Goal: Task Accomplishment & Management: Complete application form

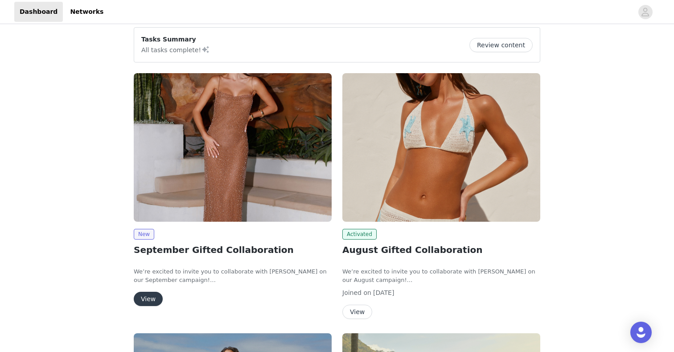
scroll to position [70, 0]
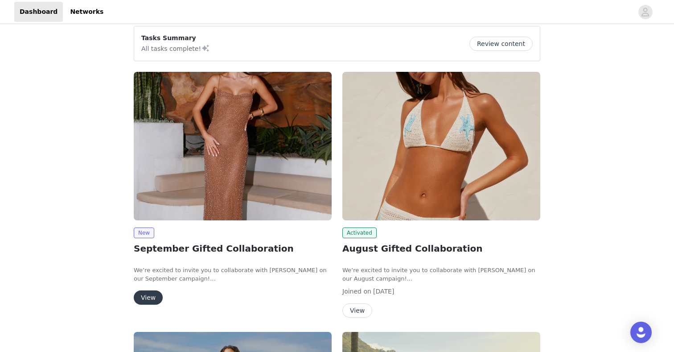
click at [149, 300] on button "View" at bounding box center [148, 297] width 29 height 14
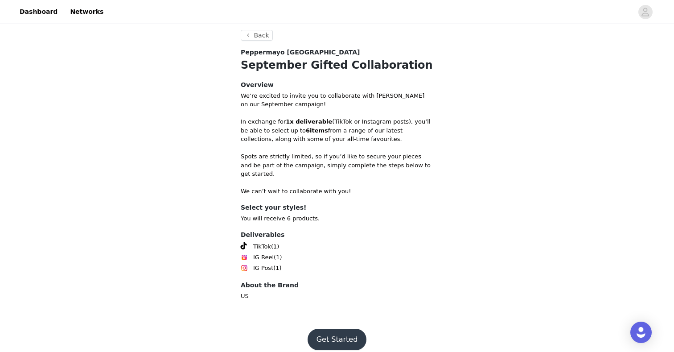
click at [329, 328] on button "Get Started" at bounding box center [336, 338] width 59 height 21
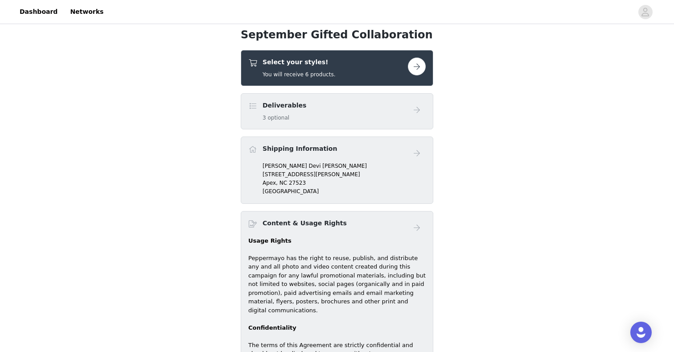
scroll to position [202, 0]
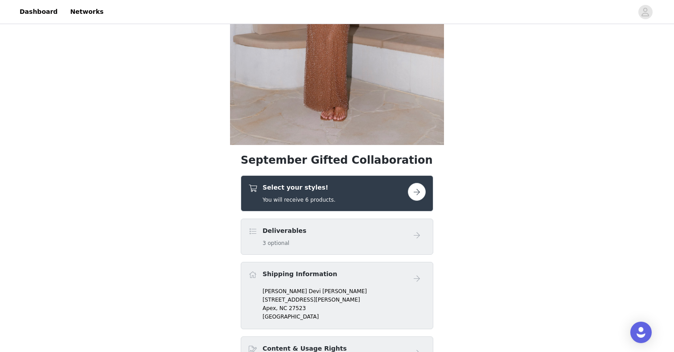
click at [414, 187] on button "button" at bounding box center [417, 192] width 18 height 18
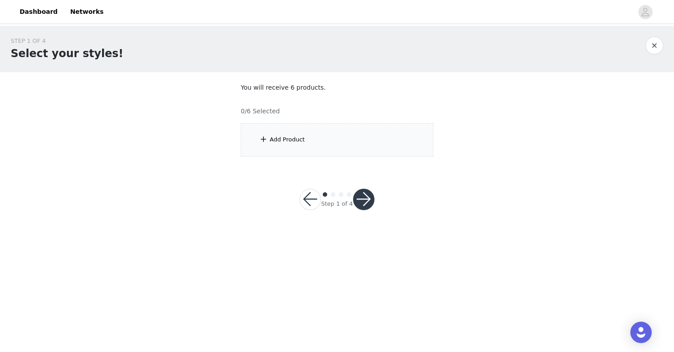
click at [305, 137] on div "Add Product" at bounding box center [337, 139] width 192 height 33
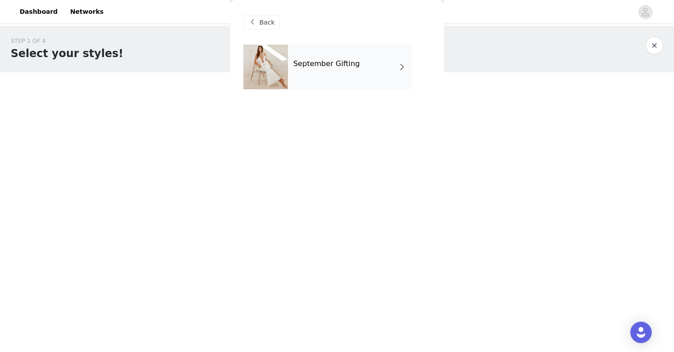
click at [310, 70] on div "September Gifting" at bounding box center [350, 67] width 124 height 45
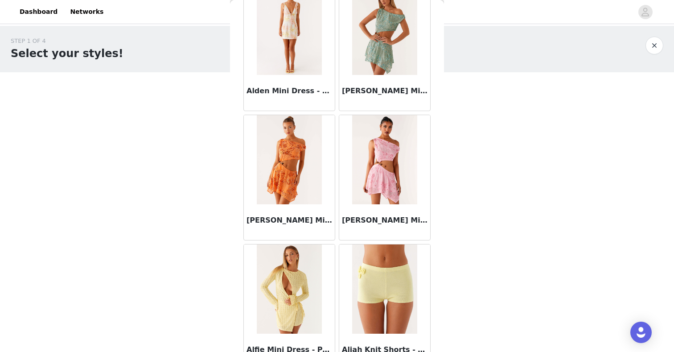
scroll to position [1012, 0]
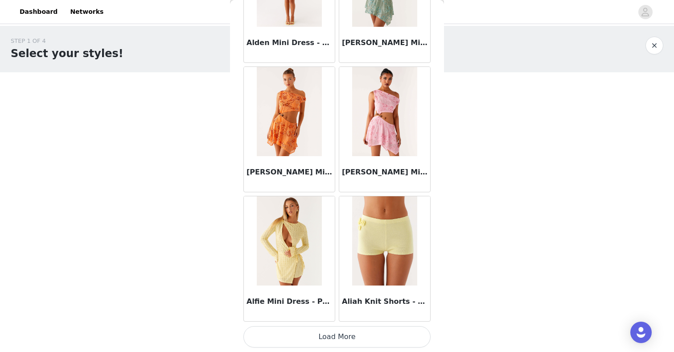
click at [293, 335] on button "Load More" at bounding box center [336, 336] width 187 height 21
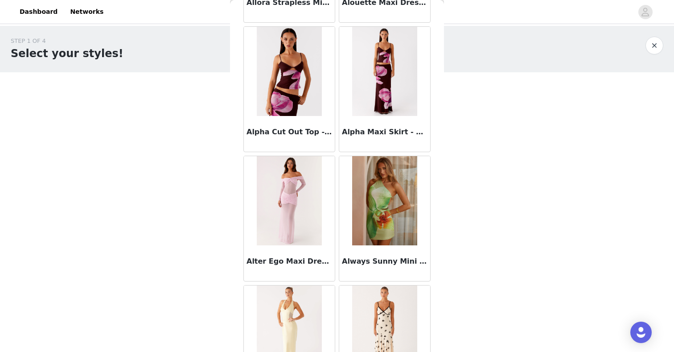
scroll to position [2304, 0]
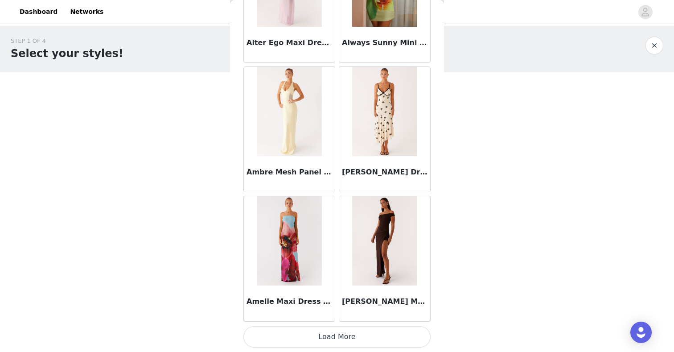
click at [334, 328] on button "Load More" at bounding box center [336, 336] width 187 height 21
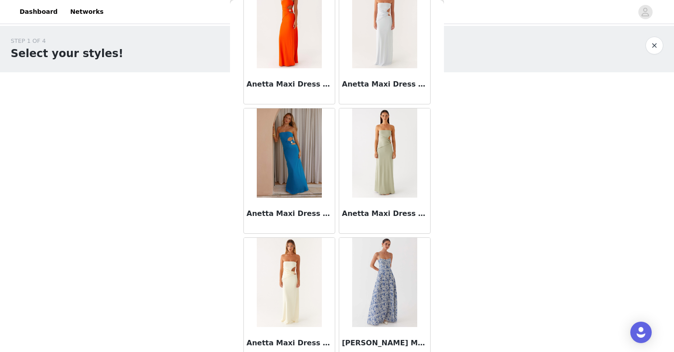
scroll to position [3596, 0]
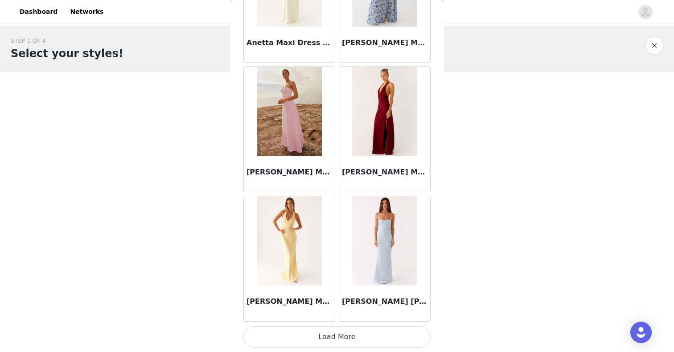
click at [330, 331] on button "Load More" at bounding box center [336, 336] width 187 height 21
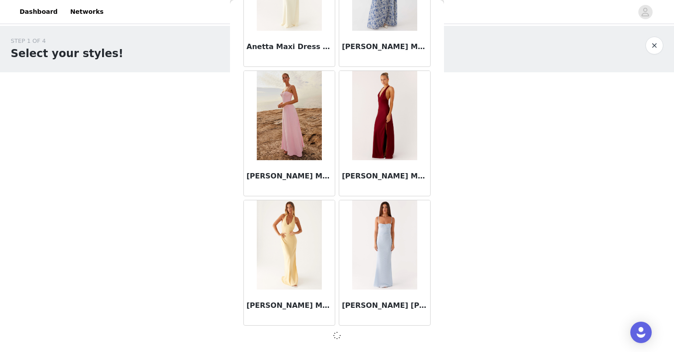
scroll to position [3592, 0]
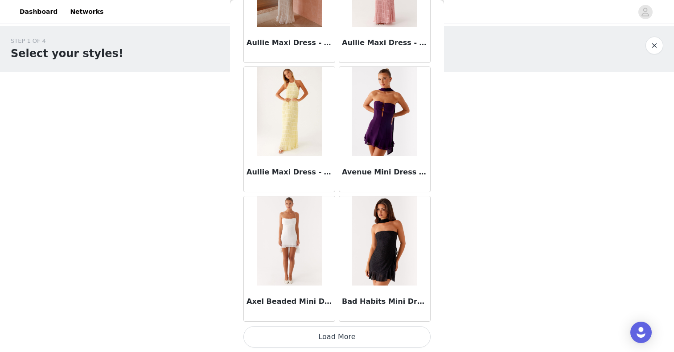
click at [340, 339] on button "Load More" at bounding box center [336, 336] width 187 height 21
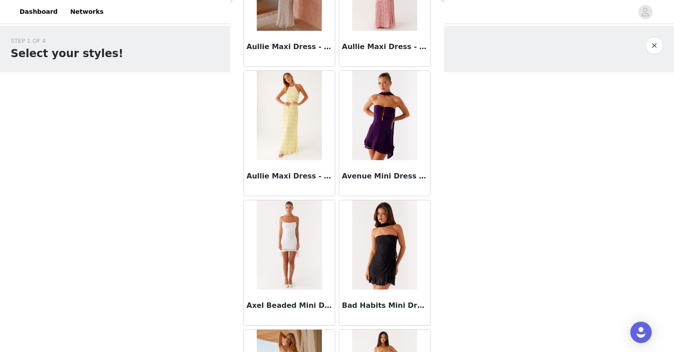
scroll to position [4888, 0]
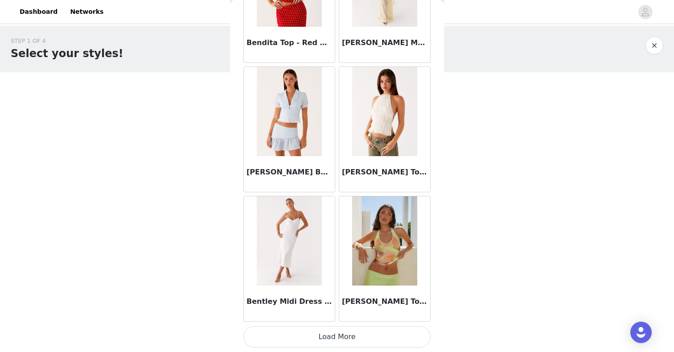
click at [343, 335] on button "Load More" at bounding box center [336, 336] width 187 height 21
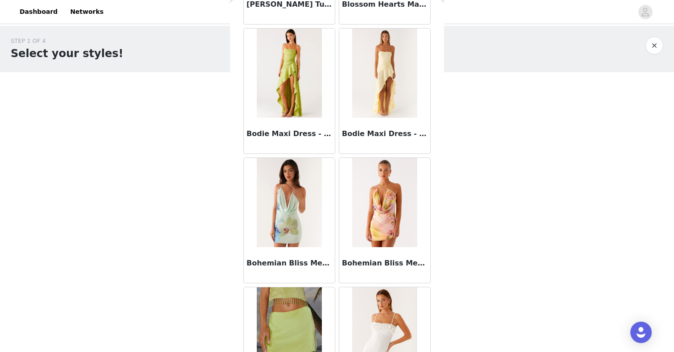
scroll to position [7472, 0]
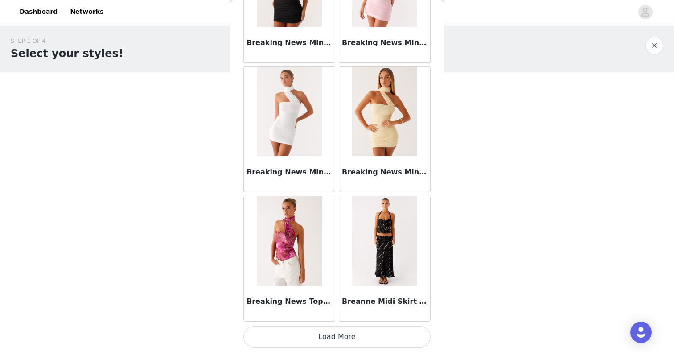
click at [335, 335] on button "Load More" at bounding box center [336, 336] width 187 height 21
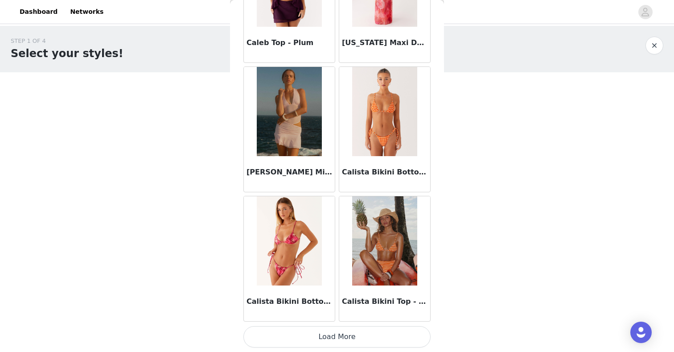
click at [332, 328] on button "Load More" at bounding box center [336, 336] width 187 height 21
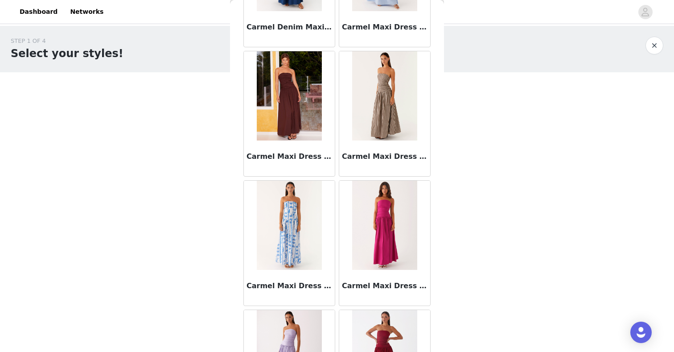
scroll to position [10056, 0]
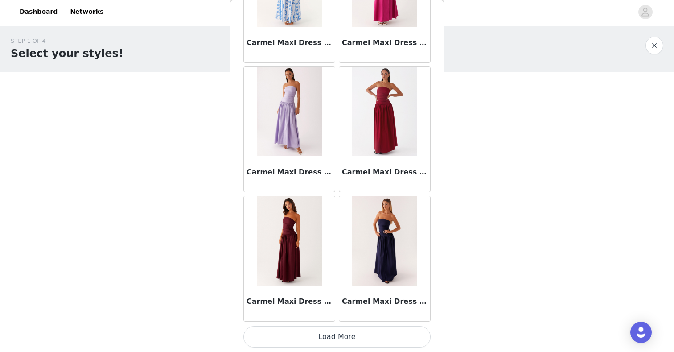
click at [339, 332] on button "Load More" at bounding box center [336, 336] width 187 height 21
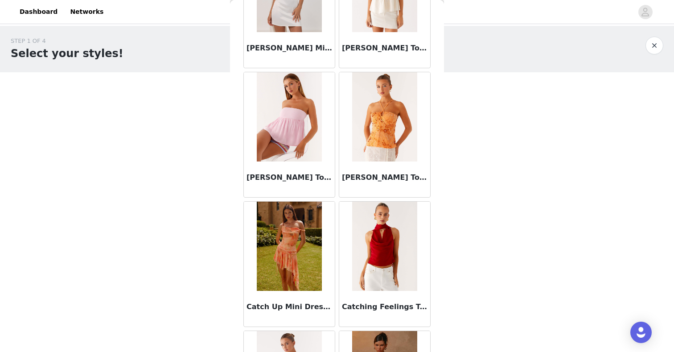
scroll to position [11348, 0]
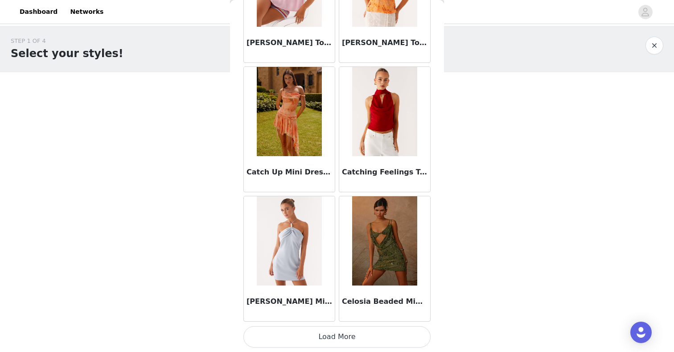
click at [327, 323] on div "Cecelia Mini Dress - Blue" at bounding box center [288, 258] width 95 height 129
click at [324, 330] on button "Load More" at bounding box center [336, 336] width 187 height 21
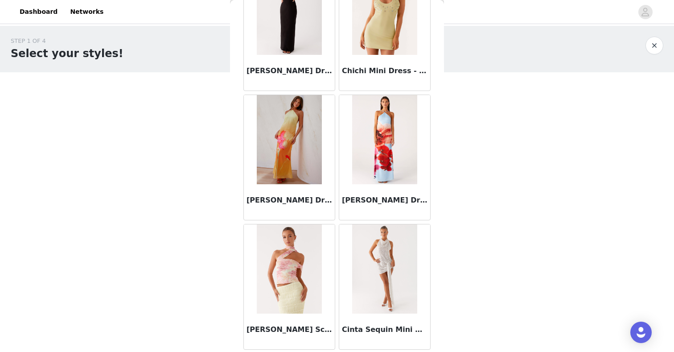
scroll to position [12640, 0]
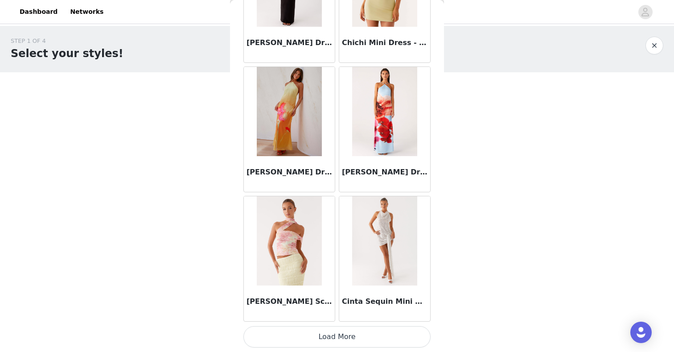
click at [319, 329] on button "Load More" at bounding box center [336, 336] width 187 height 21
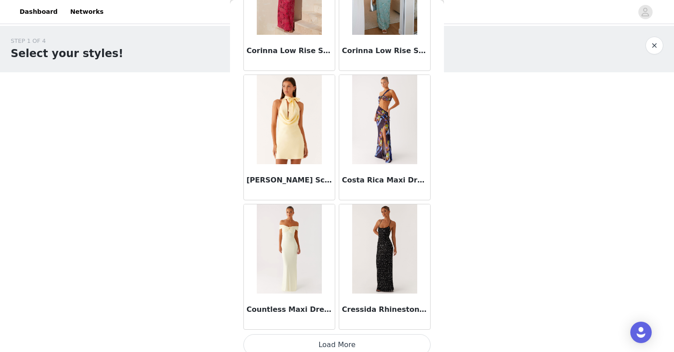
scroll to position [13932, 0]
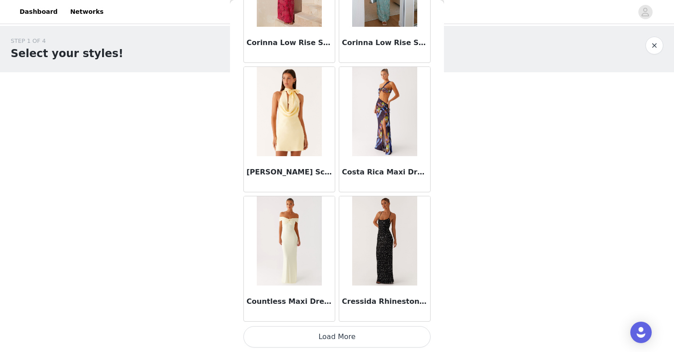
click at [311, 334] on button "Load More" at bounding box center [336, 336] width 187 height 21
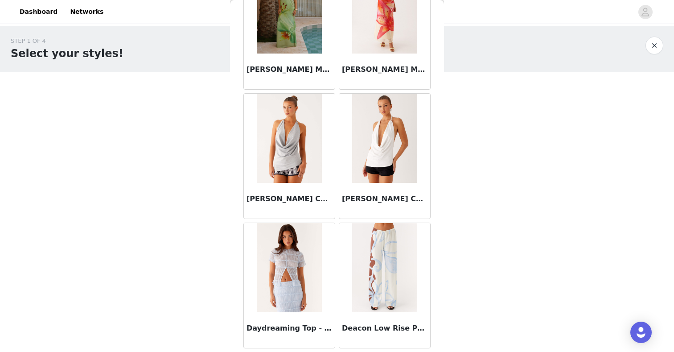
scroll to position [15224, 0]
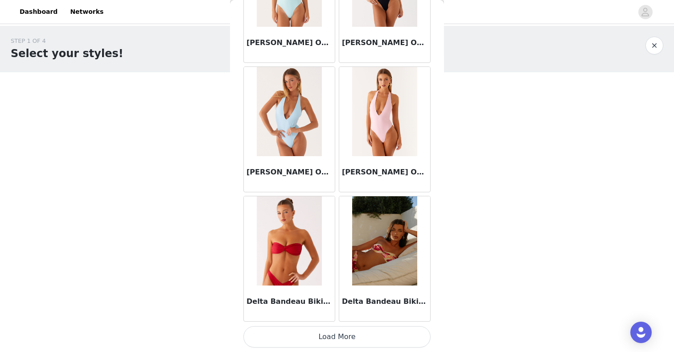
click at [326, 332] on button "Load More" at bounding box center [336, 336] width 187 height 21
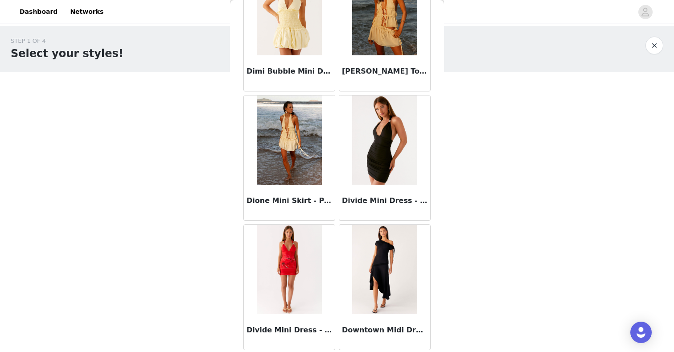
scroll to position [16516, 0]
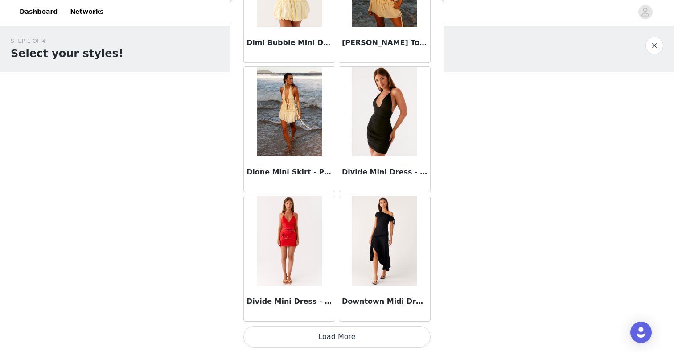
click at [378, 251] on img at bounding box center [384, 240] width 65 height 89
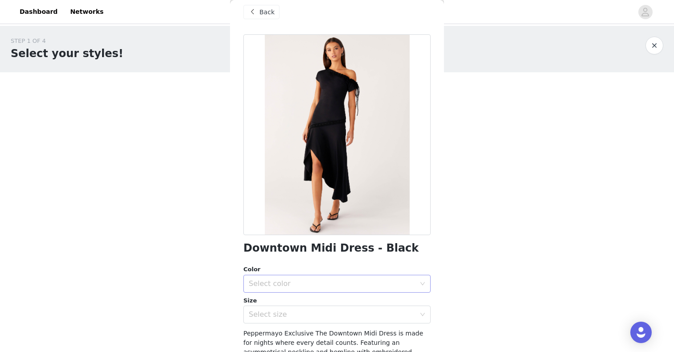
scroll to position [127, 0]
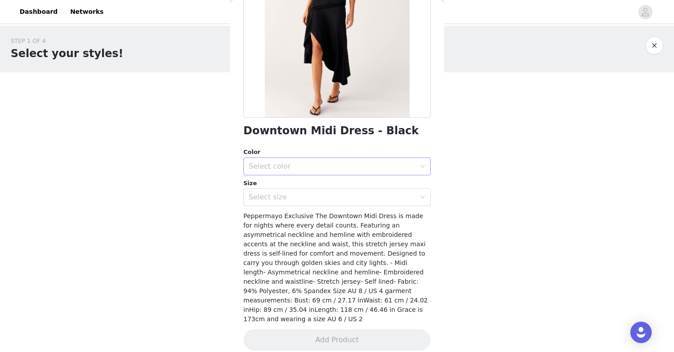
click at [286, 167] on div "Select color" at bounding box center [332, 166] width 167 height 9
click at [270, 181] on li "Black" at bounding box center [336, 186] width 187 height 14
click at [272, 191] on div "Select size" at bounding box center [334, 196] width 171 height 17
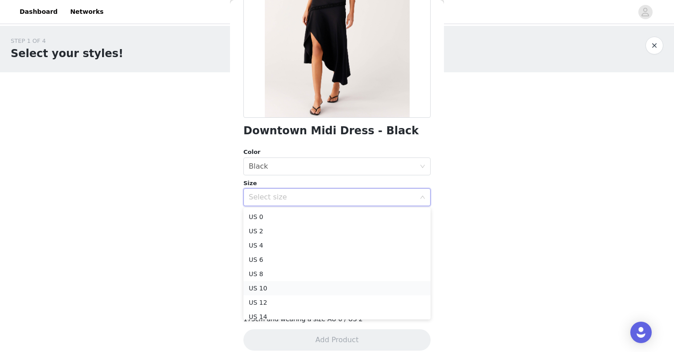
click at [261, 284] on li "US 10" at bounding box center [336, 288] width 187 height 14
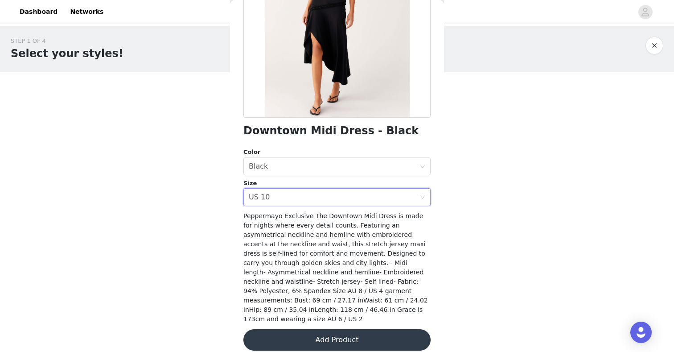
click at [263, 261] on span "Peppermayo Exclusive The Downtown Midi Dress is made for nights where every det…" at bounding box center [335, 267] width 184 height 110
click at [294, 331] on button "Add Product" at bounding box center [336, 339] width 187 height 21
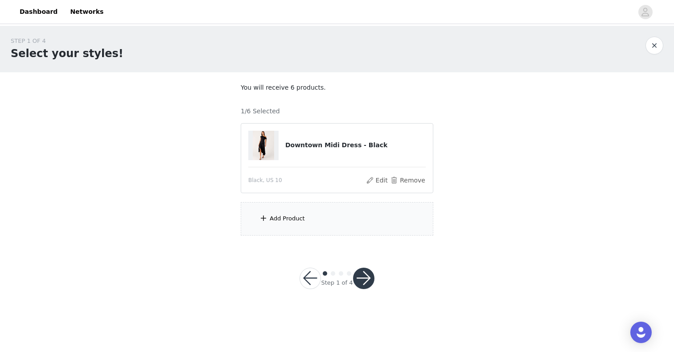
click at [271, 215] on div "Add Product" at bounding box center [287, 218] width 35 height 9
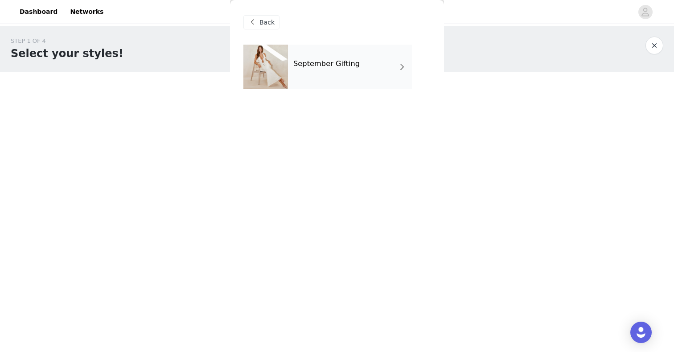
click at [330, 77] on div "September Gifting" at bounding box center [350, 67] width 124 height 45
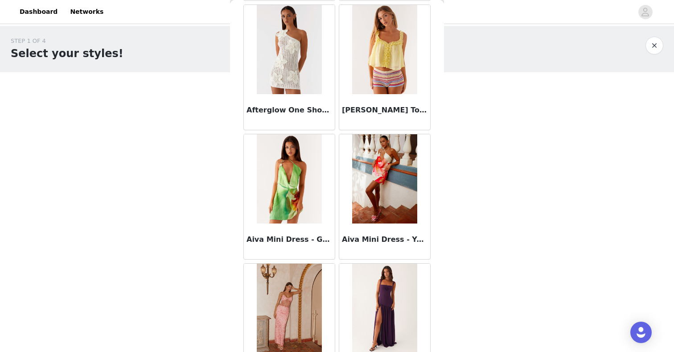
scroll to position [1012, 0]
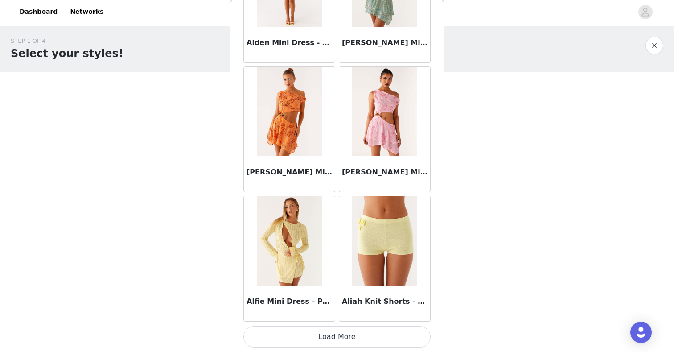
click at [314, 331] on button "Load More" at bounding box center [336, 336] width 187 height 21
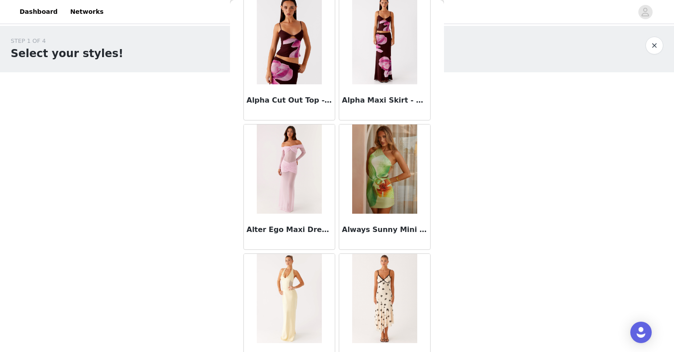
scroll to position [2304, 0]
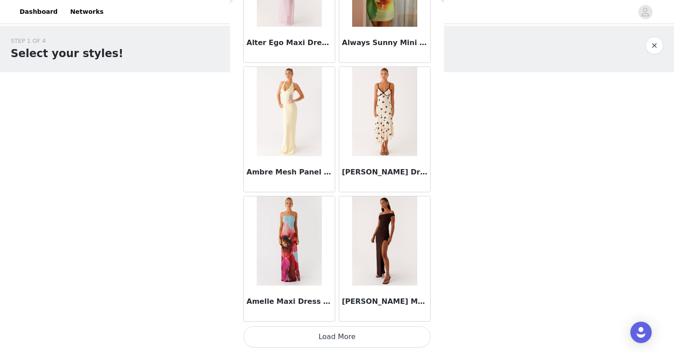
click at [320, 329] on button "Load More" at bounding box center [336, 336] width 187 height 21
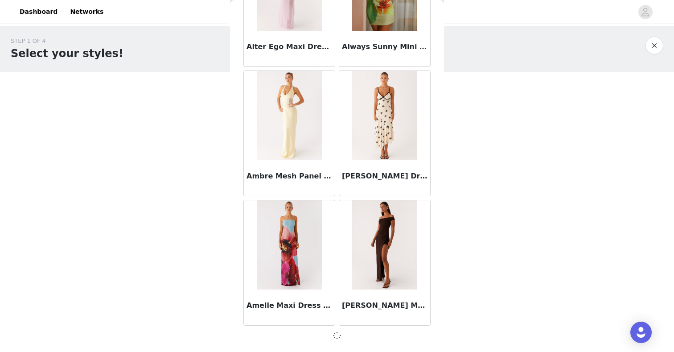
scroll to position [2300, 0]
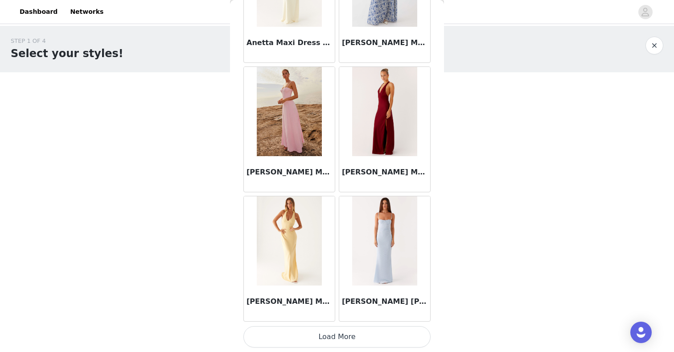
click at [325, 327] on button "Load More" at bounding box center [336, 336] width 187 height 21
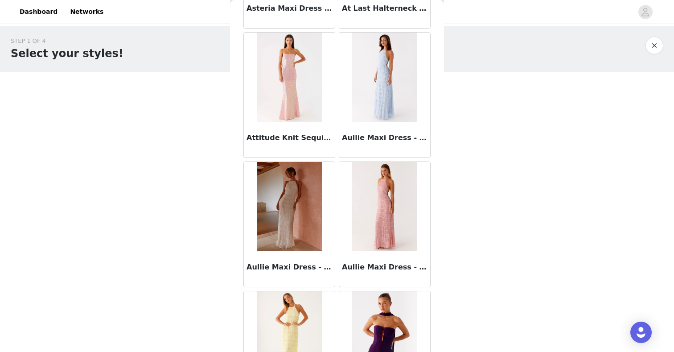
scroll to position [4888, 0]
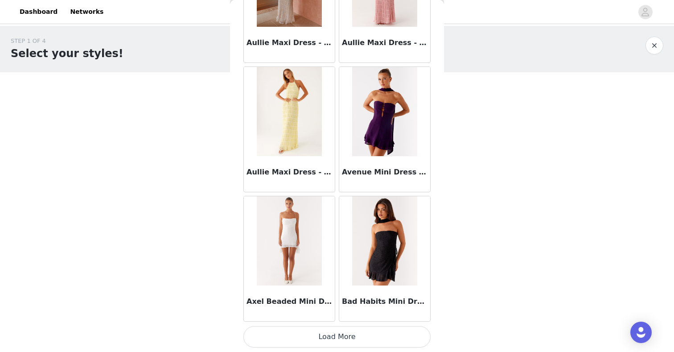
click at [312, 339] on button "Load More" at bounding box center [336, 336] width 187 height 21
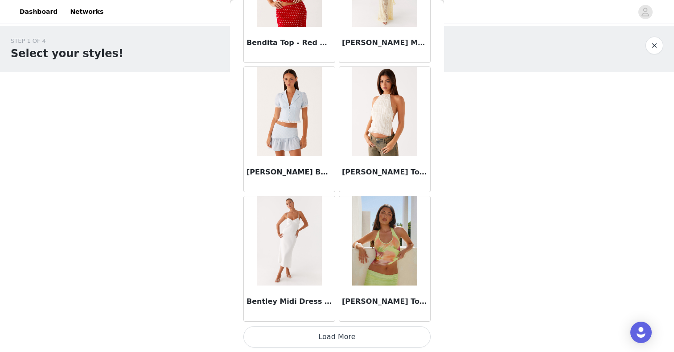
click at [325, 335] on button "Load More" at bounding box center [336, 336] width 187 height 21
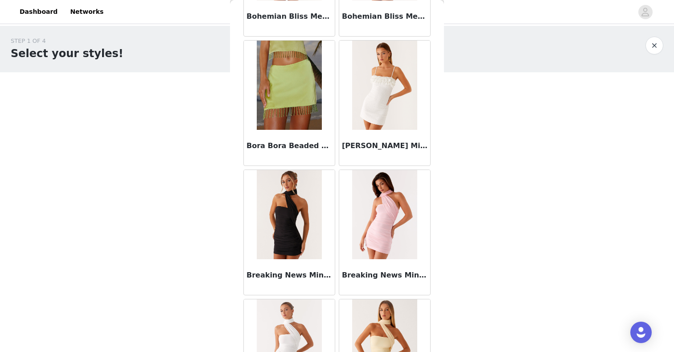
scroll to position [7472, 0]
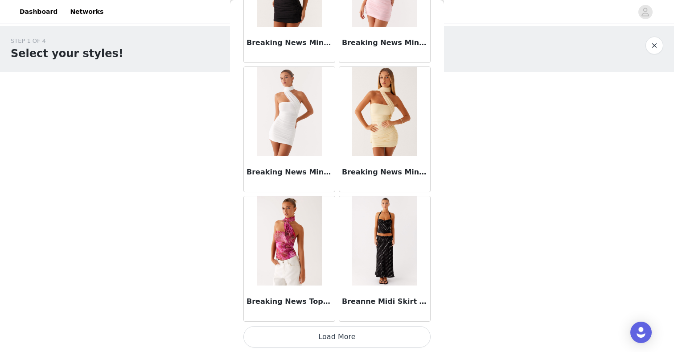
click at [317, 331] on button "Load More" at bounding box center [336, 336] width 187 height 21
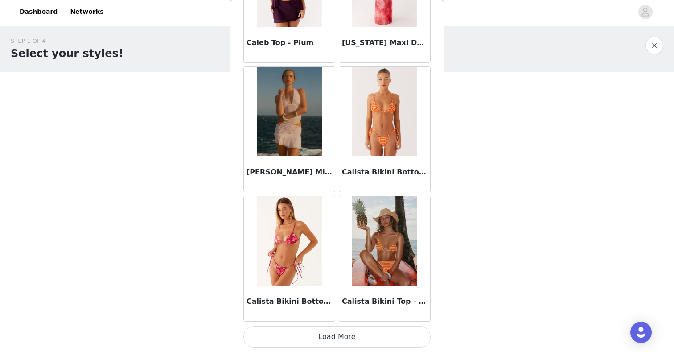
click at [321, 335] on button "Load More" at bounding box center [336, 336] width 187 height 21
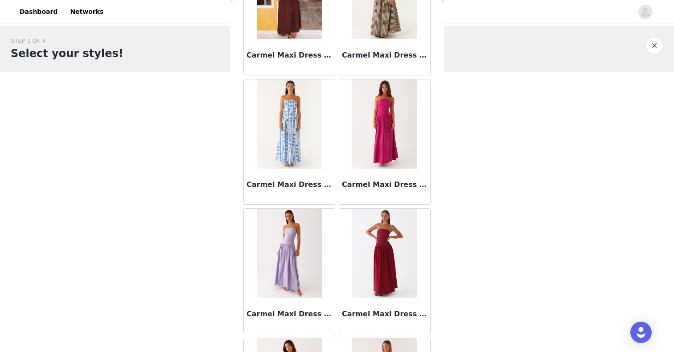
scroll to position [10056, 0]
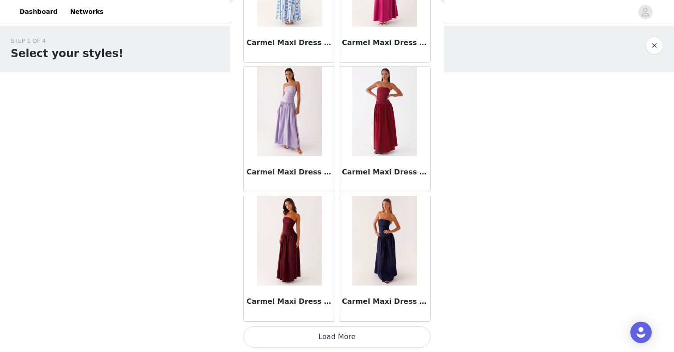
click at [315, 338] on button "Load More" at bounding box center [336, 336] width 187 height 21
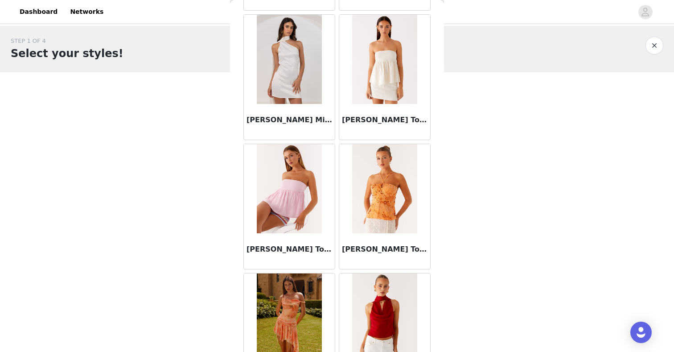
scroll to position [11348, 0]
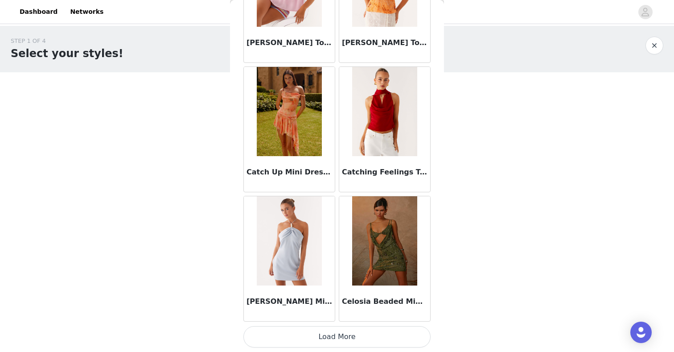
click at [327, 337] on button "Load More" at bounding box center [336, 336] width 187 height 21
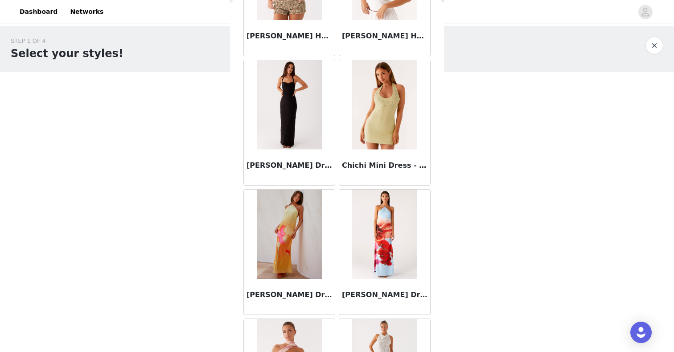
scroll to position [12640, 0]
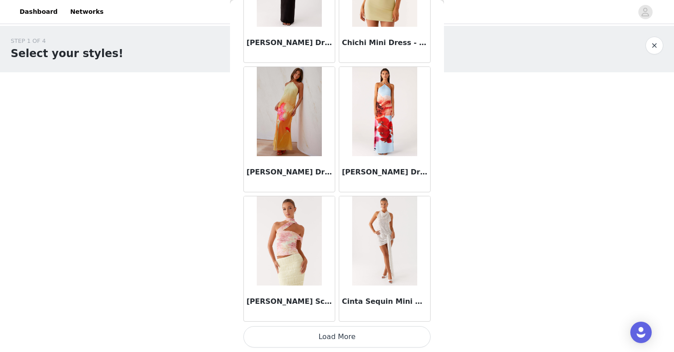
click at [323, 336] on button "Load More" at bounding box center [336, 336] width 187 height 21
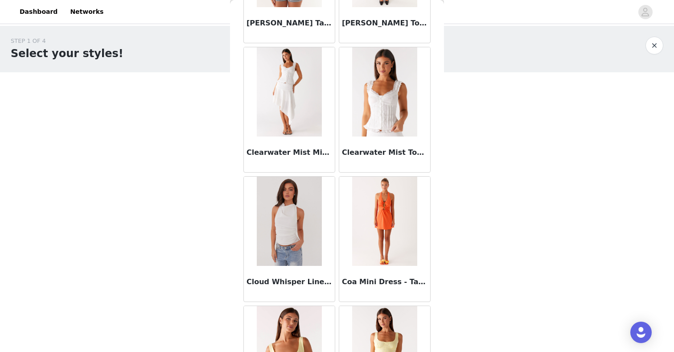
scroll to position [13932, 0]
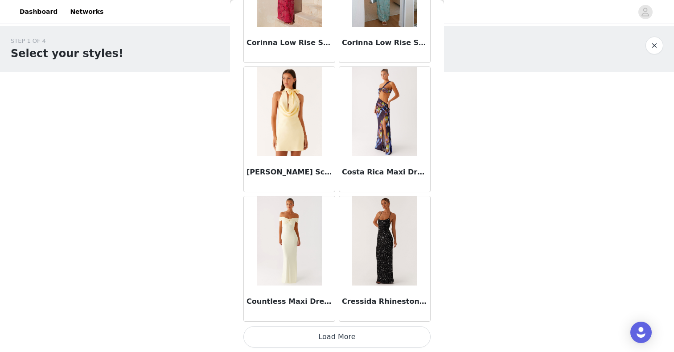
click at [309, 330] on button "Load More" at bounding box center [336, 336] width 187 height 21
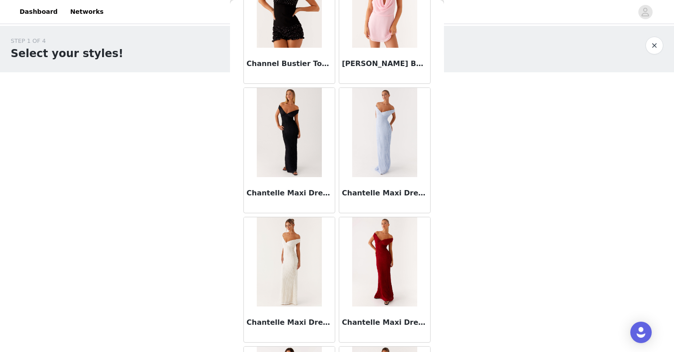
scroll to position [13670, 0]
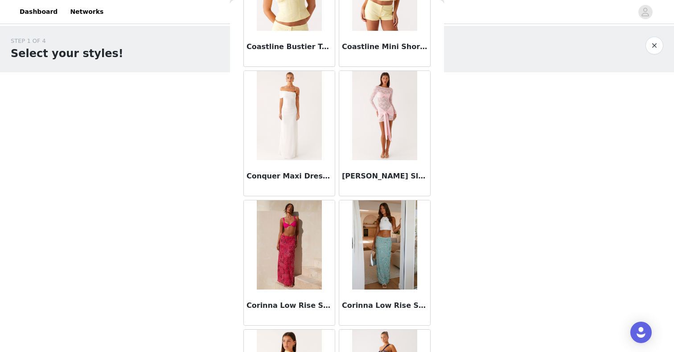
click at [261, 123] on img at bounding box center [289, 115] width 65 height 89
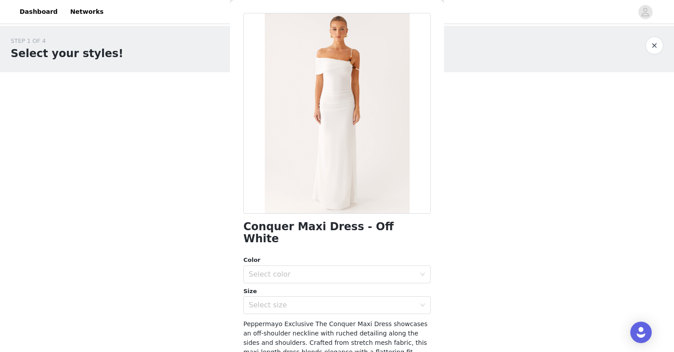
scroll to position [41, 0]
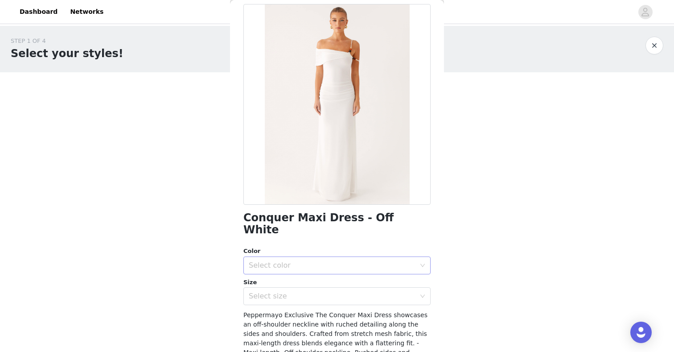
click at [282, 261] on div "Select color" at bounding box center [332, 265] width 167 height 9
click at [278, 271] on li "Off White" at bounding box center [336, 273] width 187 height 14
click at [278, 291] on div "Select size" at bounding box center [332, 295] width 167 height 9
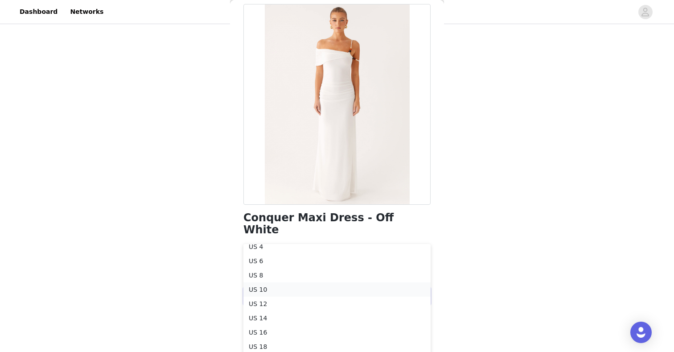
scroll to position [54, 0]
click at [276, 305] on li "US 12" at bounding box center [336, 300] width 187 height 14
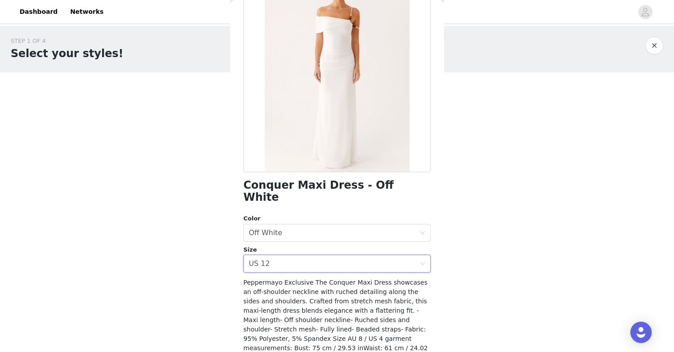
scroll to position [118, 0]
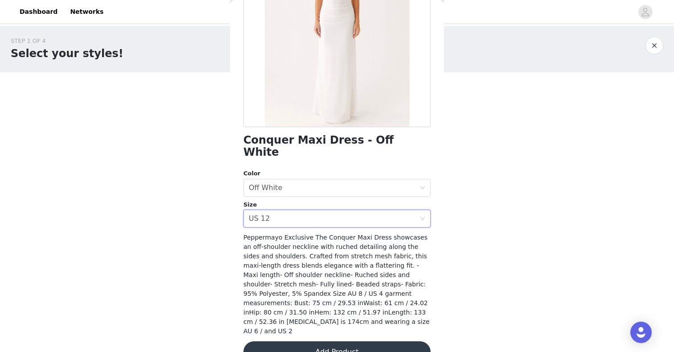
click at [283, 341] on button "Add Product" at bounding box center [336, 351] width 187 height 21
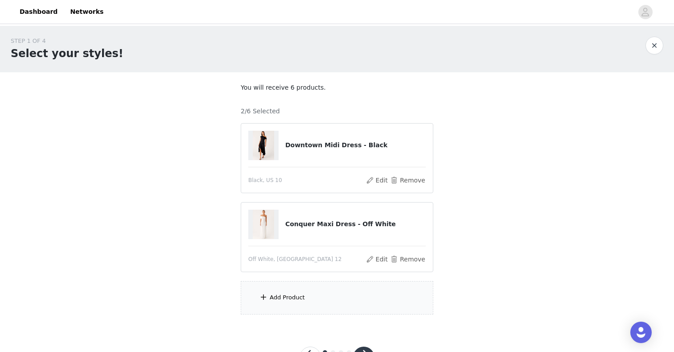
click at [276, 300] on div "Add Product" at bounding box center [287, 297] width 35 height 9
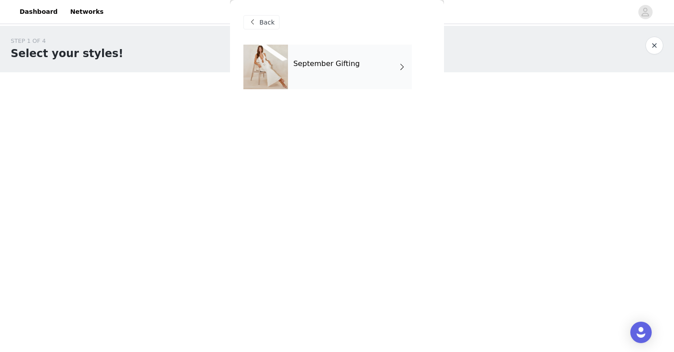
click at [331, 58] on div "September Gifting" at bounding box center [350, 67] width 124 height 45
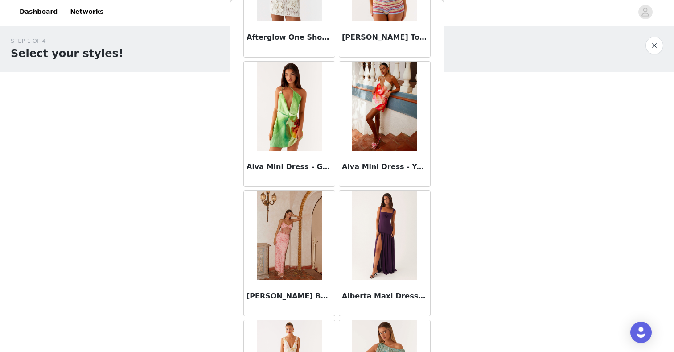
scroll to position [1012, 0]
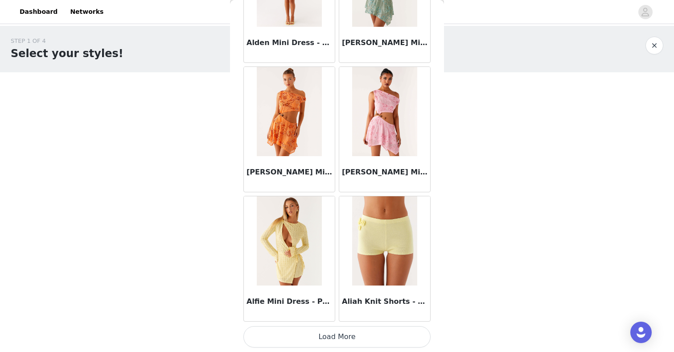
click at [303, 327] on button "Load More" at bounding box center [336, 336] width 187 height 21
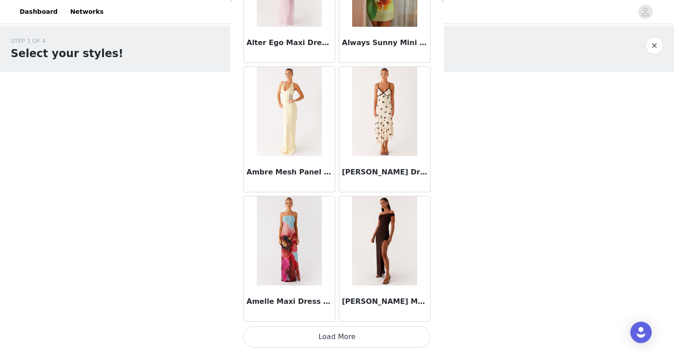
click at [314, 332] on button "Load More" at bounding box center [336, 336] width 187 height 21
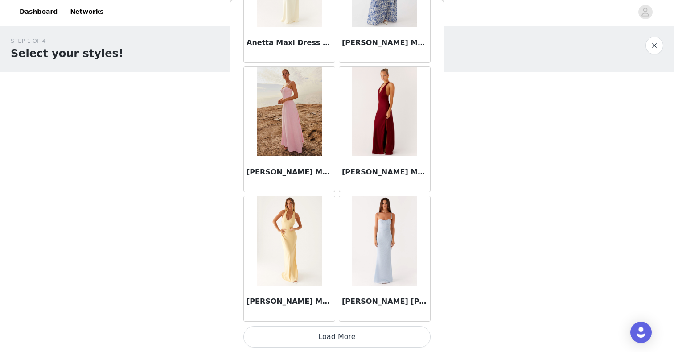
click at [318, 328] on button "Load More" at bounding box center [336, 336] width 187 height 21
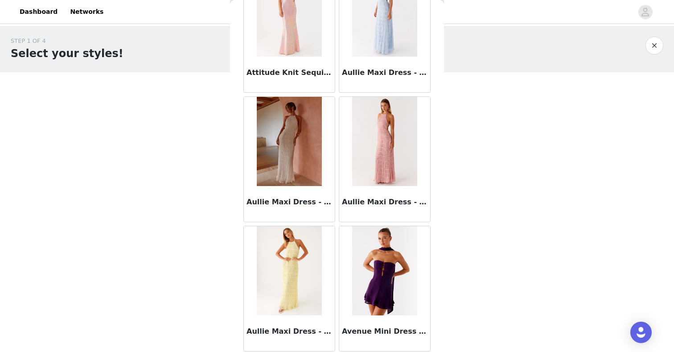
scroll to position [4888, 0]
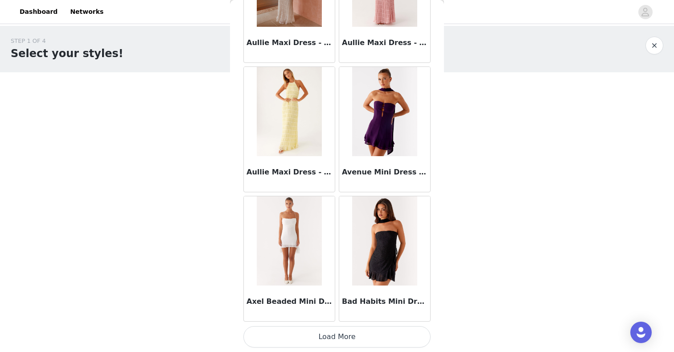
click at [319, 326] on button "Load More" at bounding box center [336, 336] width 187 height 21
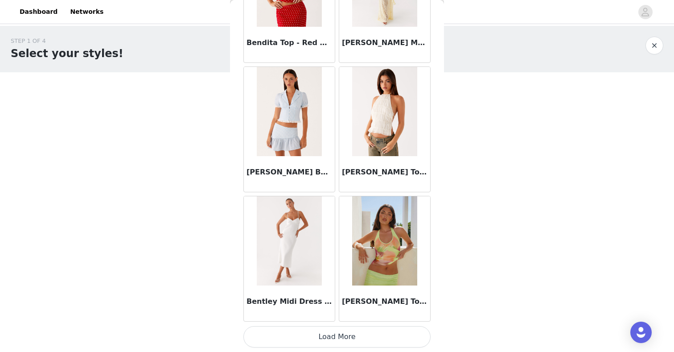
click at [316, 346] on button "Load More" at bounding box center [336, 336] width 187 height 21
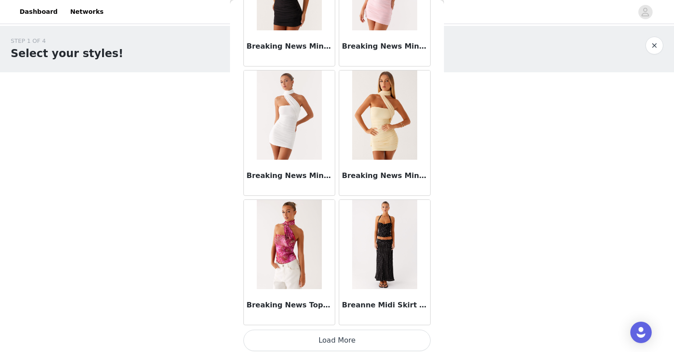
scroll to position [7472, 0]
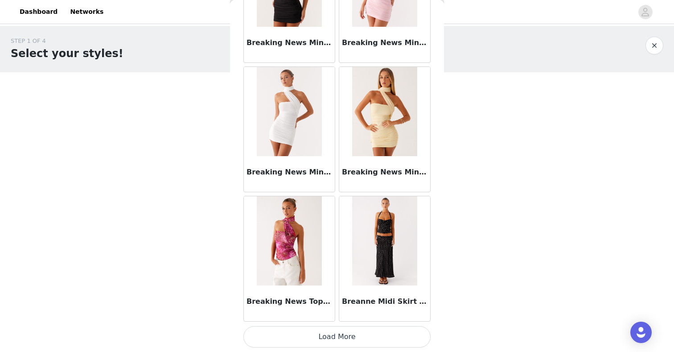
click at [322, 331] on button "Load More" at bounding box center [336, 336] width 187 height 21
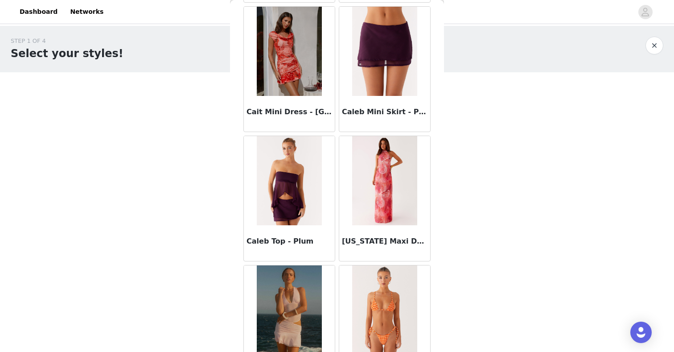
scroll to position [8764, 0]
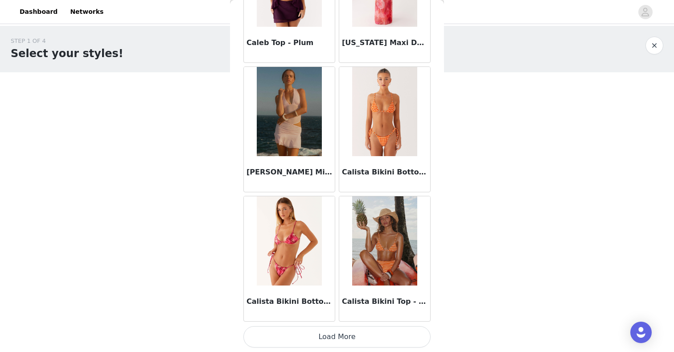
click at [305, 335] on button "Load More" at bounding box center [336, 336] width 187 height 21
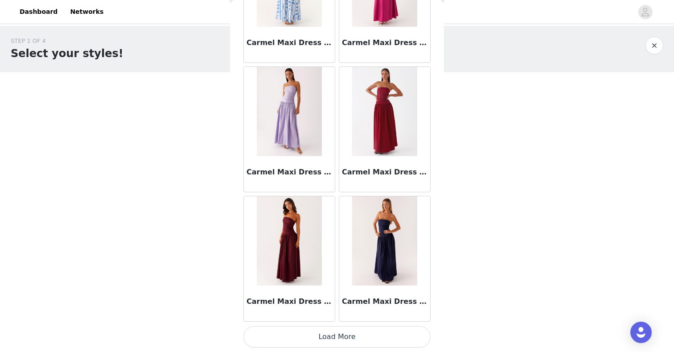
click at [283, 330] on button "Load More" at bounding box center [336, 336] width 187 height 21
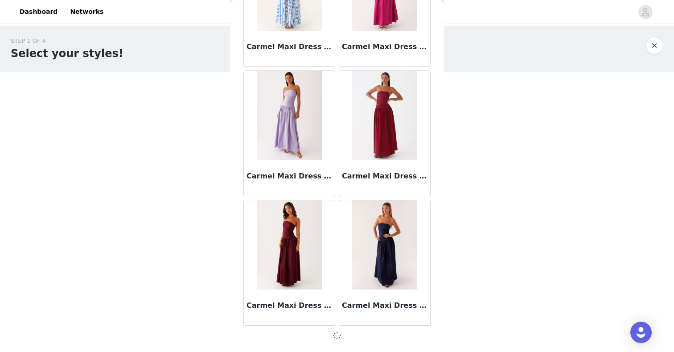
scroll to position [10056, 0]
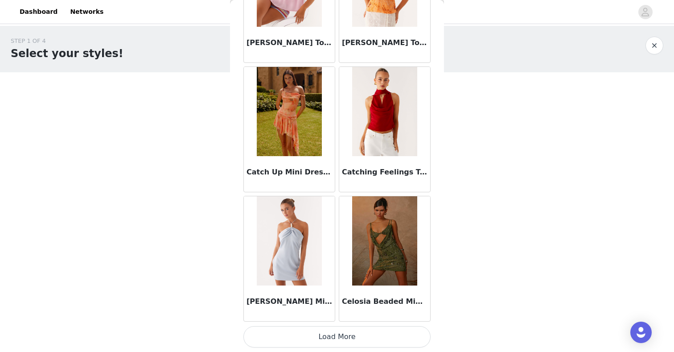
click at [341, 333] on button "Load More" at bounding box center [336, 336] width 187 height 21
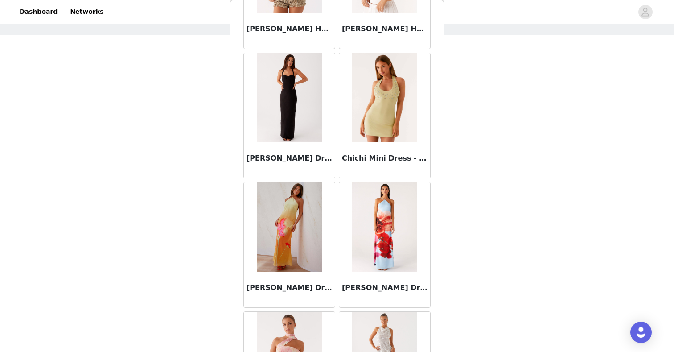
scroll to position [12640, 0]
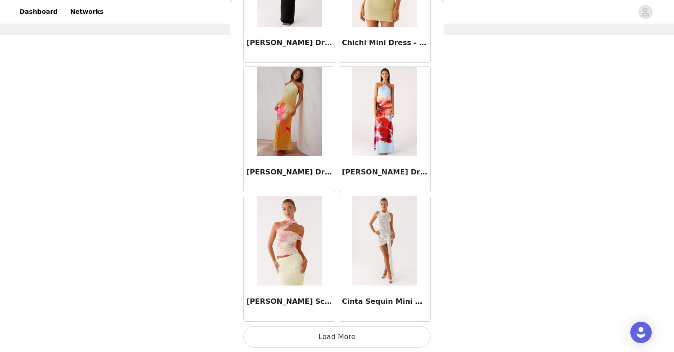
click at [307, 333] on button "Load More" at bounding box center [336, 336] width 187 height 21
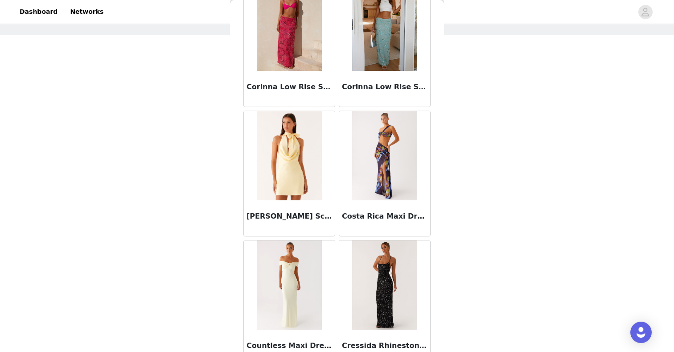
scroll to position [13932, 0]
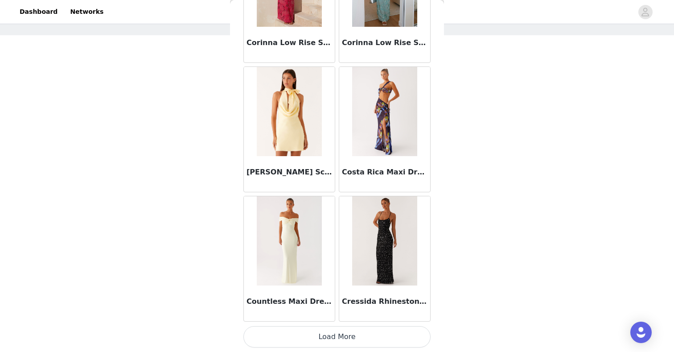
click at [338, 332] on button "Load More" at bounding box center [336, 336] width 187 height 21
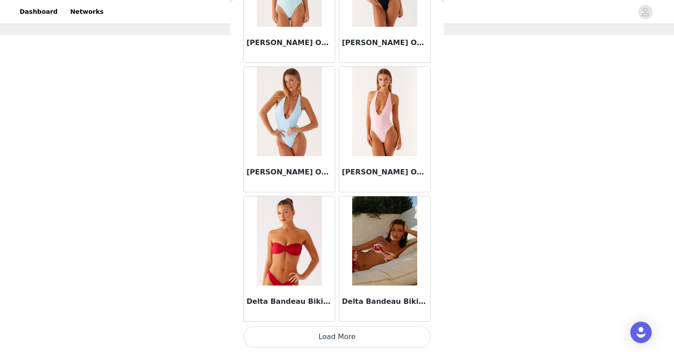
click at [319, 330] on button "Load More" at bounding box center [336, 336] width 187 height 21
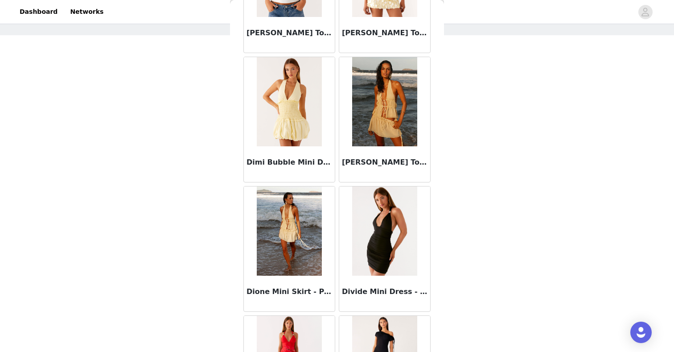
scroll to position [16516, 0]
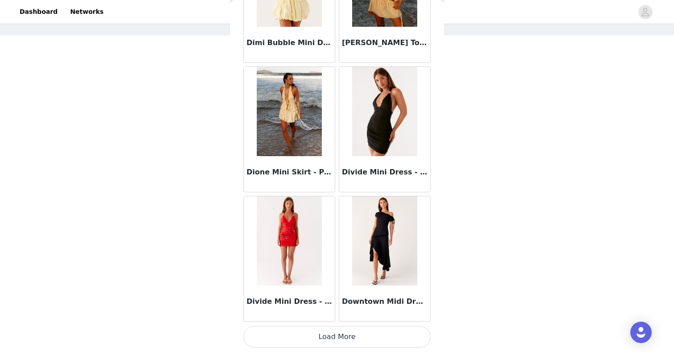
click at [315, 337] on button "Load More" at bounding box center [336, 336] width 187 height 21
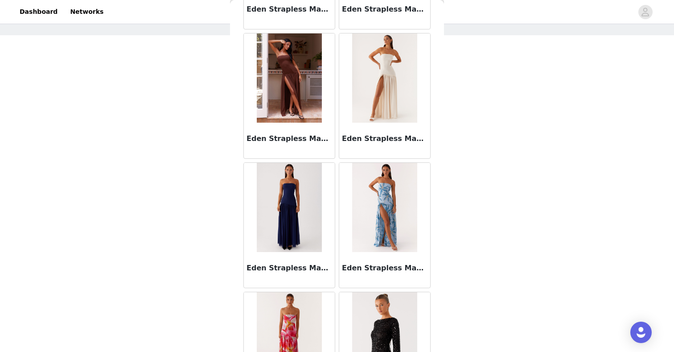
scroll to position [17808, 0]
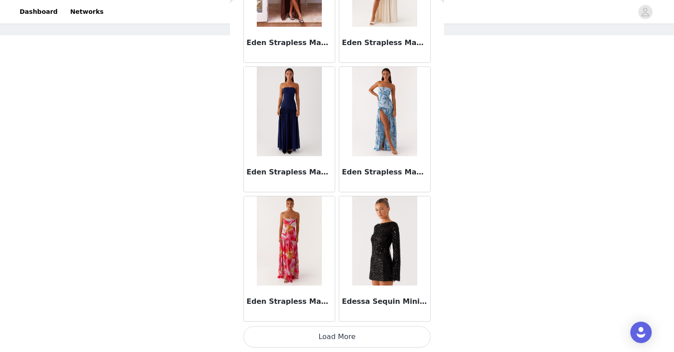
click at [320, 339] on button "Load More" at bounding box center [336, 336] width 187 height 21
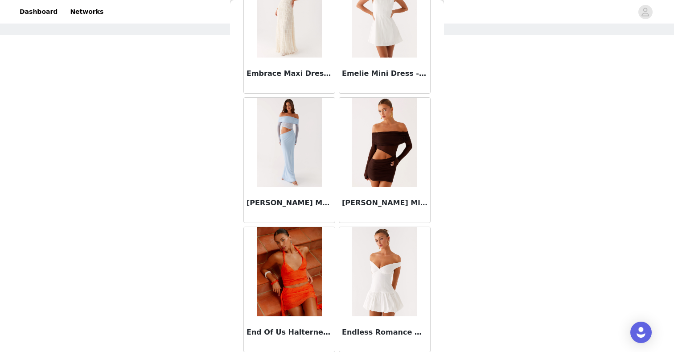
scroll to position [19100, 0]
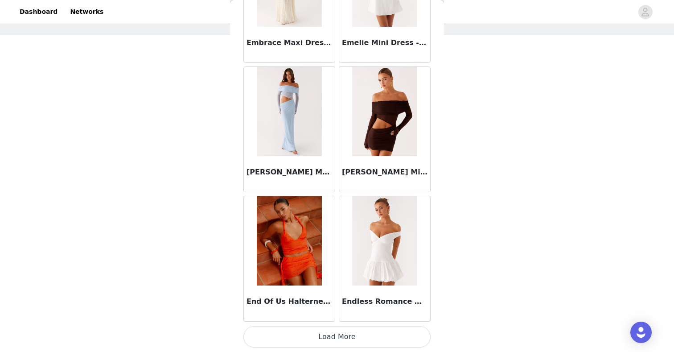
click at [331, 335] on button "Load More" at bounding box center [336, 336] width 187 height 21
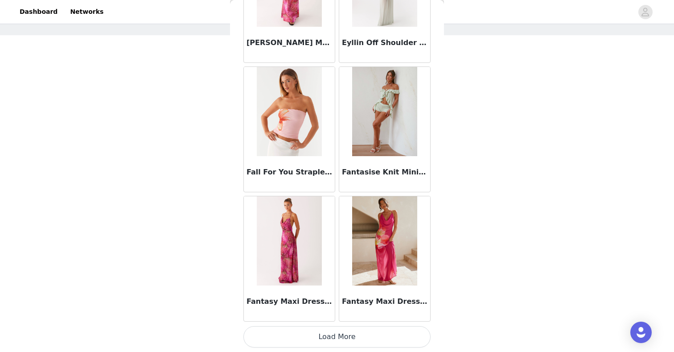
click at [321, 341] on button "Load More" at bounding box center [336, 336] width 187 height 21
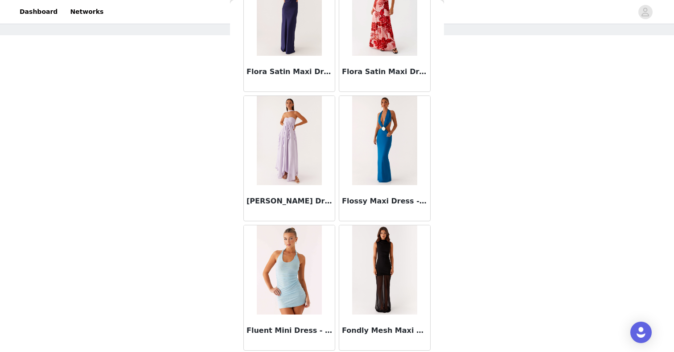
scroll to position [21684, 0]
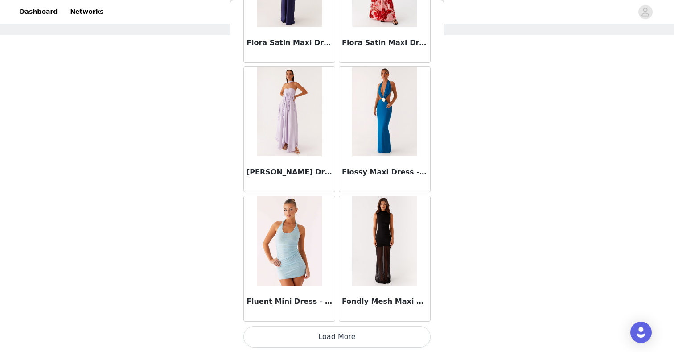
click at [323, 326] on button "Load More" at bounding box center [336, 336] width 187 height 21
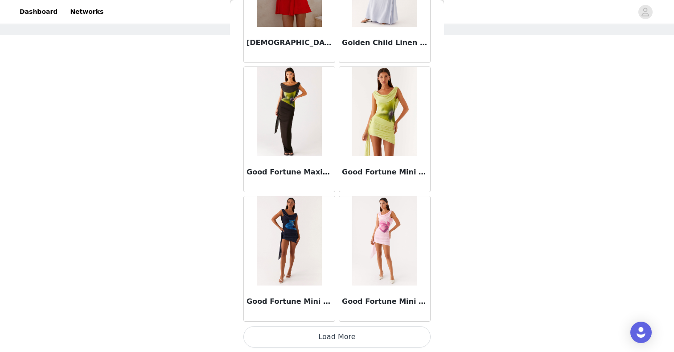
click at [304, 340] on button "Load More" at bounding box center [336, 336] width 187 height 21
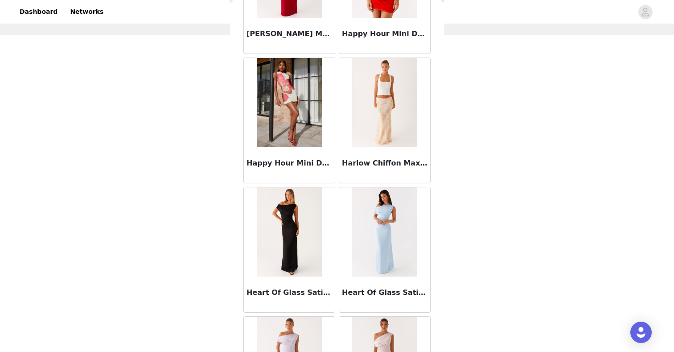
scroll to position [24268, 0]
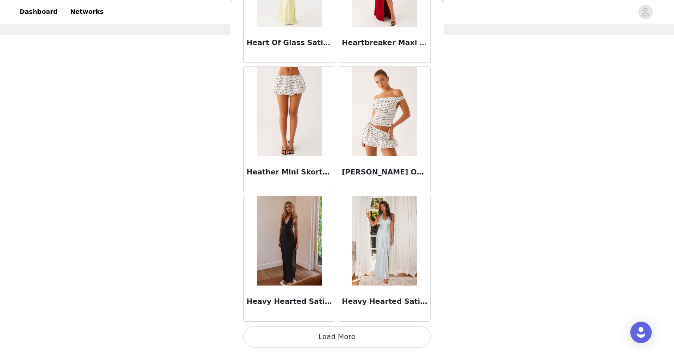
click at [319, 332] on button "Load More" at bounding box center [336, 336] width 187 height 21
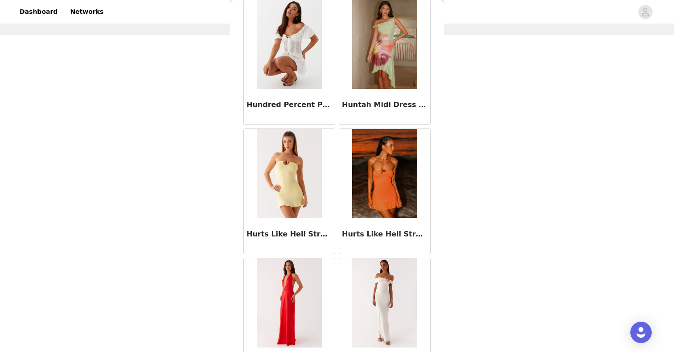
scroll to position [25560, 0]
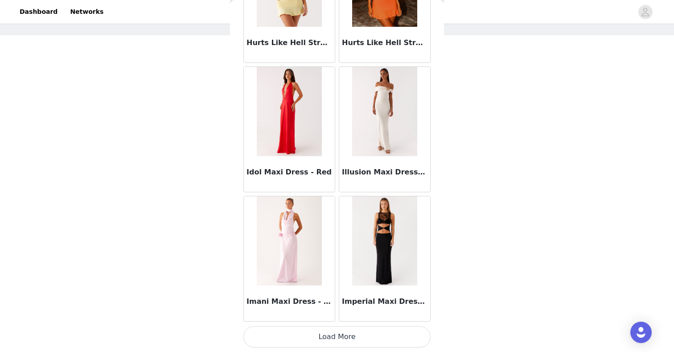
click at [314, 335] on button "Load More" at bounding box center [336, 336] width 187 height 21
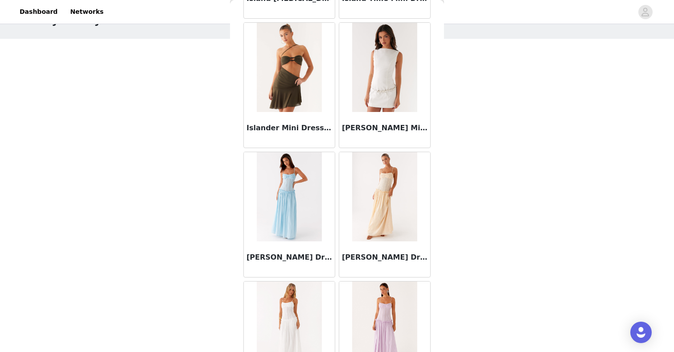
scroll to position [26852, 0]
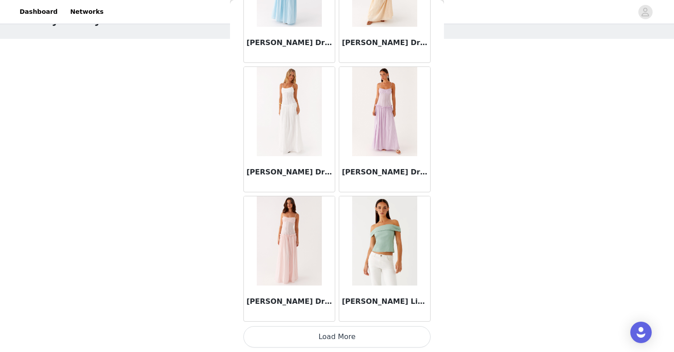
click at [312, 340] on button "Load More" at bounding box center [336, 336] width 187 height 21
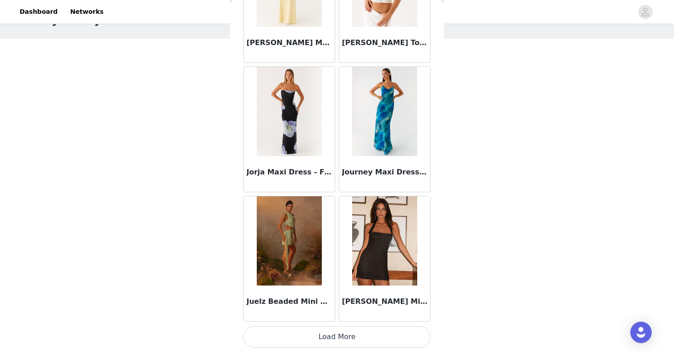
click at [323, 334] on button "Load More" at bounding box center [336, 336] width 187 height 21
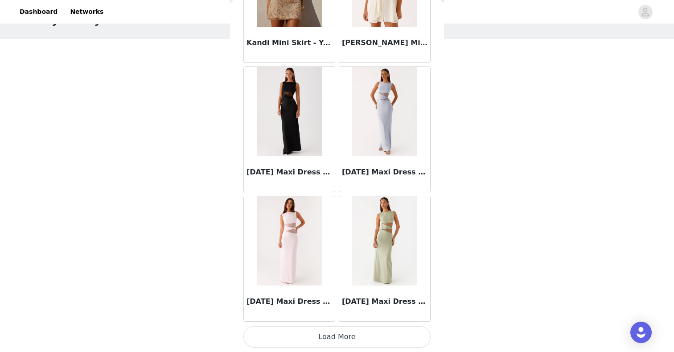
click at [318, 338] on button "Load More" at bounding box center [336, 336] width 187 height 21
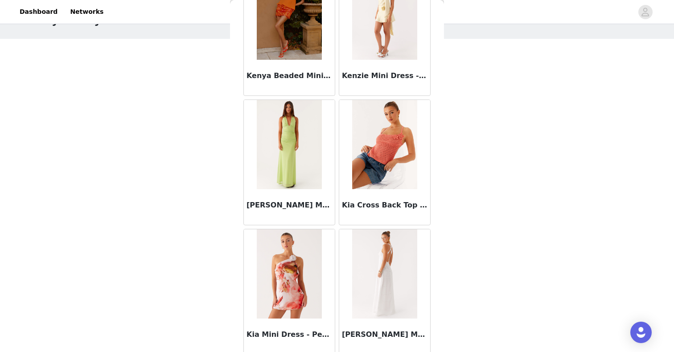
scroll to position [30728, 0]
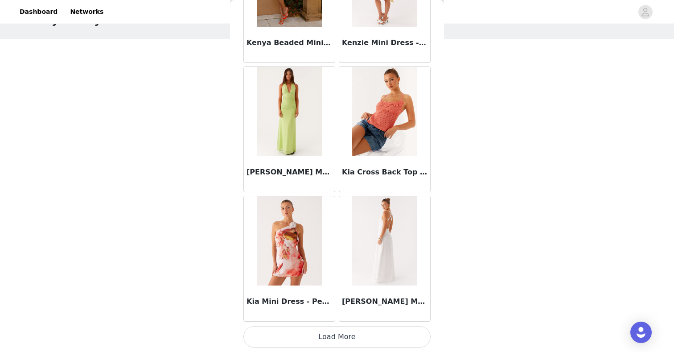
click at [307, 337] on button "Load More" at bounding box center [336, 336] width 187 height 21
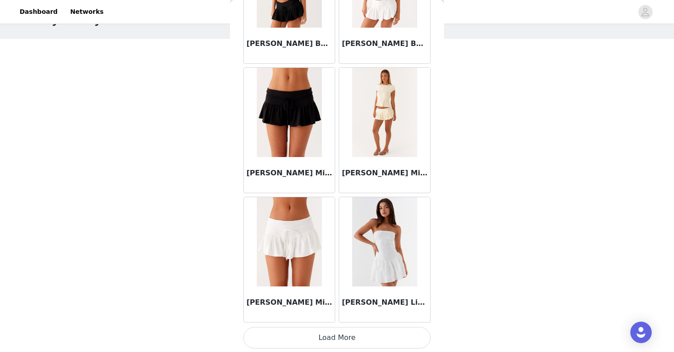
scroll to position [32020, 0]
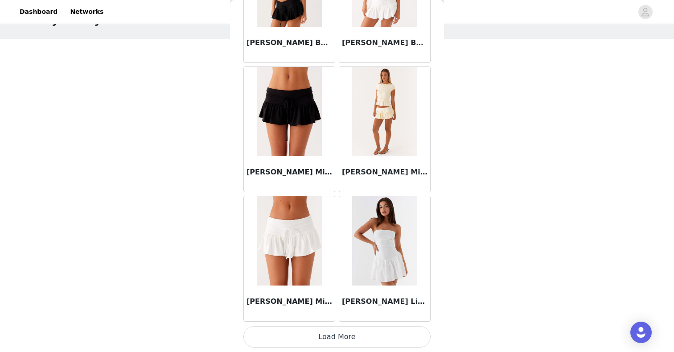
click at [319, 329] on button "Load More" at bounding box center [336, 336] width 187 height 21
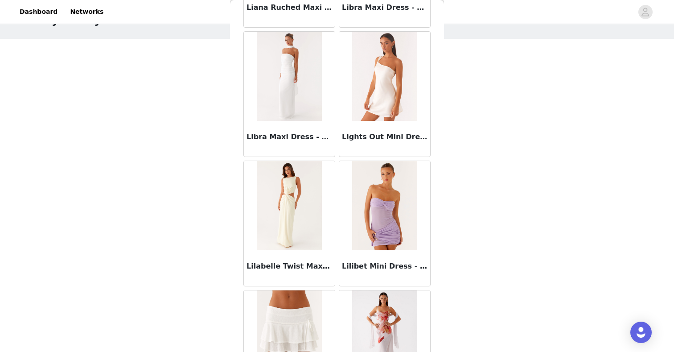
scroll to position [33312, 0]
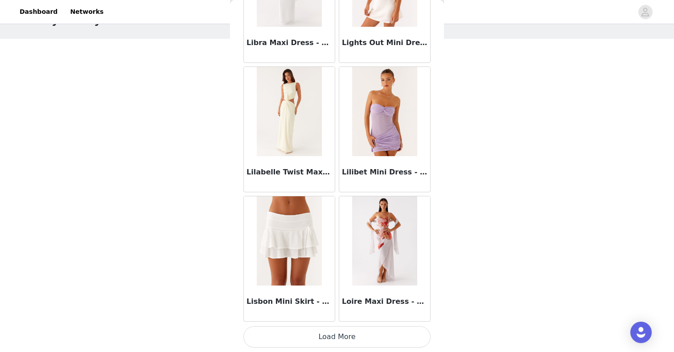
click at [312, 332] on button "Load More" at bounding box center [336, 336] width 187 height 21
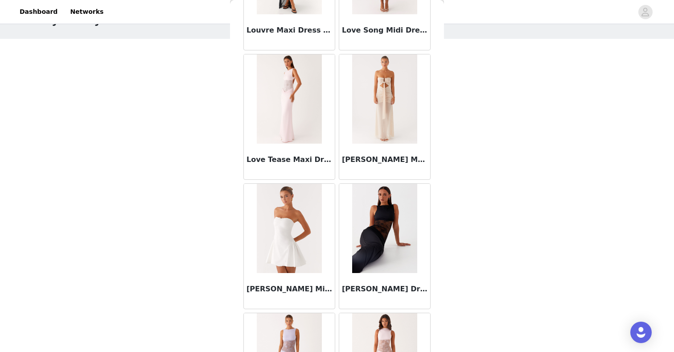
scroll to position [34100, 0]
click at [287, 103] on img at bounding box center [289, 98] width 65 height 89
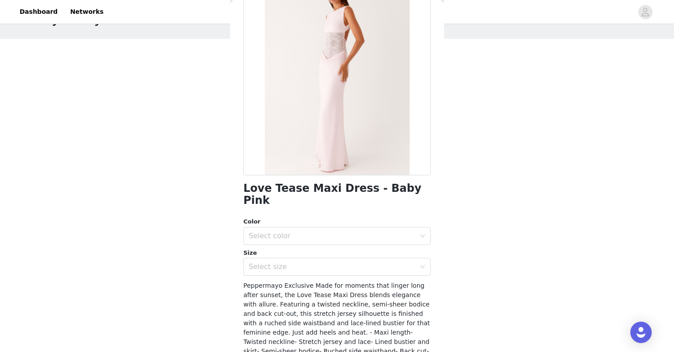
scroll to position [45, 0]
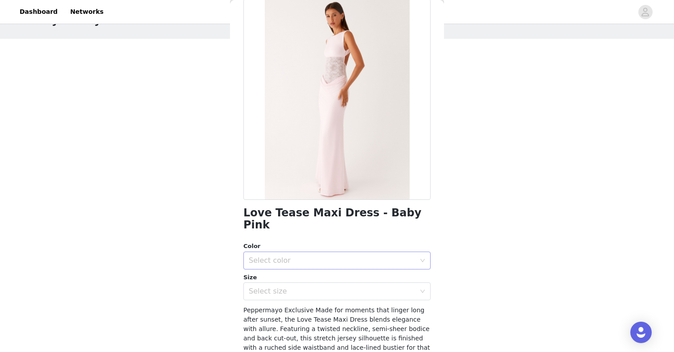
click at [291, 256] on div "Select color" at bounding box center [332, 260] width 167 height 9
click at [279, 264] on li "Baby Pink" at bounding box center [336, 268] width 187 height 14
click at [278, 286] on div "Select size" at bounding box center [332, 290] width 167 height 9
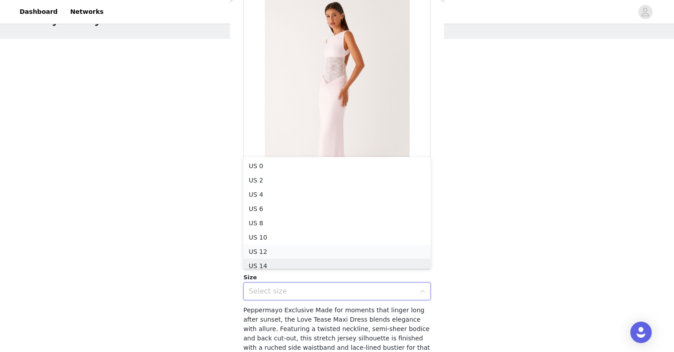
scroll to position [4, 0]
click at [281, 232] on li "US 10" at bounding box center [336, 232] width 187 height 14
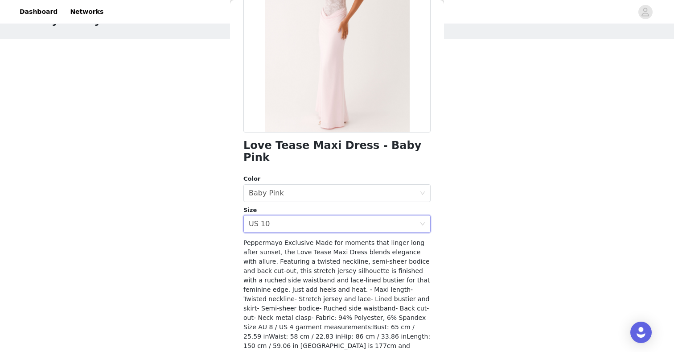
scroll to position [137, 0]
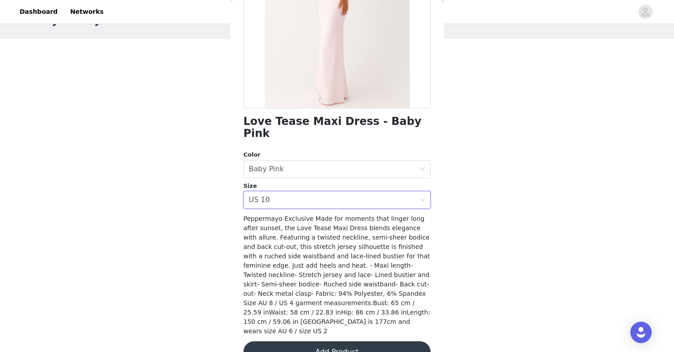
click at [289, 254] on span "Peppermayo Exclusive Made for moments that linger long after sunset, the Love T…" at bounding box center [336, 274] width 187 height 119
click at [283, 341] on button "Add Product" at bounding box center [336, 351] width 187 height 21
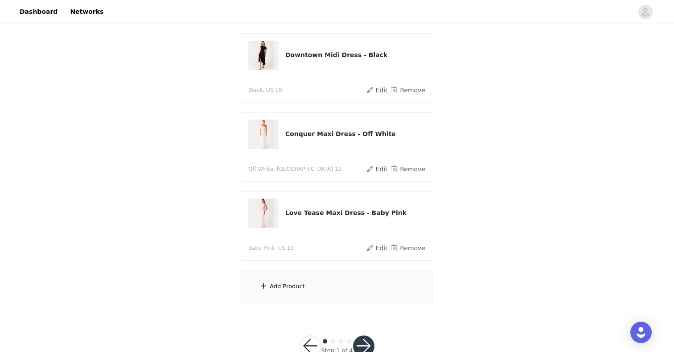
scroll to position [95, 0]
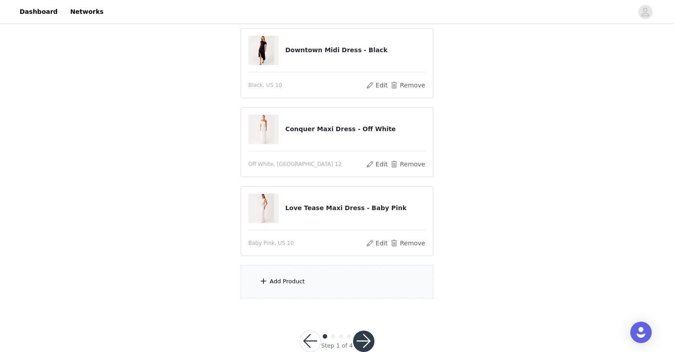
click at [282, 275] on div "Add Product" at bounding box center [337, 281] width 192 height 33
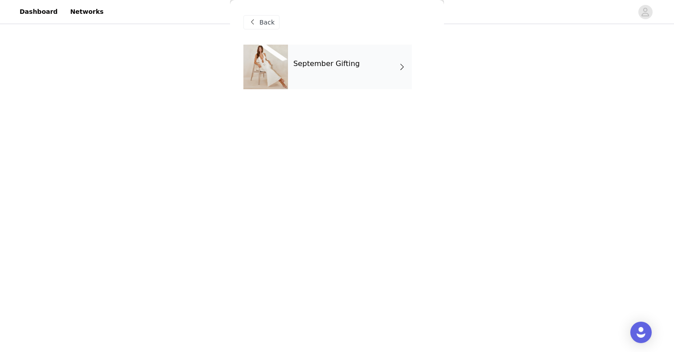
click at [315, 79] on div "September Gifting" at bounding box center [350, 67] width 124 height 45
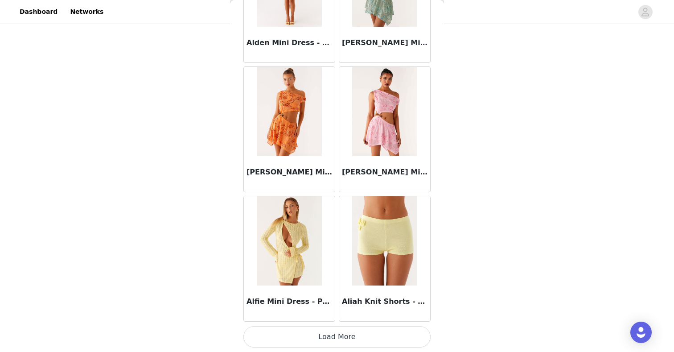
click at [306, 332] on button "Load More" at bounding box center [336, 336] width 187 height 21
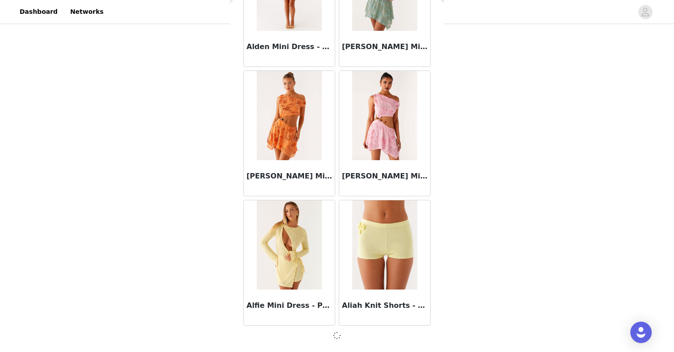
scroll to position [116, 0]
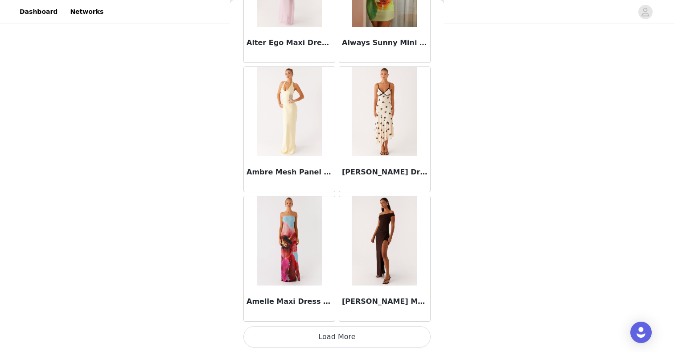
click at [316, 327] on button "Load More" at bounding box center [336, 336] width 187 height 21
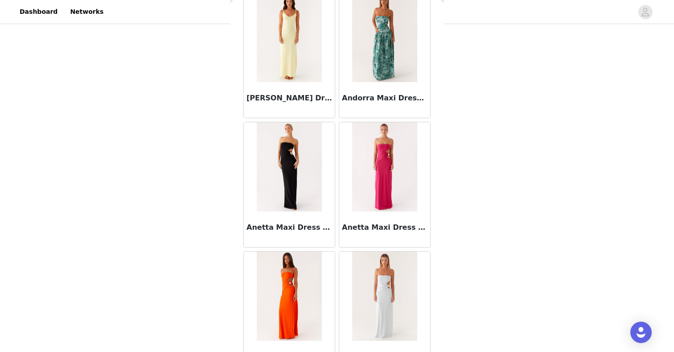
scroll to position [3596, 0]
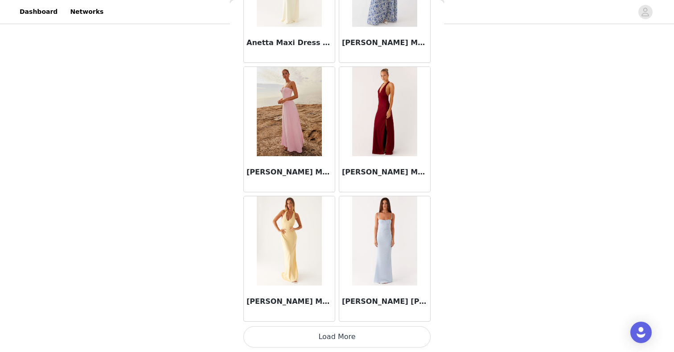
click at [311, 340] on button "Load More" at bounding box center [336, 336] width 187 height 21
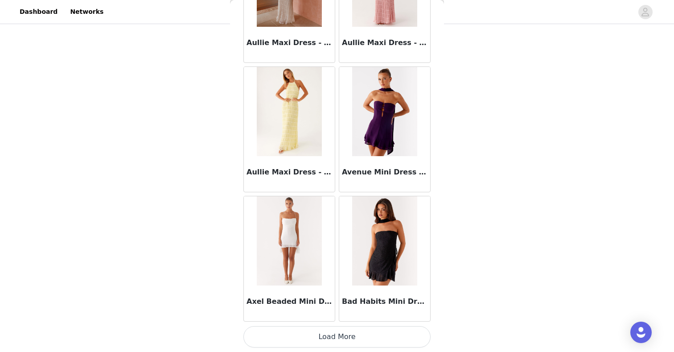
click at [311, 331] on button "Load More" at bounding box center [336, 336] width 187 height 21
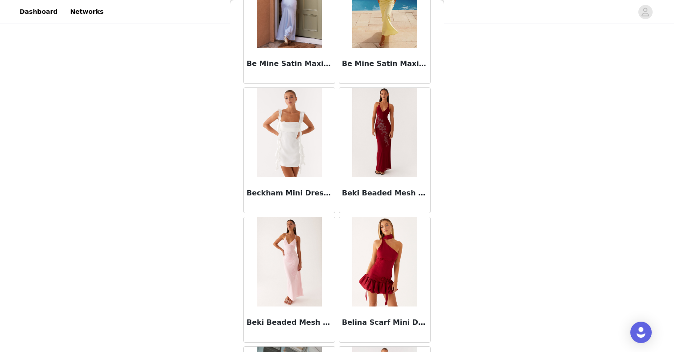
scroll to position [6180, 0]
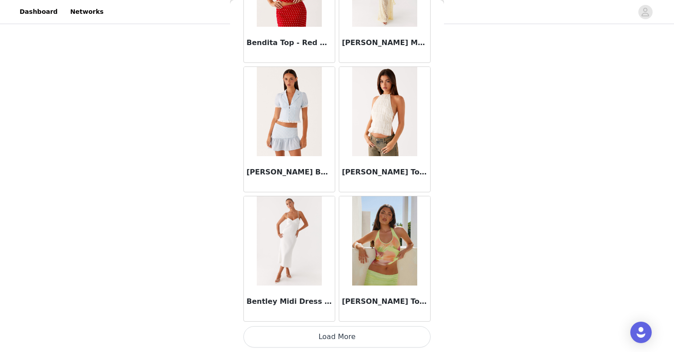
click at [312, 331] on button "Load More" at bounding box center [336, 336] width 187 height 21
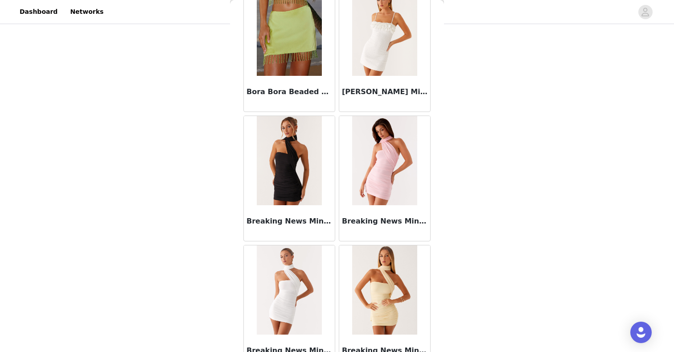
scroll to position [7472, 0]
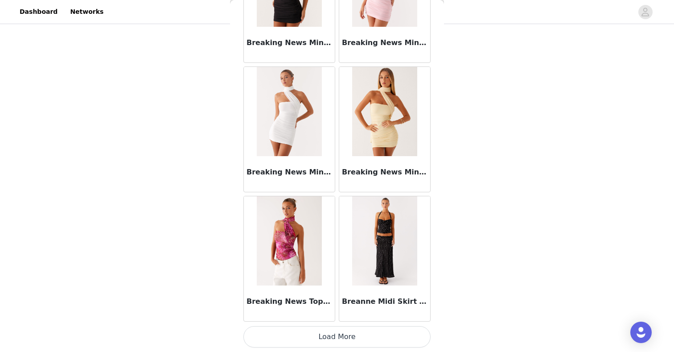
click at [307, 334] on button "Load More" at bounding box center [336, 336] width 187 height 21
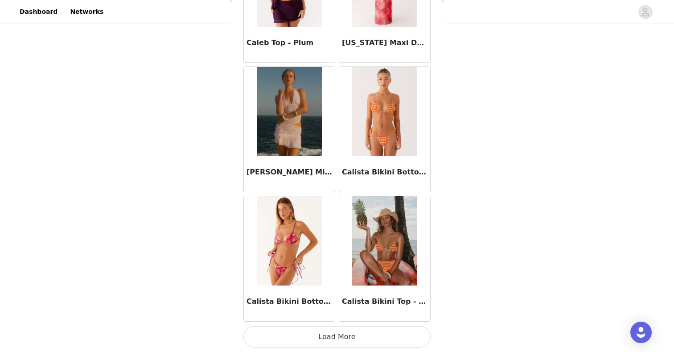
click at [313, 335] on button "Load More" at bounding box center [336, 336] width 187 height 21
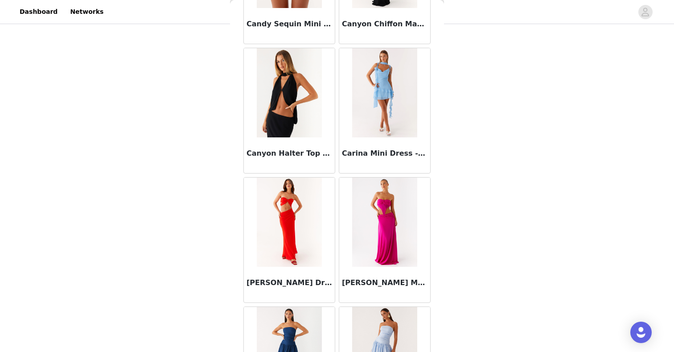
scroll to position [10056, 0]
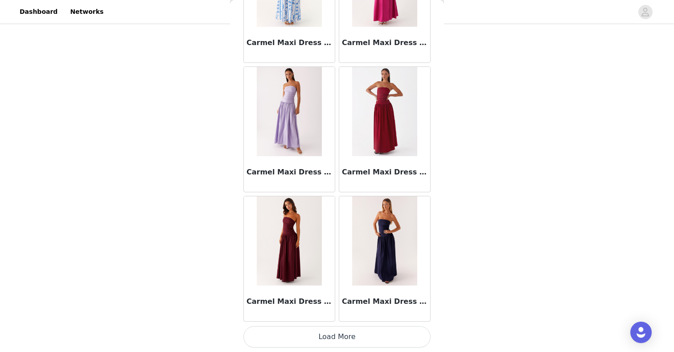
click at [328, 336] on button "Load More" at bounding box center [336, 336] width 187 height 21
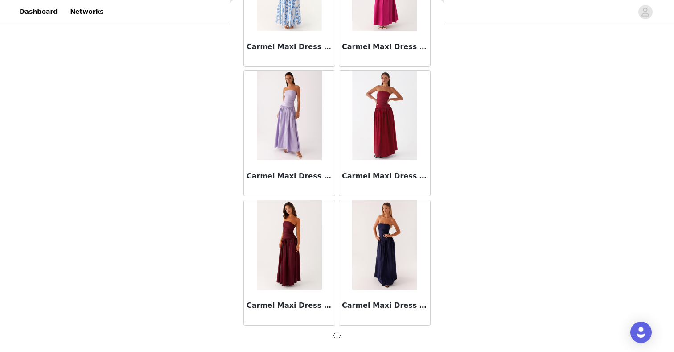
scroll to position [10052, 0]
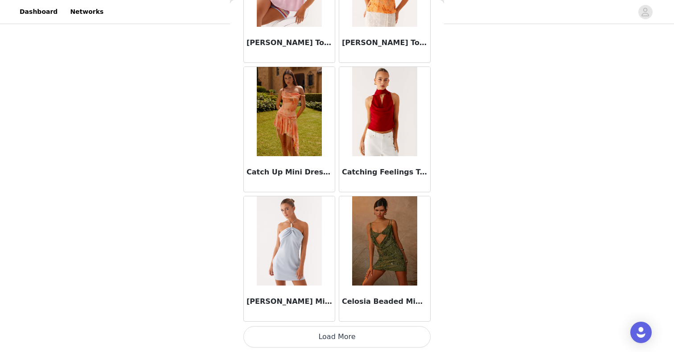
click at [330, 332] on button "Load More" at bounding box center [336, 336] width 187 height 21
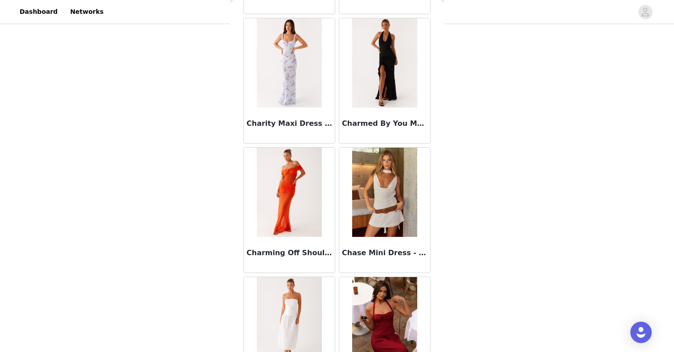
scroll to position [12640, 0]
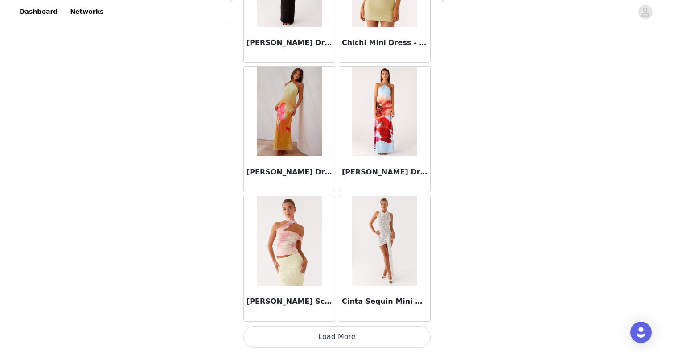
click at [340, 328] on button "Load More" at bounding box center [336, 336] width 187 height 21
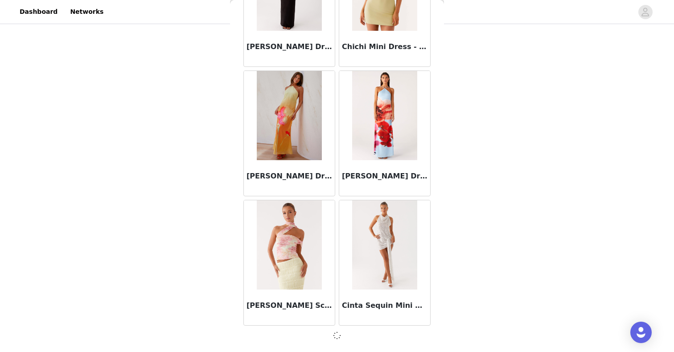
scroll to position [12636, 0]
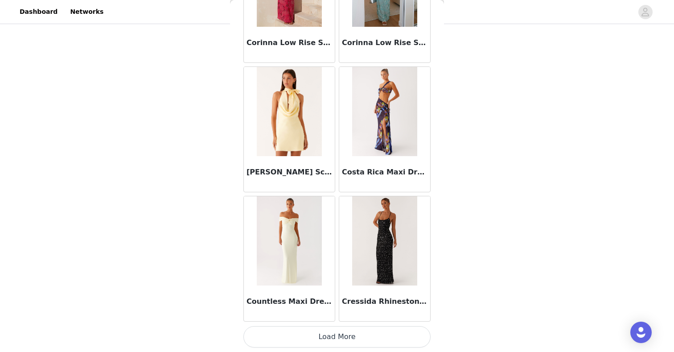
click at [340, 332] on button "Load More" at bounding box center [336, 336] width 187 height 21
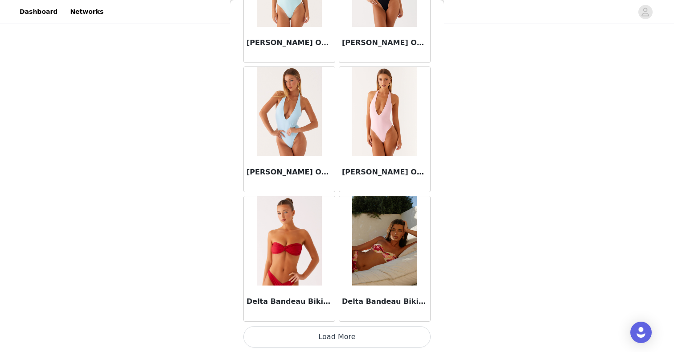
click at [334, 336] on button "Load More" at bounding box center [336, 336] width 187 height 21
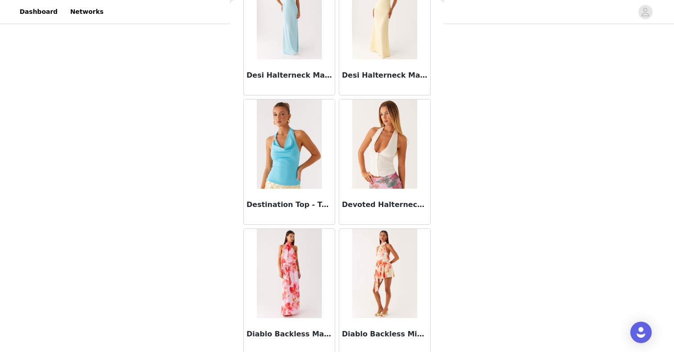
scroll to position [16516, 0]
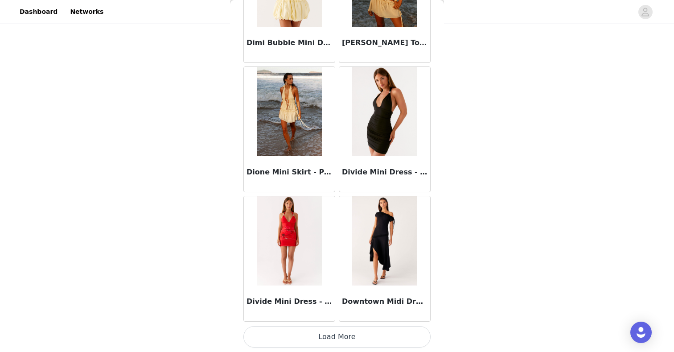
click at [323, 339] on button "Load More" at bounding box center [336, 336] width 187 height 21
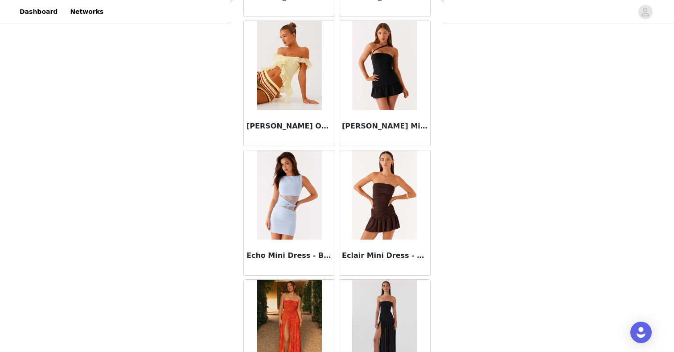
scroll to position [17808, 0]
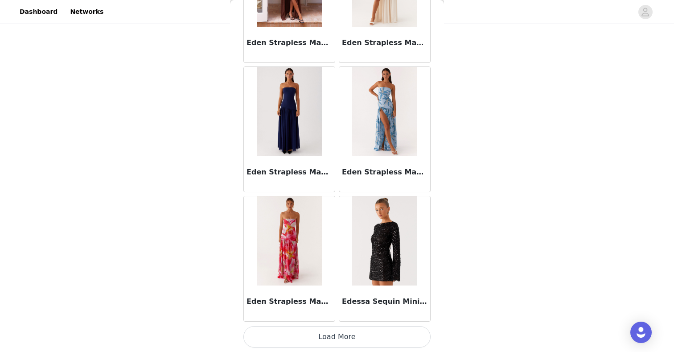
click at [326, 334] on button "Load More" at bounding box center [336, 336] width 187 height 21
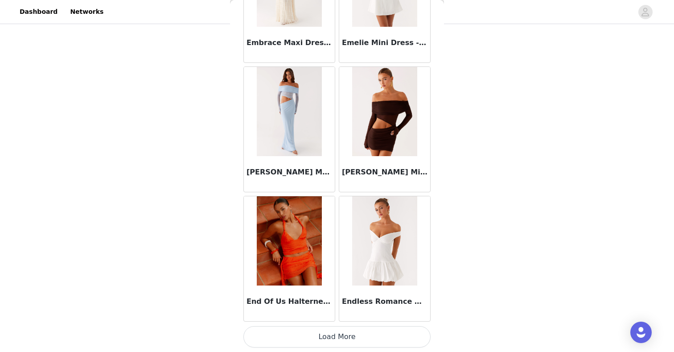
click at [327, 337] on button "Load More" at bounding box center [336, 336] width 187 height 21
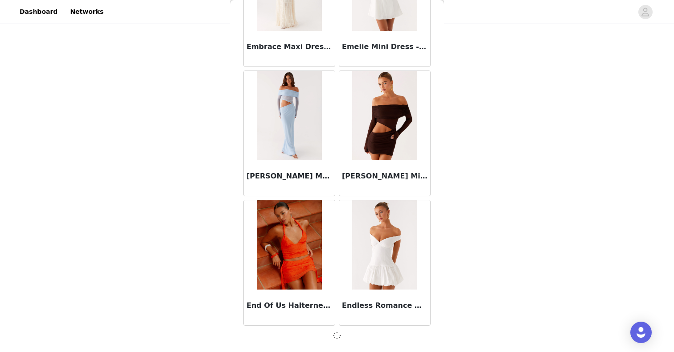
scroll to position [19096, 0]
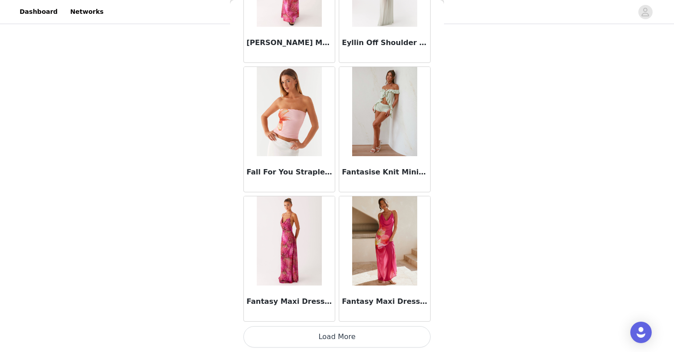
click at [328, 329] on button "Load More" at bounding box center [336, 336] width 187 height 21
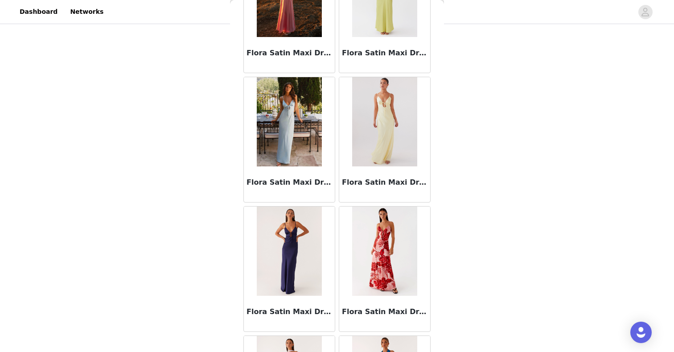
scroll to position [21684, 0]
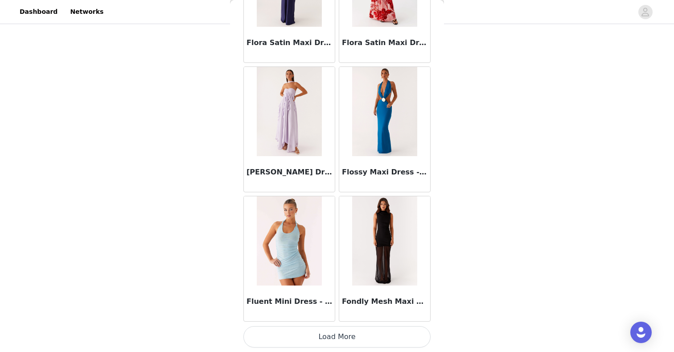
click at [315, 336] on button "Load More" at bounding box center [336, 336] width 187 height 21
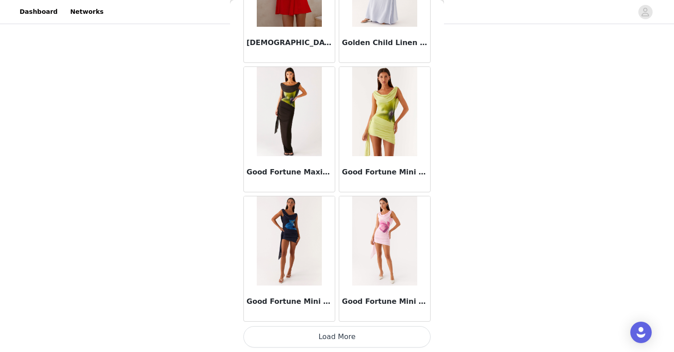
click at [326, 335] on button "Load More" at bounding box center [336, 336] width 187 height 21
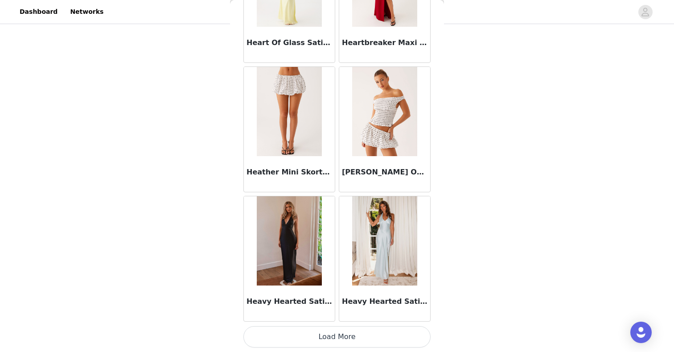
click at [334, 331] on button "Load More" at bounding box center [336, 336] width 187 height 21
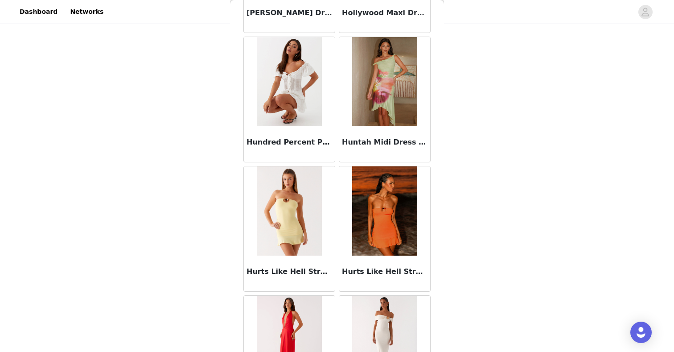
scroll to position [25560, 0]
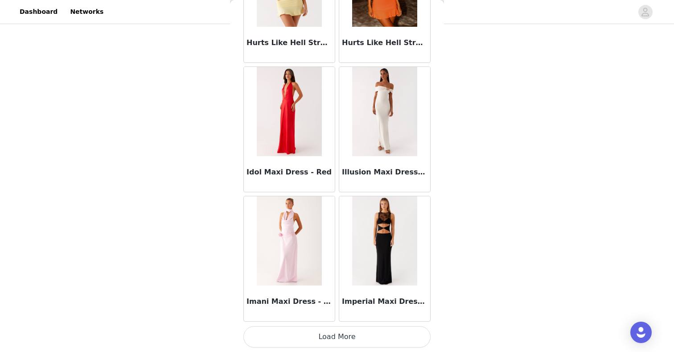
click at [329, 331] on button "Load More" at bounding box center [336, 336] width 187 height 21
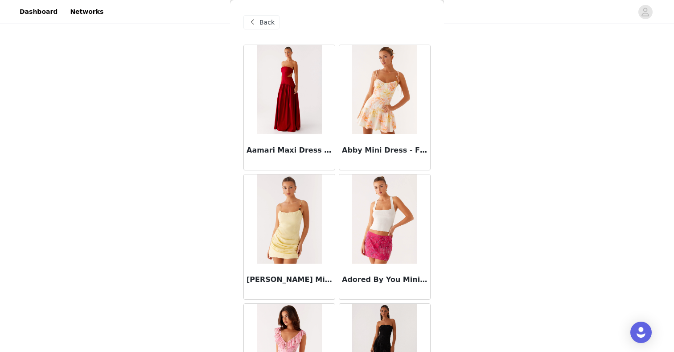
scroll to position [25944, 0]
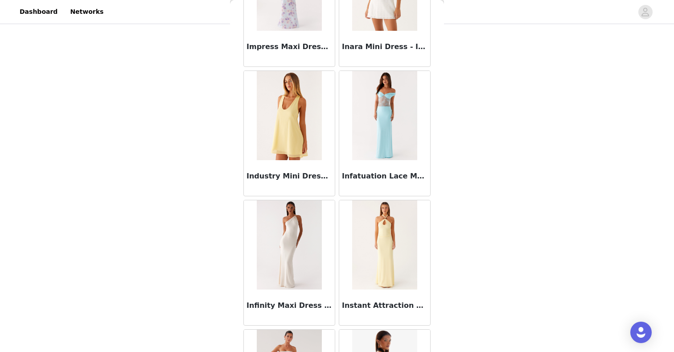
click at [275, 231] on img at bounding box center [289, 244] width 65 height 89
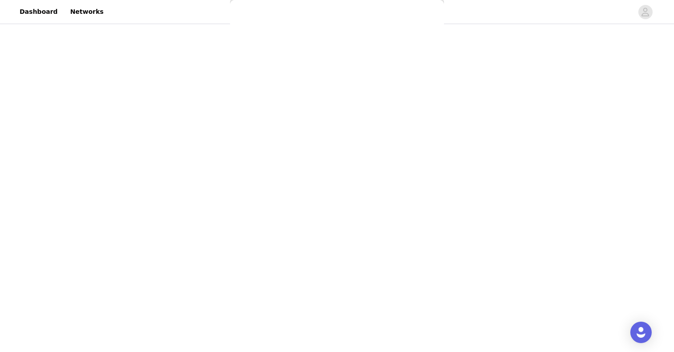
scroll to position [137, 0]
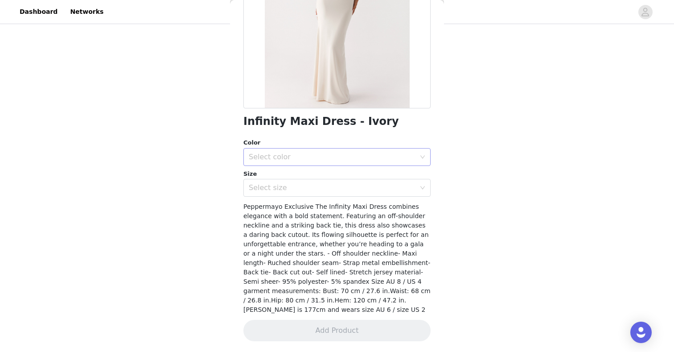
click at [263, 152] on div "Select color" at bounding box center [332, 156] width 167 height 9
click at [263, 176] on li "Ivory" at bounding box center [336, 176] width 187 height 14
click at [263, 186] on div "Select size" at bounding box center [332, 187] width 167 height 9
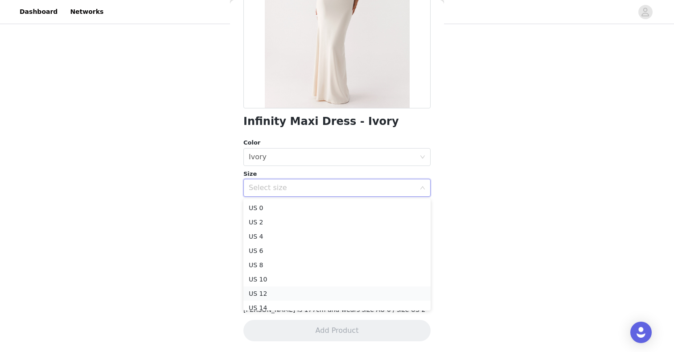
click at [257, 290] on li "US 12" at bounding box center [336, 293] width 187 height 14
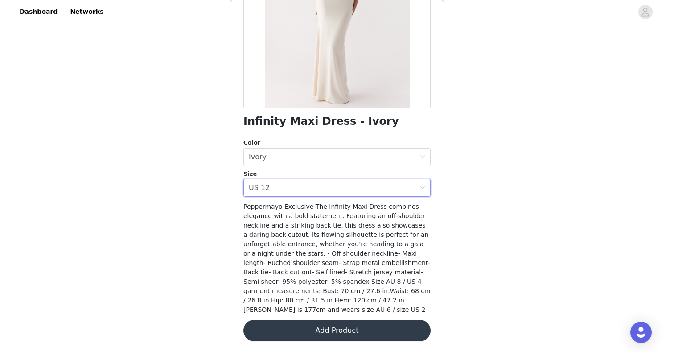
click at [280, 326] on button "Add Product" at bounding box center [336, 329] width 187 height 21
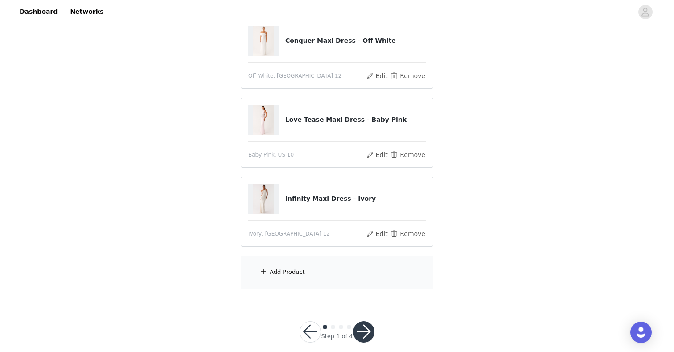
scroll to position [184, 0]
click at [293, 269] on div "Add Product" at bounding box center [287, 270] width 35 height 9
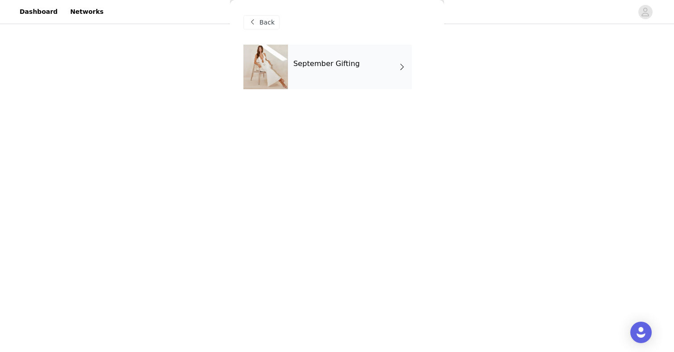
click at [310, 57] on div "September Gifting" at bounding box center [350, 67] width 124 height 45
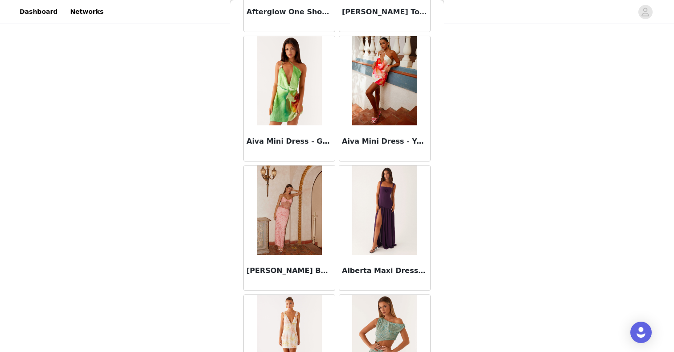
scroll to position [1012, 0]
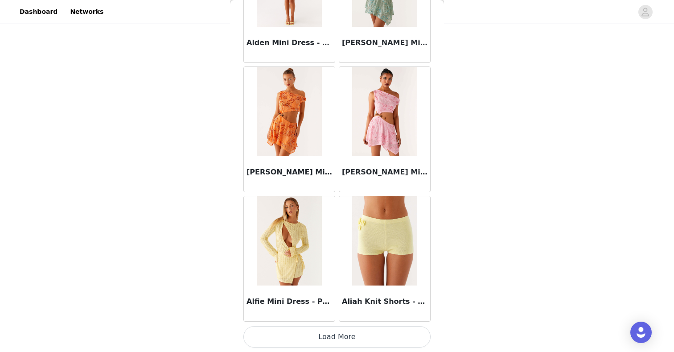
click at [305, 335] on button "Load More" at bounding box center [336, 336] width 187 height 21
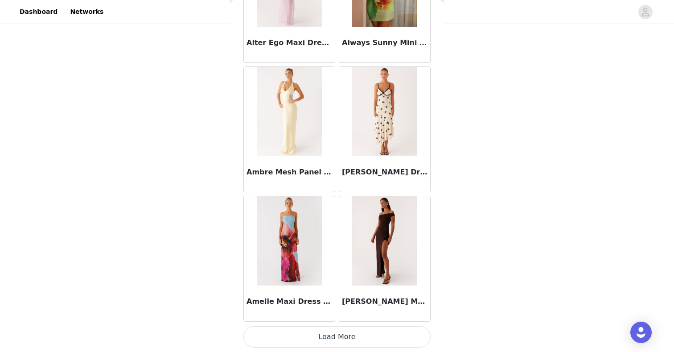
click at [343, 331] on button "Load More" at bounding box center [336, 336] width 187 height 21
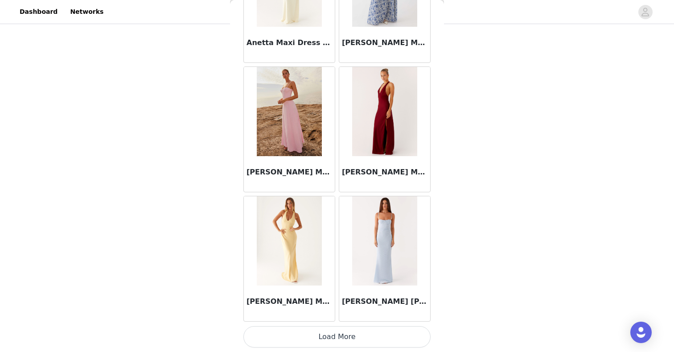
click at [341, 336] on button "Load More" at bounding box center [336, 336] width 187 height 21
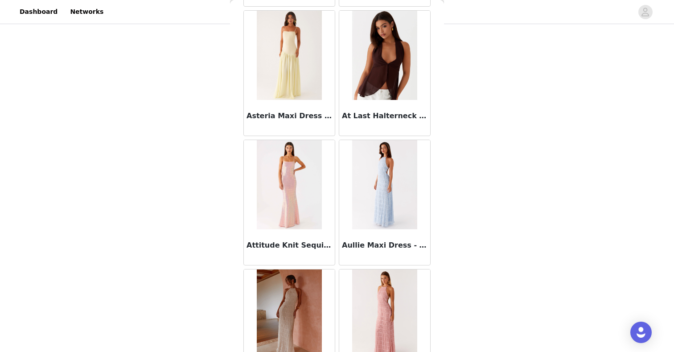
scroll to position [4888, 0]
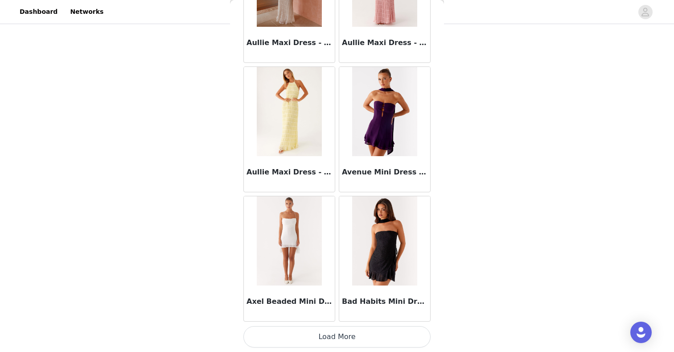
click at [340, 335] on button "Load More" at bounding box center [336, 336] width 187 height 21
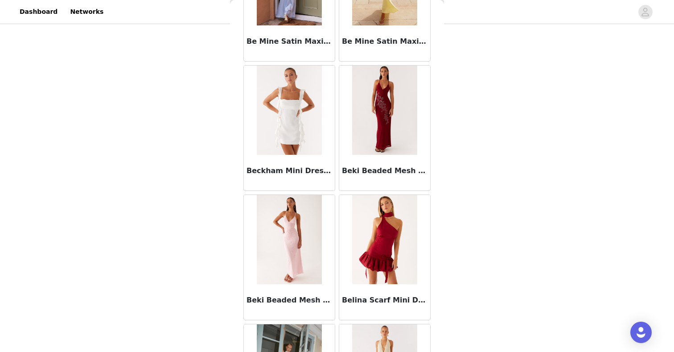
scroll to position [6180, 0]
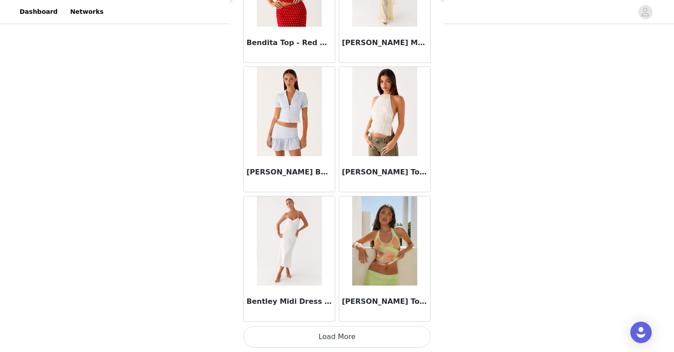
click at [323, 336] on button "Load More" at bounding box center [336, 336] width 187 height 21
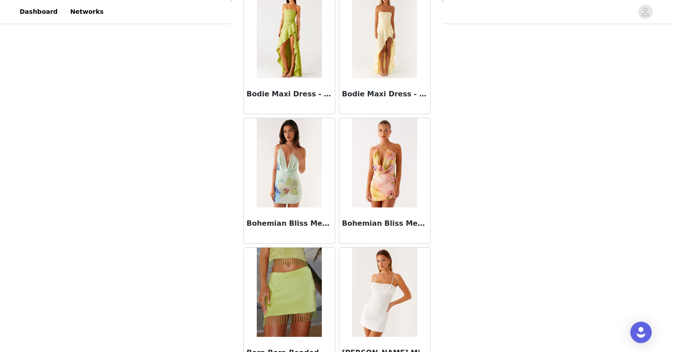
scroll to position [7472, 0]
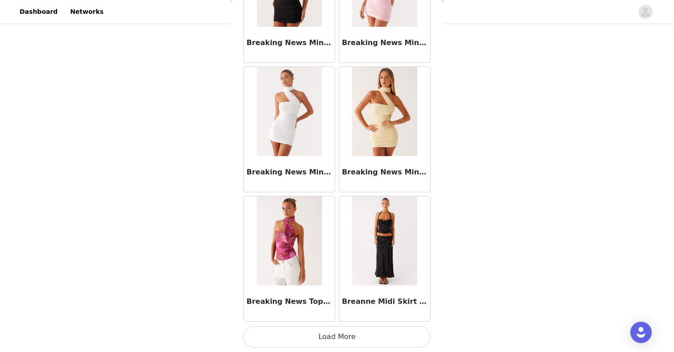
click at [314, 335] on button "Load More" at bounding box center [336, 336] width 187 height 21
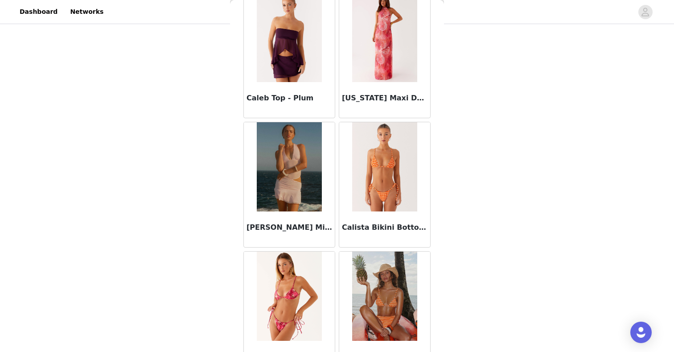
scroll to position [8764, 0]
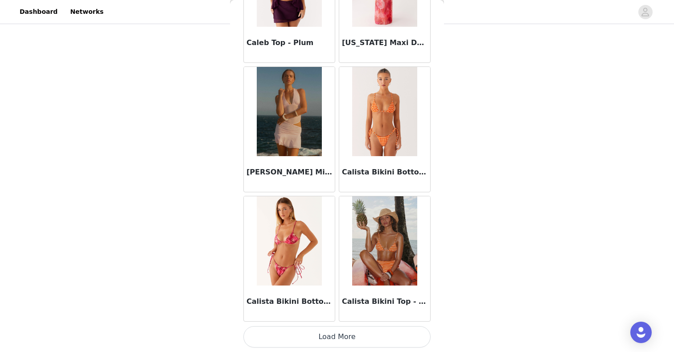
click at [323, 330] on button "Load More" at bounding box center [336, 336] width 187 height 21
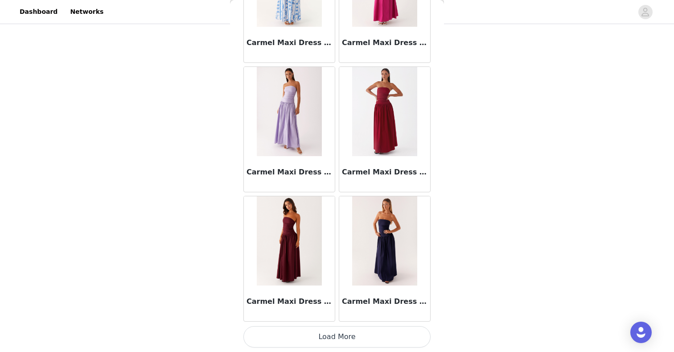
click at [332, 336] on button "Load More" at bounding box center [336, 336] width 187 height 21
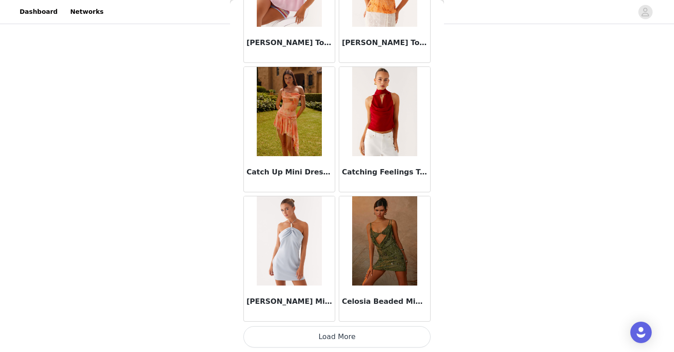
click at [321, 335] on button "Load More" at bounding box center [336, 336] width 187 height 21
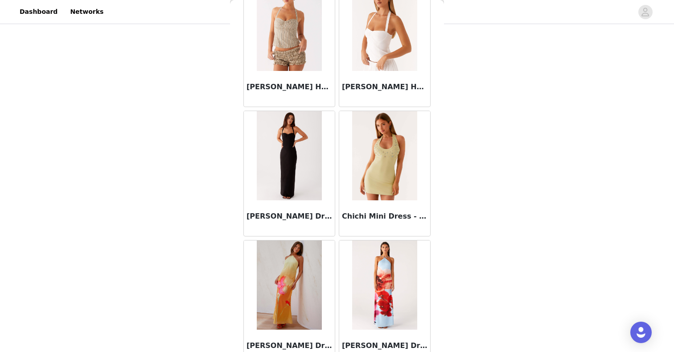
scroll to position [12640, 0]
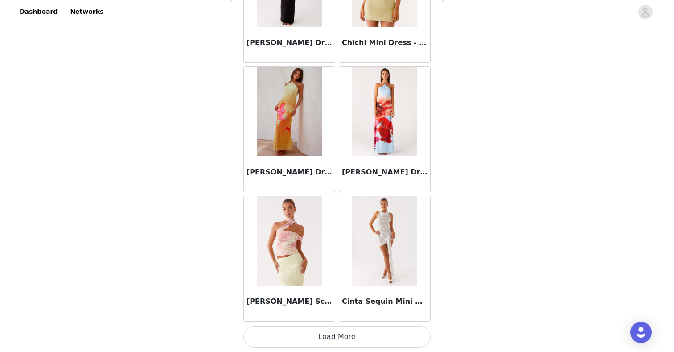
click at [332, 329] on button "Load More" at bounding box center [336, 336] width 187 height 21
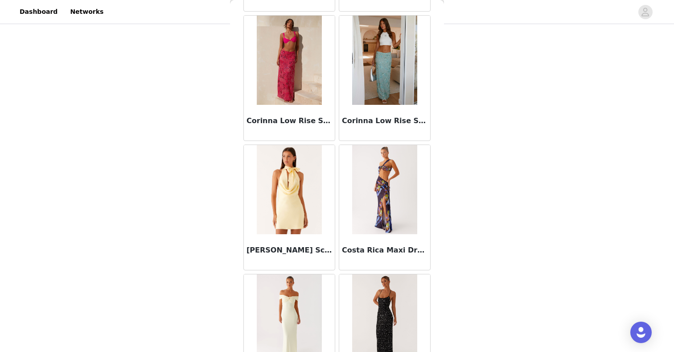
scroll to position [13932, 0]
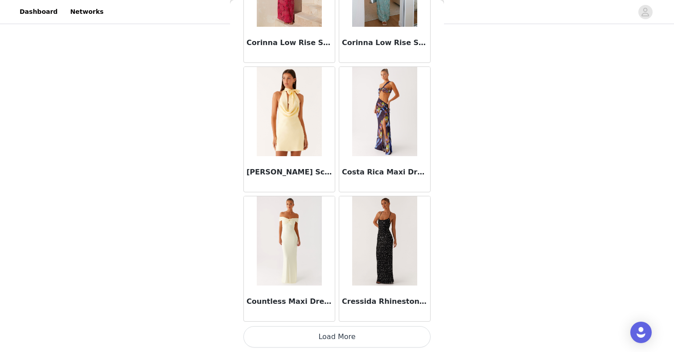
click at [314, 339] on button "Load More" at bounding box center [336, 336] width 187 height 21
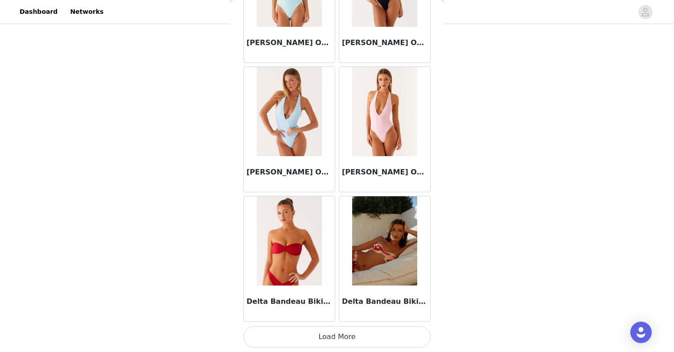
click at [328, 331] on button "Load More" at bounding box center [336, 336] width 187 height 21
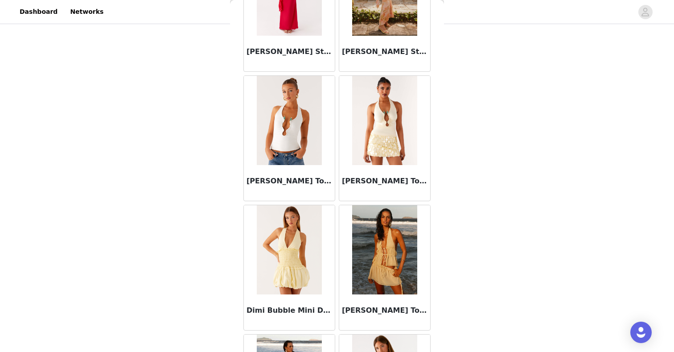
scroll to position [16516, 0]
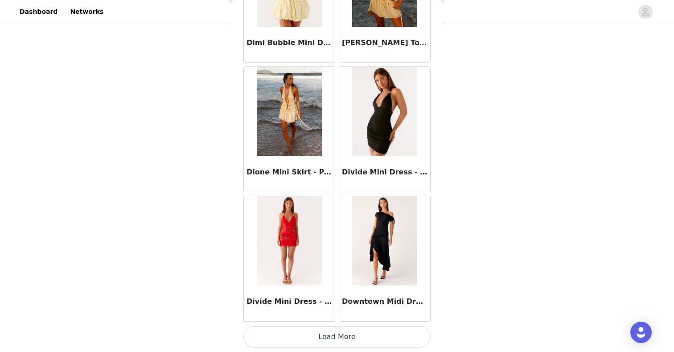
click at [321, 337] on button "Load More" at bounding box center [336, 336] width 187 height 21
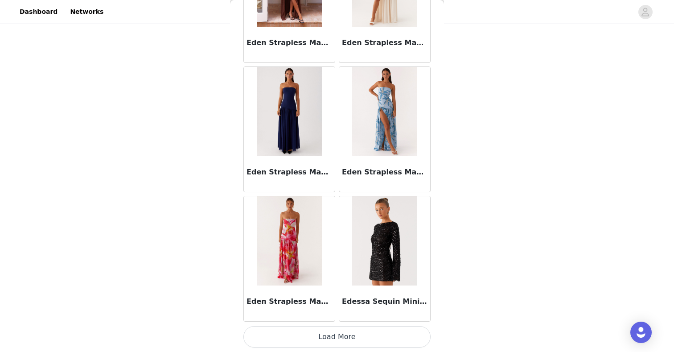
click at [323, 334] on button "Load More" at bounding box center [336, 336] width 187 height 21
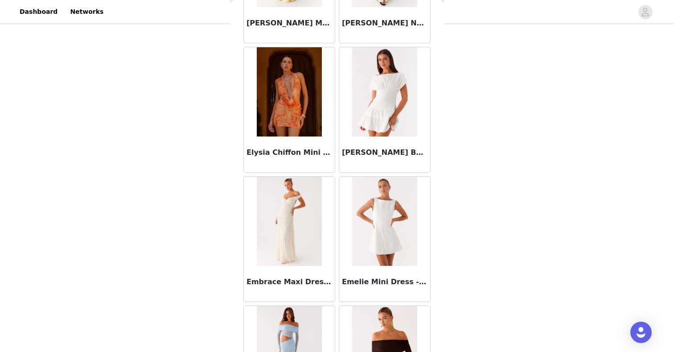
scroll to position [19100, 0]
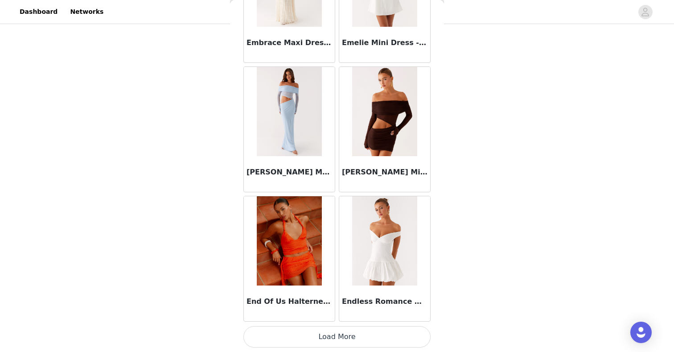
click at [353, 335] on button "Load More" at bounding box center [336, 336] width 187 height 21
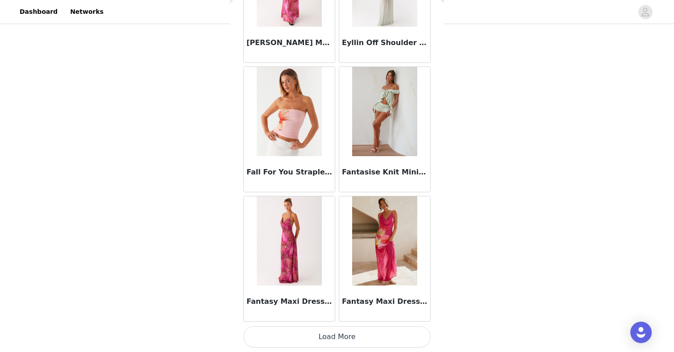
click at [342, 341] on button "Load More" at bounding box center [336, 336] width 187 height 21
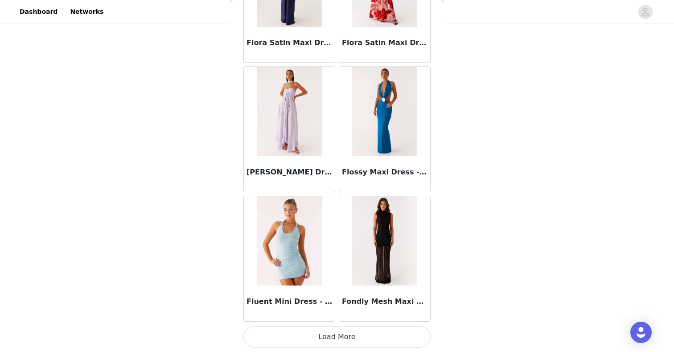
click at [332, 327] on button "Load More" at bounding box center [336, 336] width 187 height 21
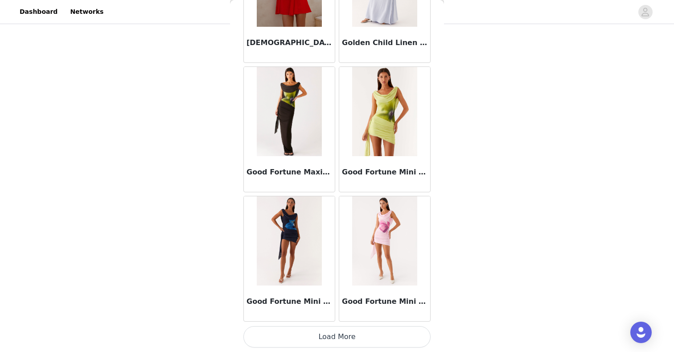
click at [332, 329] on button "Load More" at bounding box center [336, 336] width 187 height 21
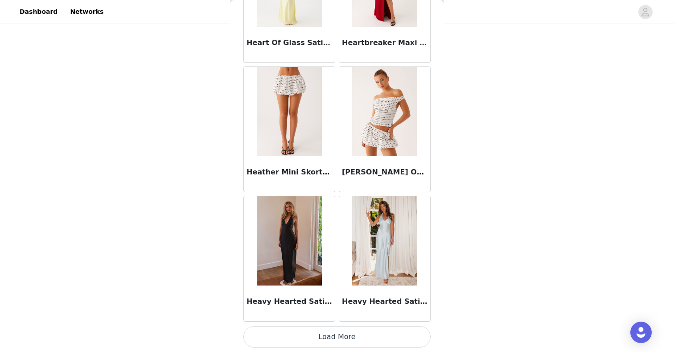
click at [316, 334] on button "Load More" at bounding box center [336, 336] width 187 height 21
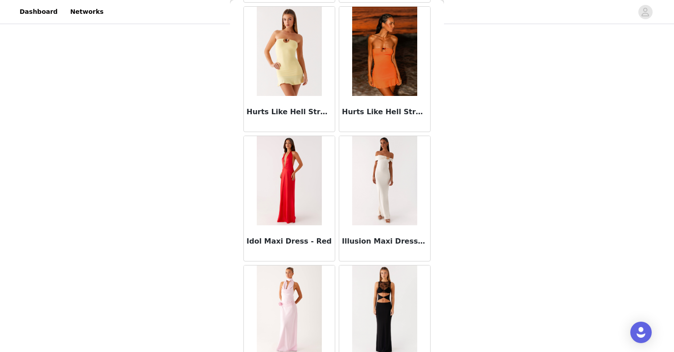
scroll to position [25560, 0]
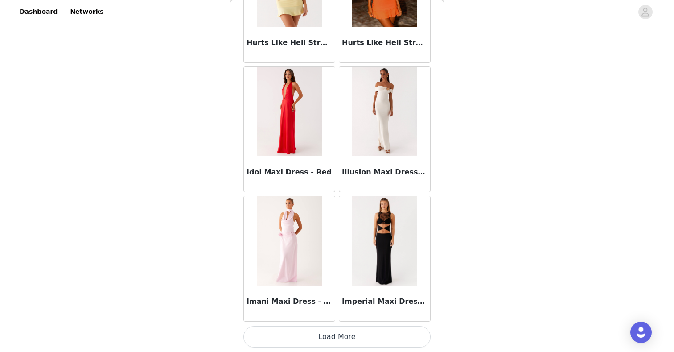
click at [306, 332] on button "Load More" at bounding box center [336, 336] width 187 height 21
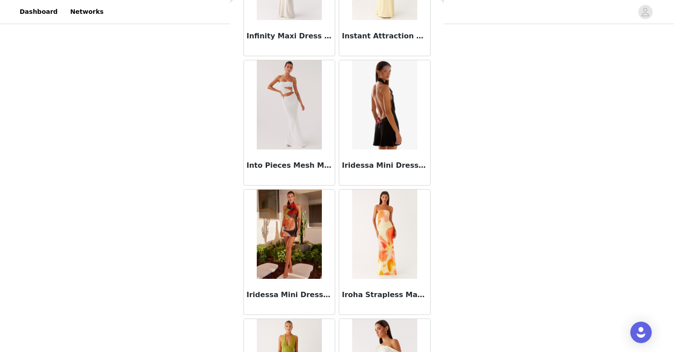
scroll to position [26852, 0]
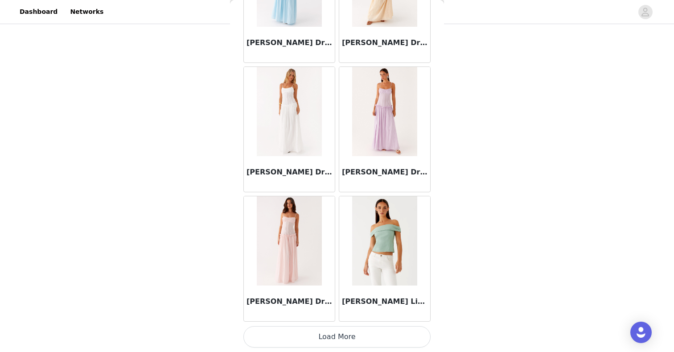
click at [311, 333] on button "Load More" at bounding box center [336, 336] width 187 height 21
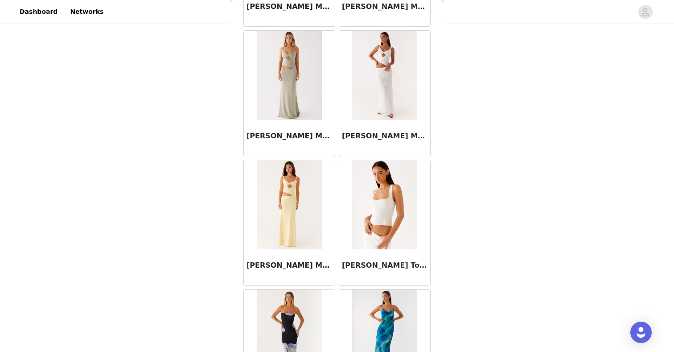
scroll to position [28144, 0]
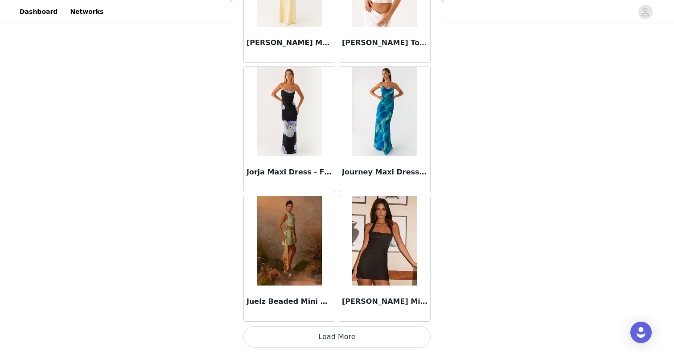
click at [336, 329] on button "Load More" at bounding box center [336, 336] width 187 height 21
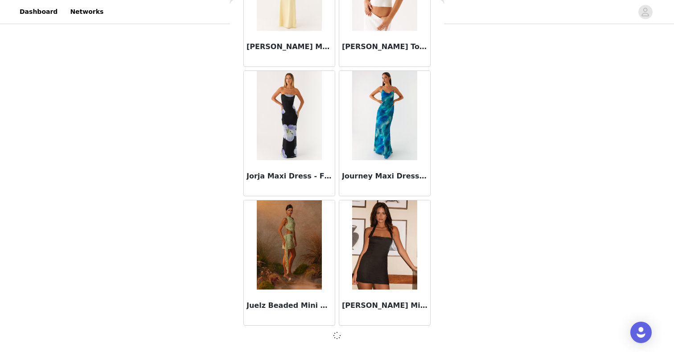
scroll to position [28140, 0]
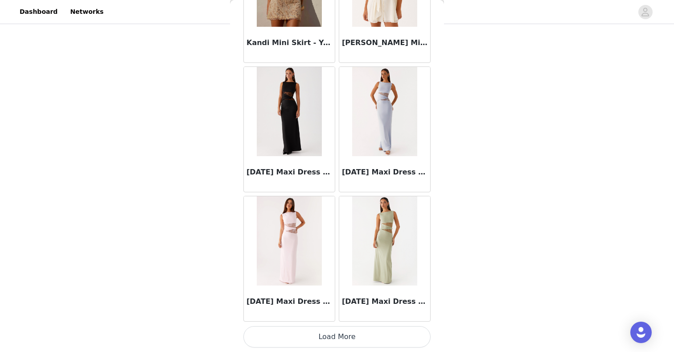
click at [316, 334] on button "Load More" at bounding box center [336, 336] width 187 height 21
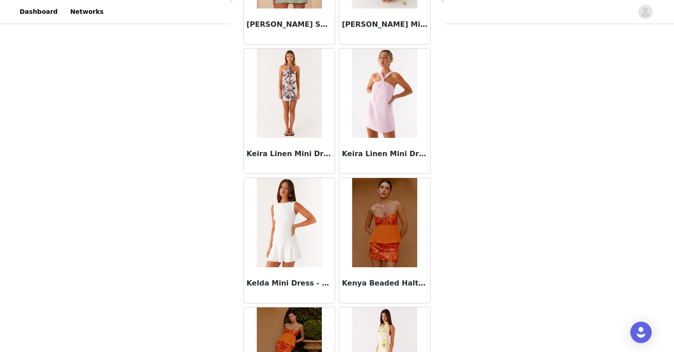
scroll to position [30728, 0]
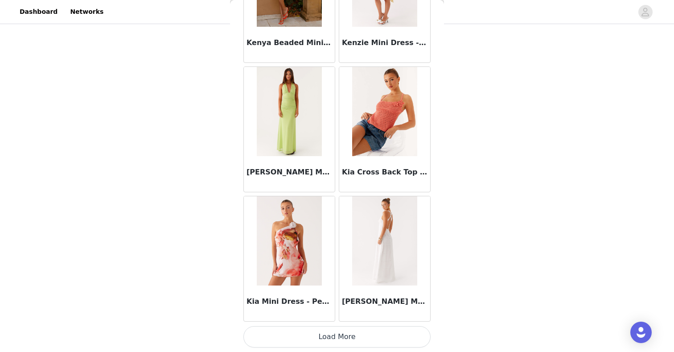
click at [321, 336] on button "Load More" at bounding box center [336, 336] width 187 height 21
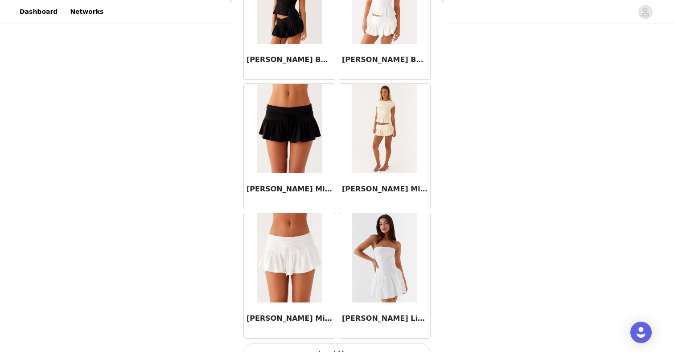
scroll to position [32020, 0]
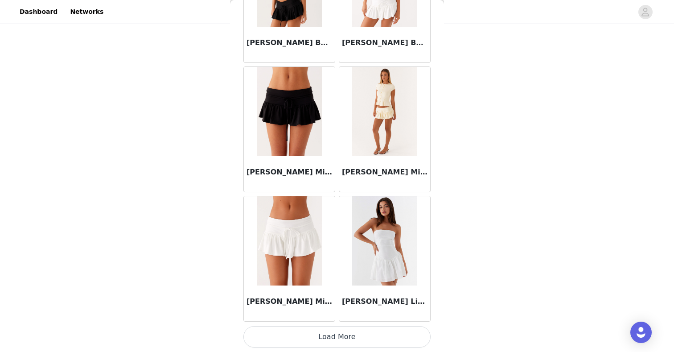
click at [301, 334] on button "Load More" at bounding box center [336, 336] width 187 height 21
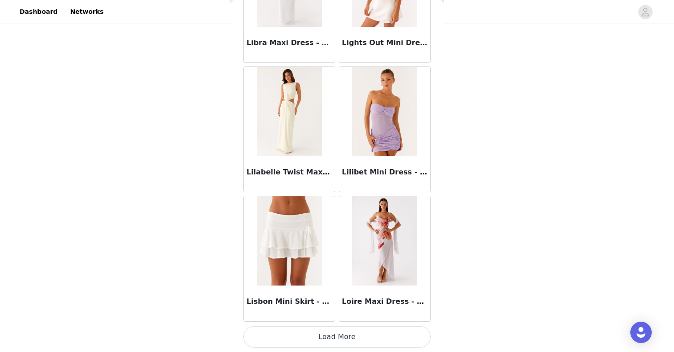
drag, startPoint x: 321, startPoint y: 331, endPoint x: 321, endPoint y: 324, distance: 6.7
click at [321, 331] on button "Load More" at bounding box center [336, 336] width 187 height 21
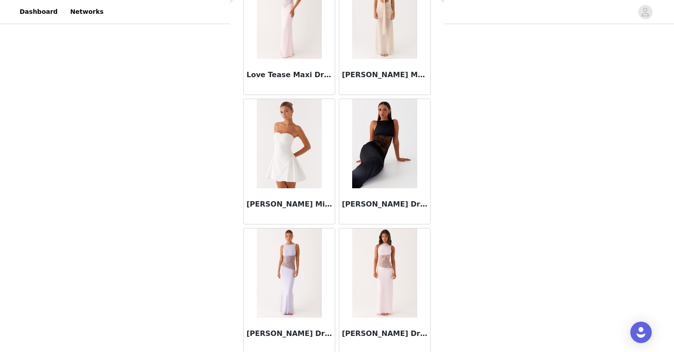
scroll to position [34604, 0]
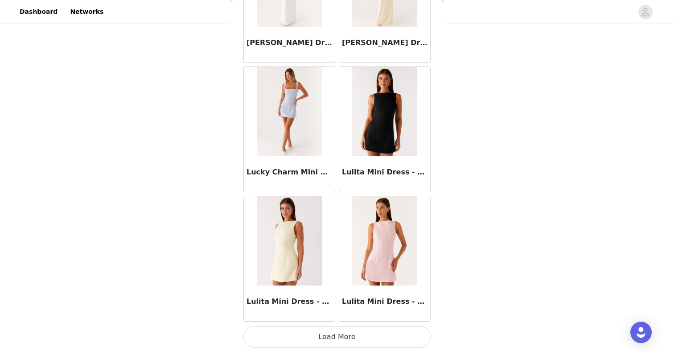
click at [326, 335] on button "Load More" at bounding box center [336, 336] width 187 height 21
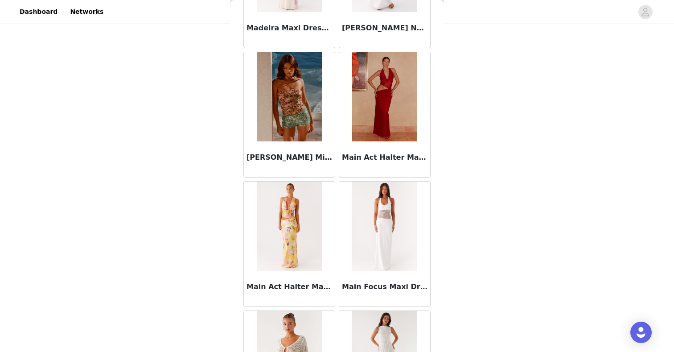
scroll to position [35896, 0]
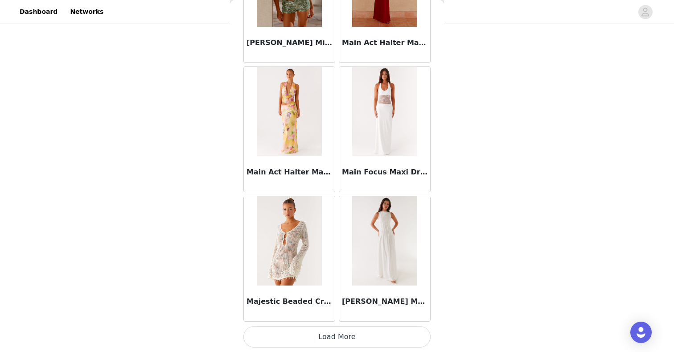
click at [336, 336] on button "Load More" at bounding box center [336, 336] width 187 height 21
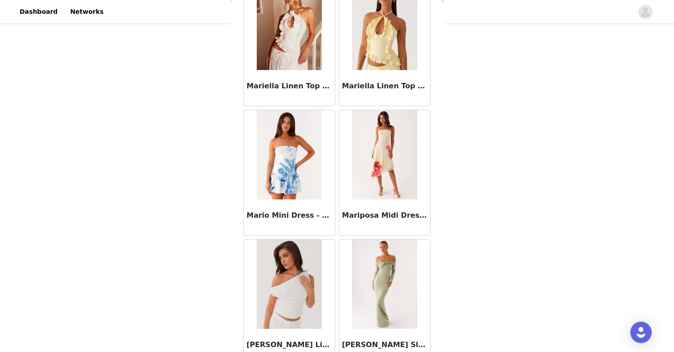
scroll to position [37188, 0]
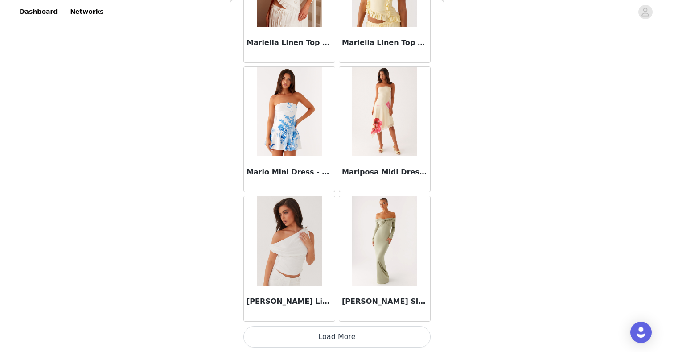
click at [333, 341] on button "Load More" at bounding box center [336, 336] width 187 height 21
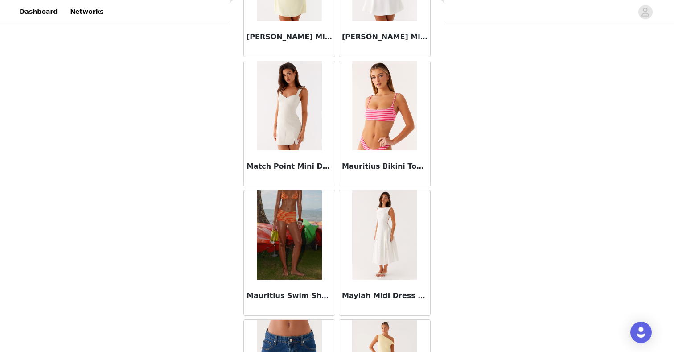
scroll to position [37732, 0]
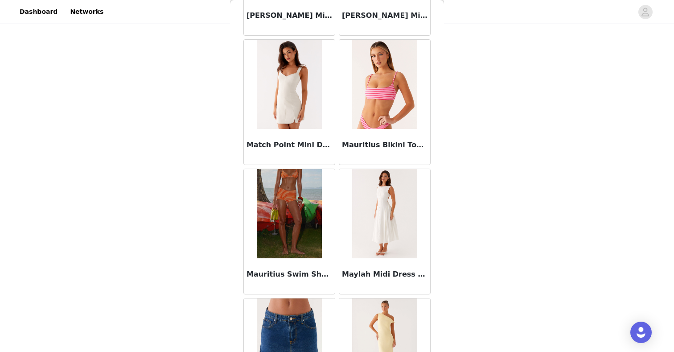
click at [375, 237] on img at bounding box center [384, 213] width 65 height 89
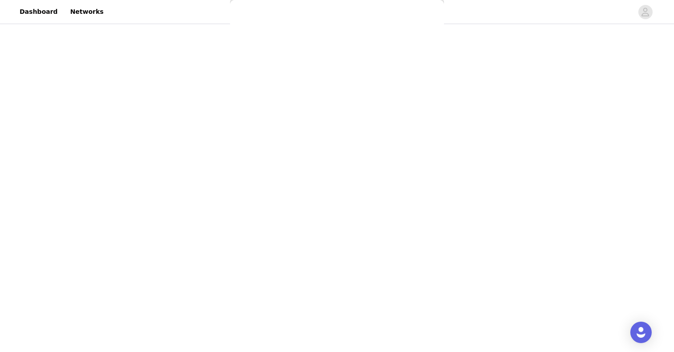
scroll to position [127, 0]
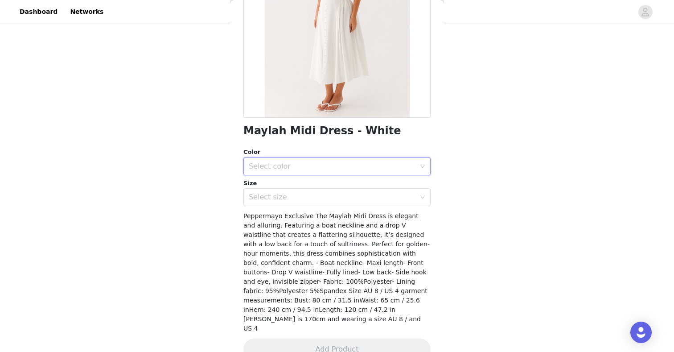
click at [309, 172] on div "Select color" at bounding box center [334, 166] width 171 height 17
click at [307, 188] on li "White" at bounding box center [336, 186] width 187 height 14
click at [307, 197] on div "Select size" at bounding box center [332, 196] width 167 height 9
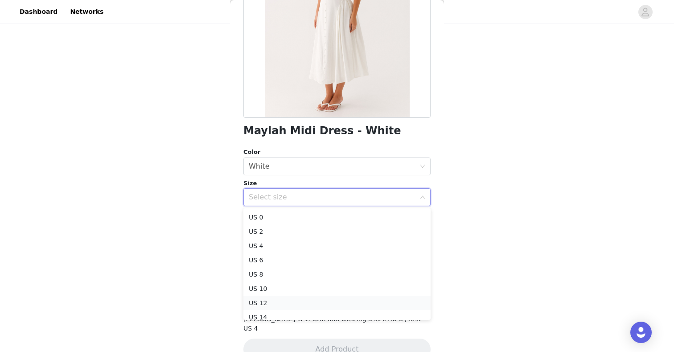
click at [258, 297] on li "US 12" at bounding box center [336, 302] width 187 height 14
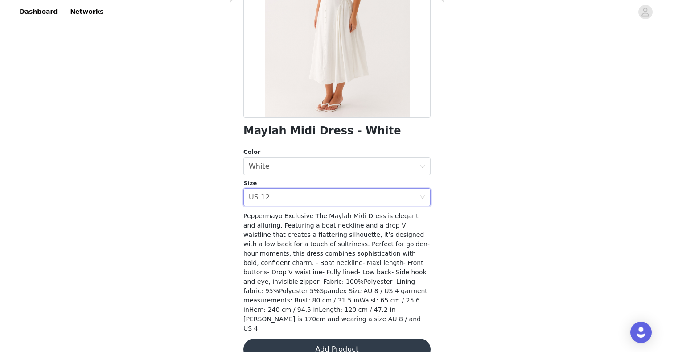
click at [269, 338] on button "Add Product" at bounding box center [336, 348] width 187 height 21
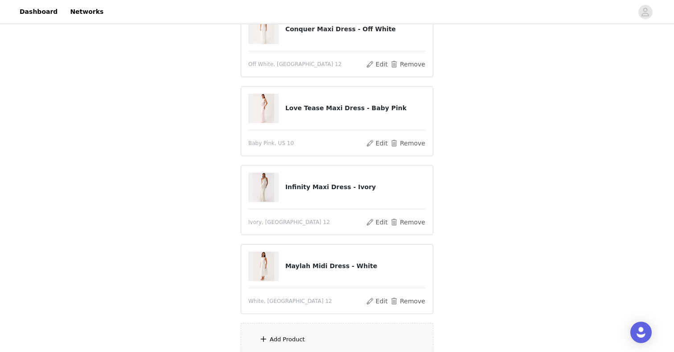
click at [270, 335] on div "Add Product" at bounding box center [287, 339] width 35 height 9
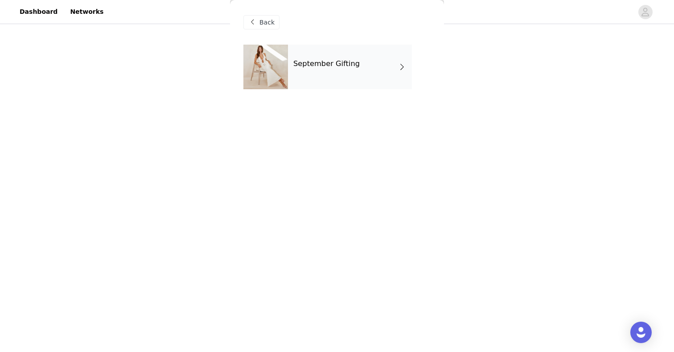
click at [308, 75] on div "September Gifting" at bounding box center [350, 67] width 124 height 45
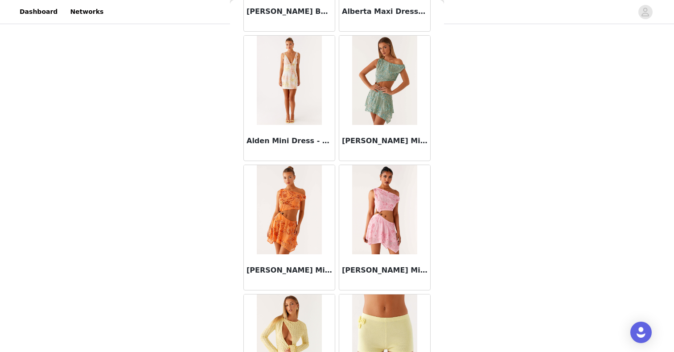
scroll to position [1012, 0]
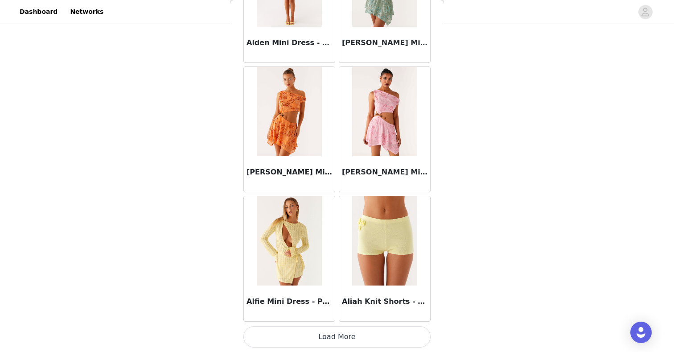
click at [314, 334] on button "Load More" at bounding box center [336, 336] width 187 height 21
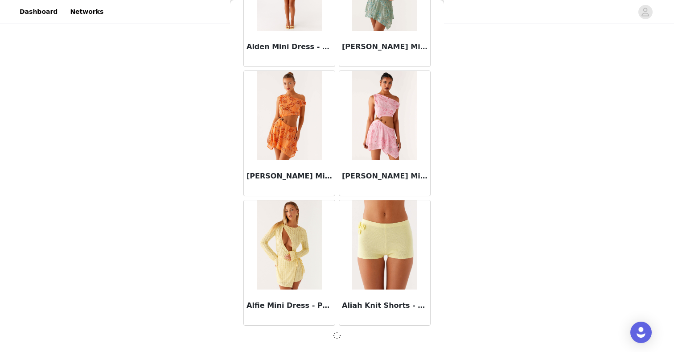
scroll to position [1008, 0]
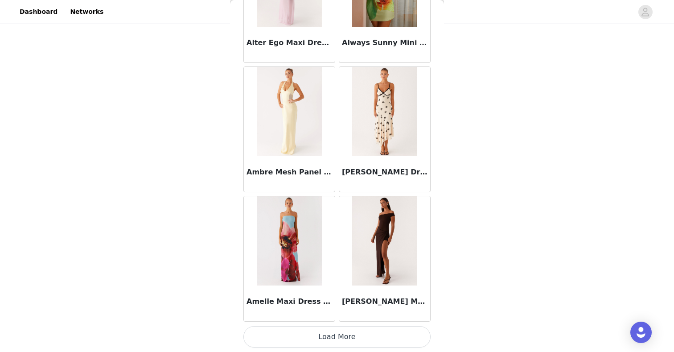
click at [320, 343] on button "Load More" at bounding box center [336, 336] width 187 height 21
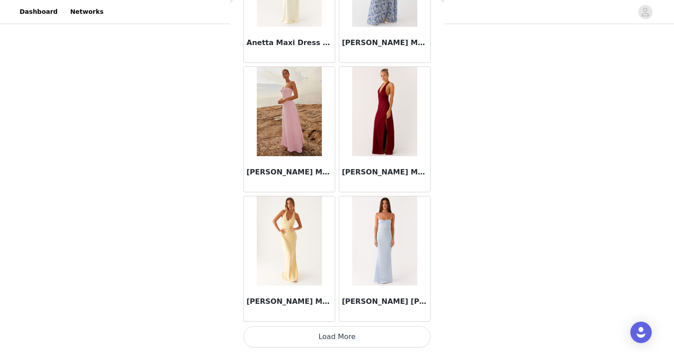
click at [339, 332] on button "Load More" at bounding box center [336, 336] width 187 height 21
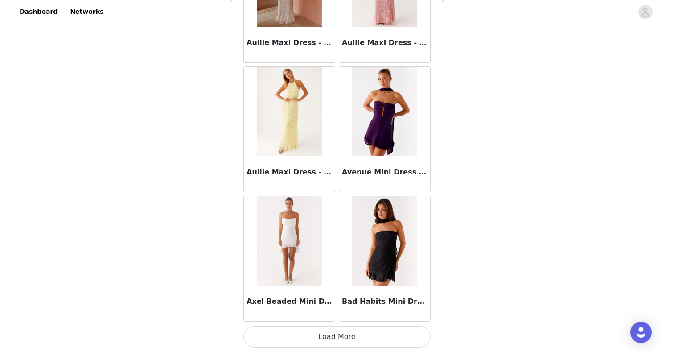
click at [326, 334] on button "Load More" at bounding box center [336, 336] width 187 height 21
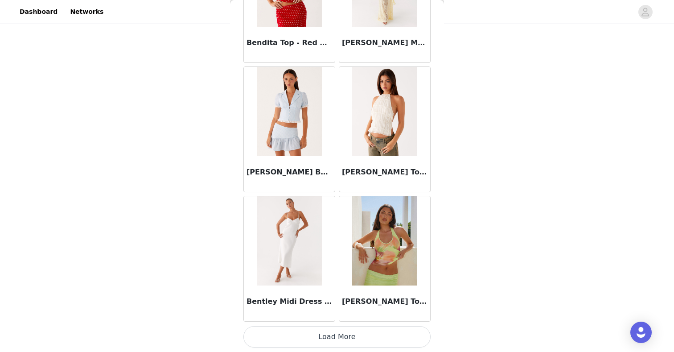
click at [329, 340] on button "Load More" at bounding box center [336, 336] width 187 height 21
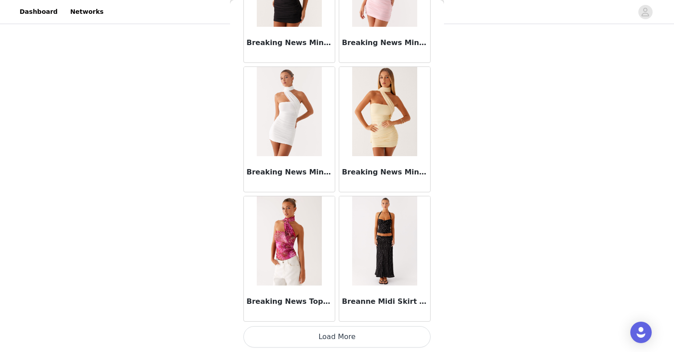
click at [331, 334] on button "Load More" at bounding box center [336, 336] width 187 height 21
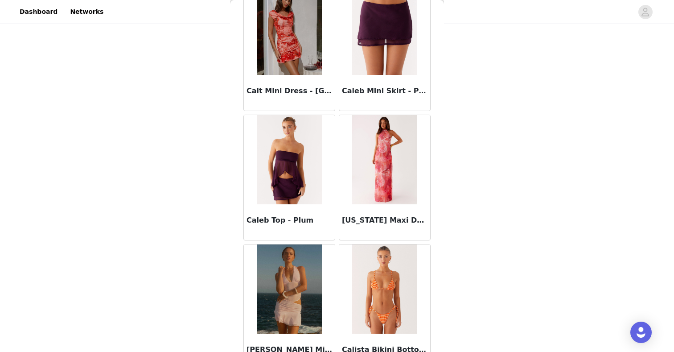
scroll to position [8764, 0]
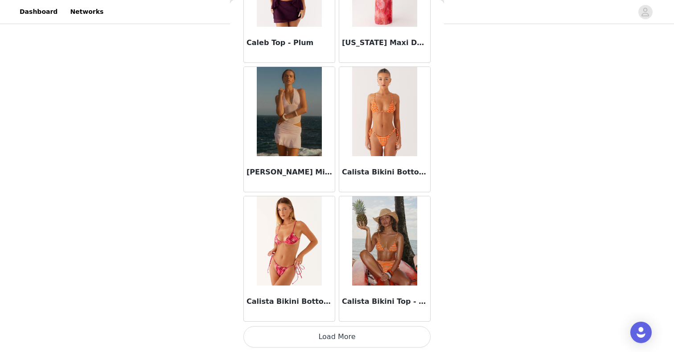
click at [327, 333] on button "Load More" at bounding box center [336, 336] width 187 height 21
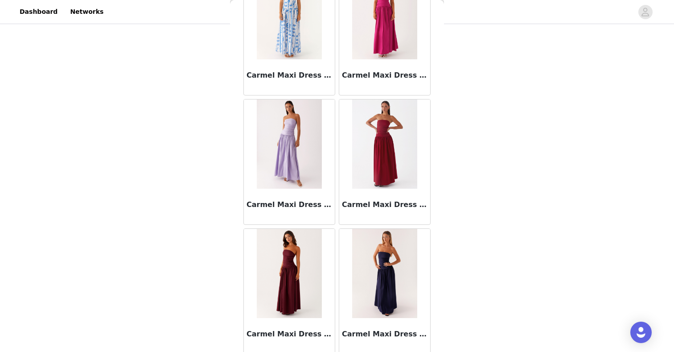
scroll to position [10056, 0]
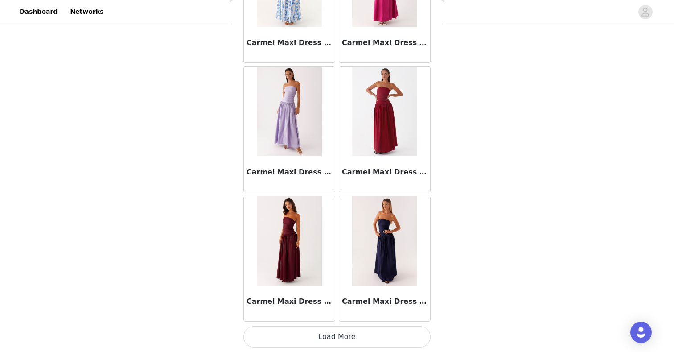
click at [331, 326] on button "Load More" at bounding box center [336, 336] width 187 height 21
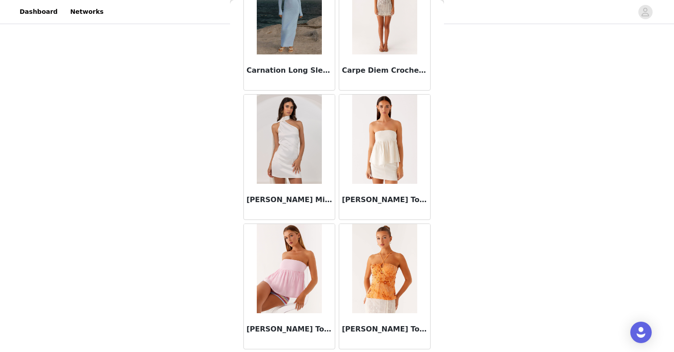
scroll to position [11348, 0]
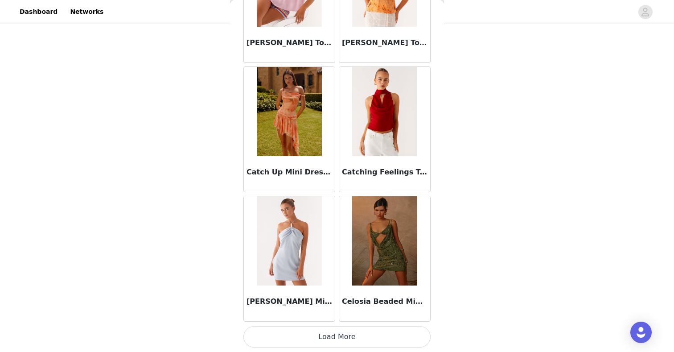
click at [330, 331] on button "Load More" at bounding box center [336, 336] width 187 height 21
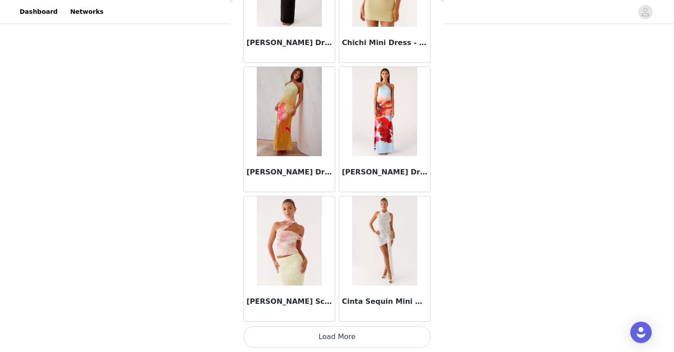
click at [327, 331] on button "Load More" at bounding box center [336, 336] width 187 height 21
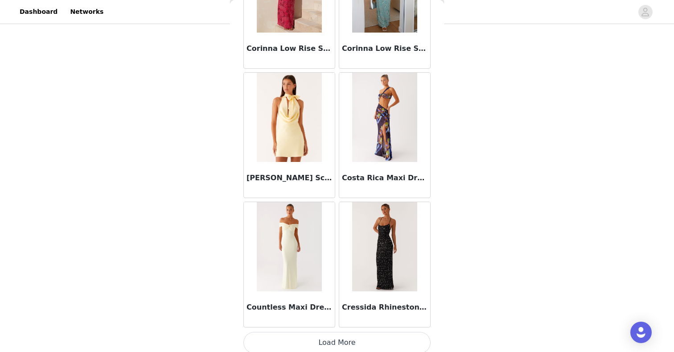
scroll to position [13932, 0]
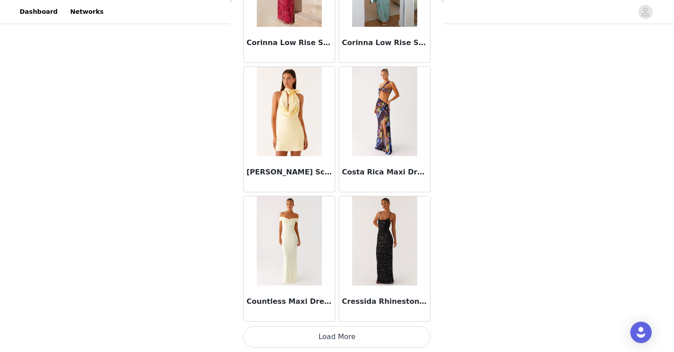
click at [329, 334] on button "Load More" at bounding box center [336, 336] width 187 height 21
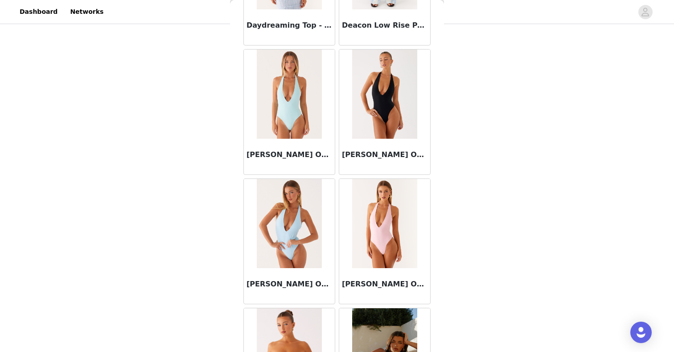
scroll to position [15224, 0]
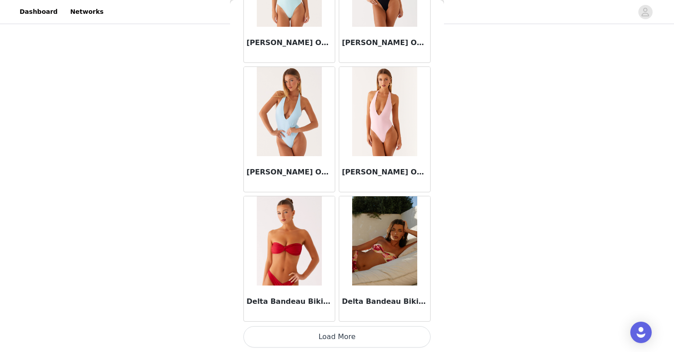
click at [334, 339] on button "Load More" at bounding box center [336, 336] width 187 height 21
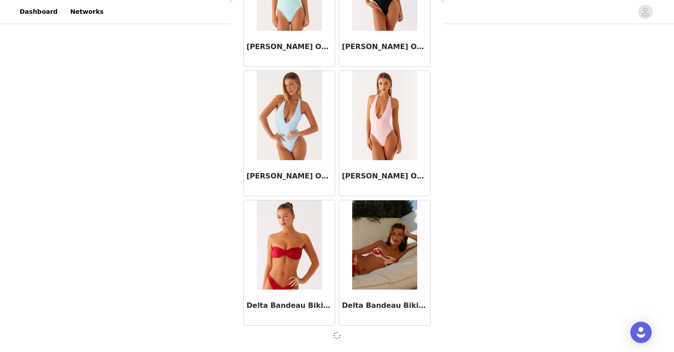
scroll to position [15220, 0]
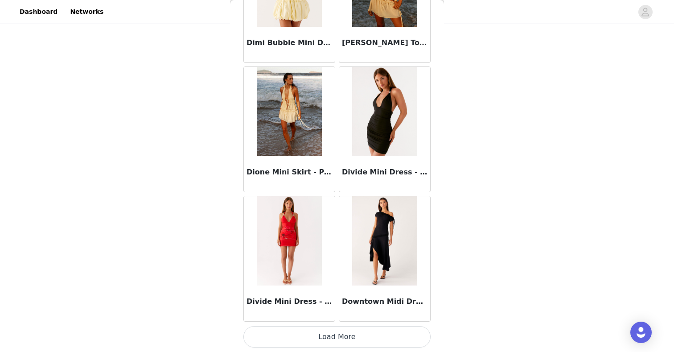
click at [326, 335] on button "Load More" at bounding box center [336, 336] width 187 height 21
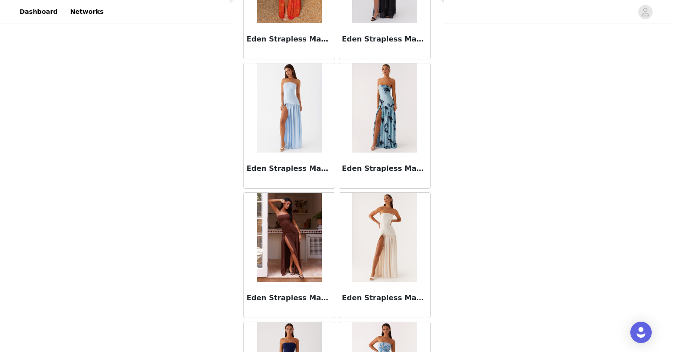
scroll to position [17808, 0]
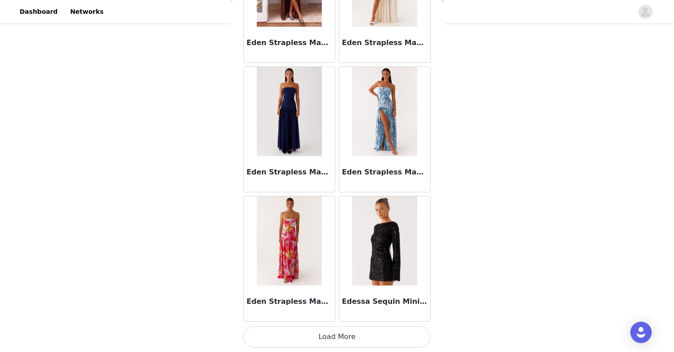
click at [328, 329] on button "Load More" at bounding box center [336, 336] width 187 height 21
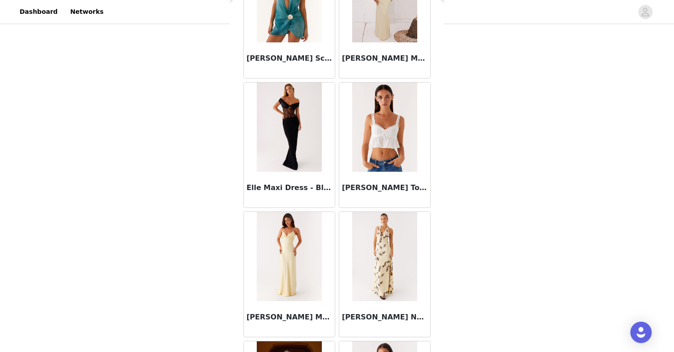
scroll to position [19100, 0]
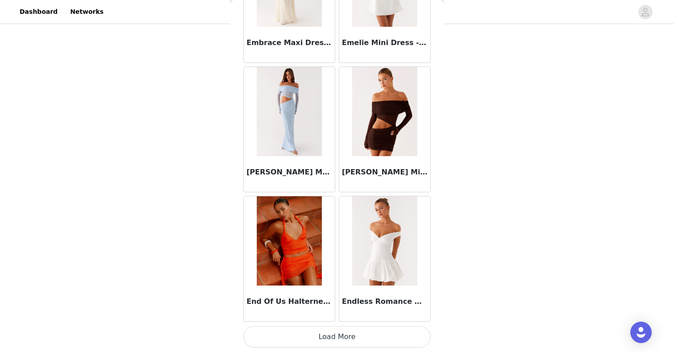
click at [327, 336] on button "Load More" at bounding box center [336, 336] width 187 height 21
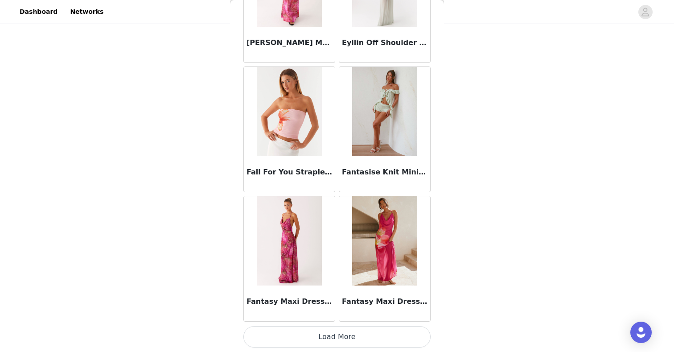
click at [323, 342] on button "Load More" at bounding box center [336, 336] width 187 height 21
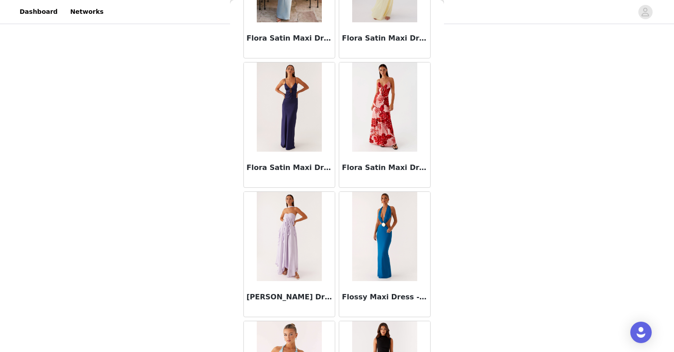
scroll to position [21684, 0]
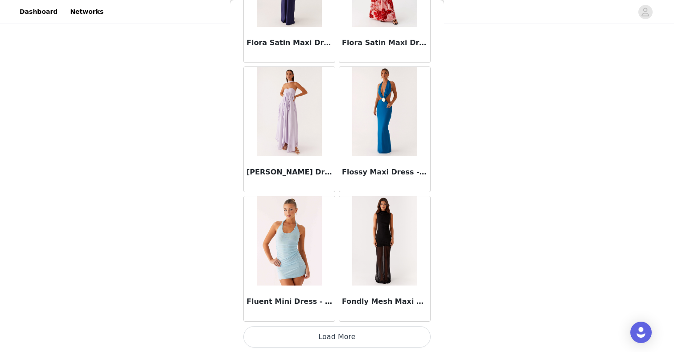
click at [314, 339] on button "Load More" at bounding box center [336, 336] width 187 height 21
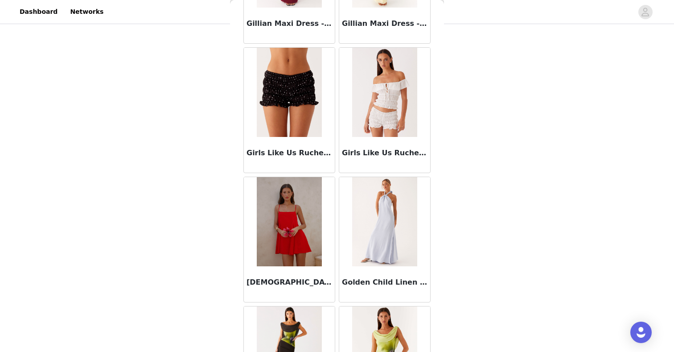
scroll to position [22966, 0]
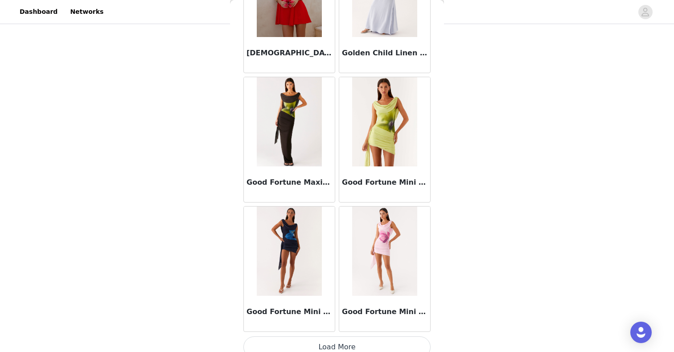
click at [333, 339] on button "Load More" at bounding box center [336, 346] width 187 height 21
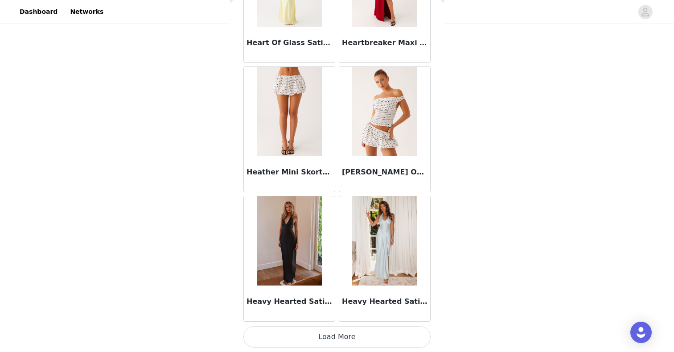
click at [331, 341] on button "Load More" at bounding box center [336, 336] width 187 height 21
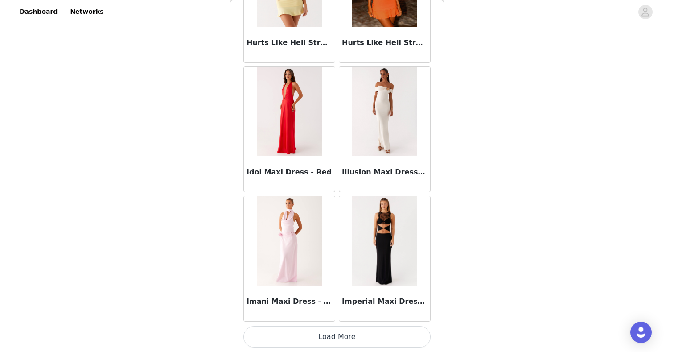
click at [332, 327] on button "Load More" at bounding box center [336, 336] width 187 height 21
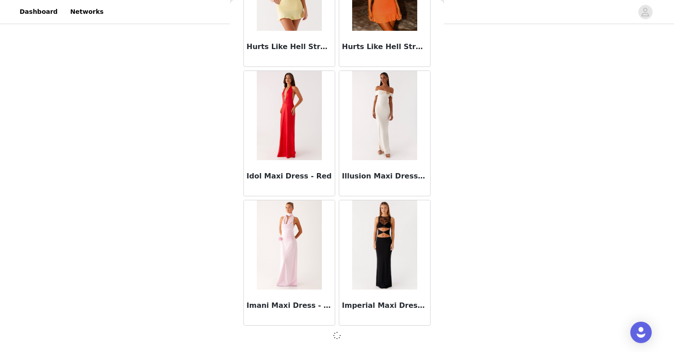
scroll to position [25556, 0]
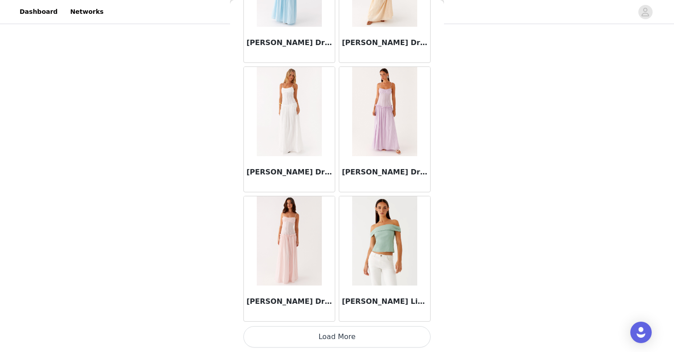
click at [329, 335] on button "Load More" at bounding box center [336, 336] width 187 height 21
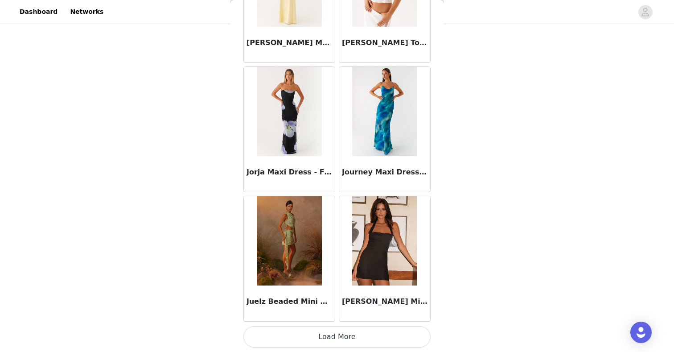
click at [327, 336] on button "Load More" at bounding box center [336, 336] width 187 height 21
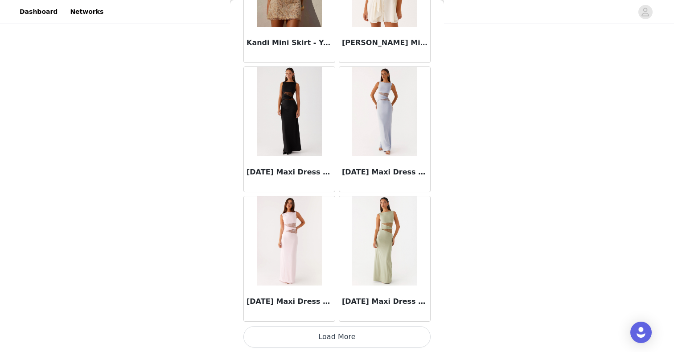
click at [328, 333] on button "Load More" at bounding box center [336, 336] width 187 height 21
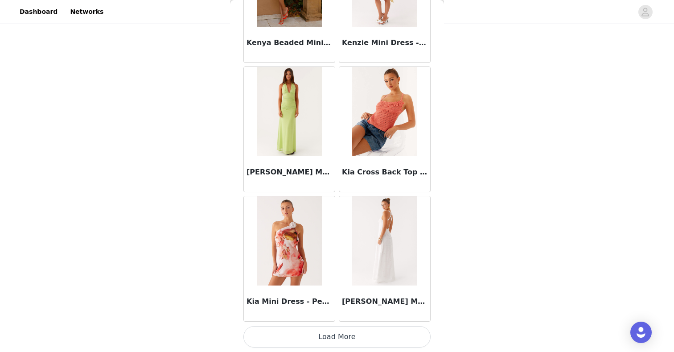
click at [326, 339] on button "Load More" at bounding box center [336, 336] width 187 height 21
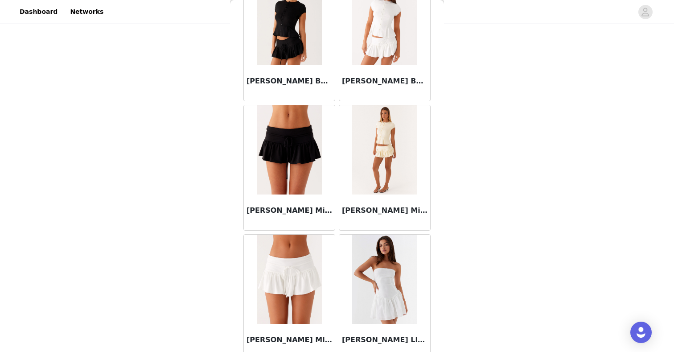
scroll to position [32020, 0]
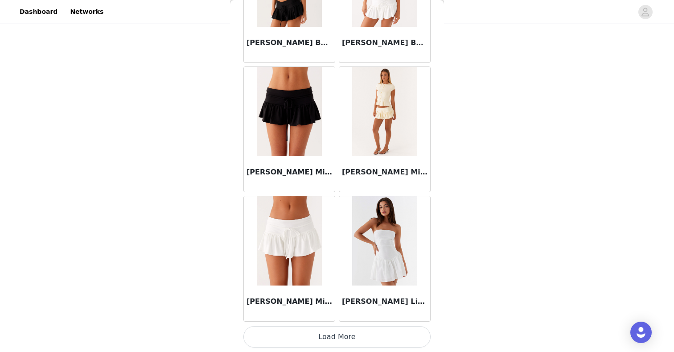
click at [329, 345] on button "Load More" at bounding box center [336, 336] width 187 height 21
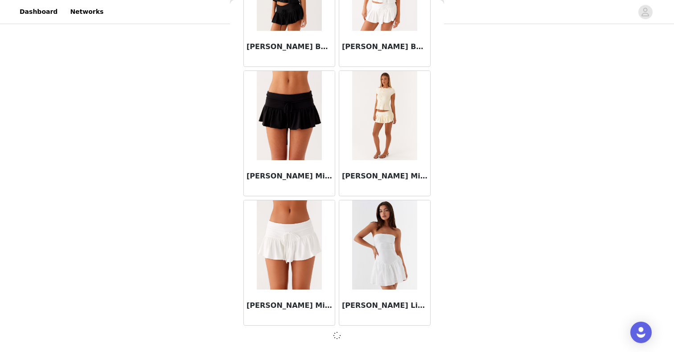
scroll to position [32016, 0]
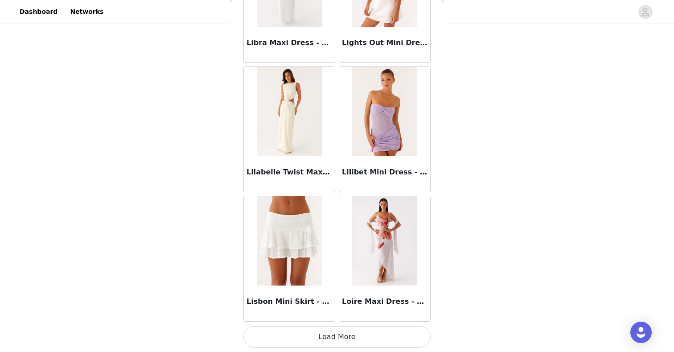
click at [341, 339] on button "Load More" at bounding box center [336, 336] width 187 height 21
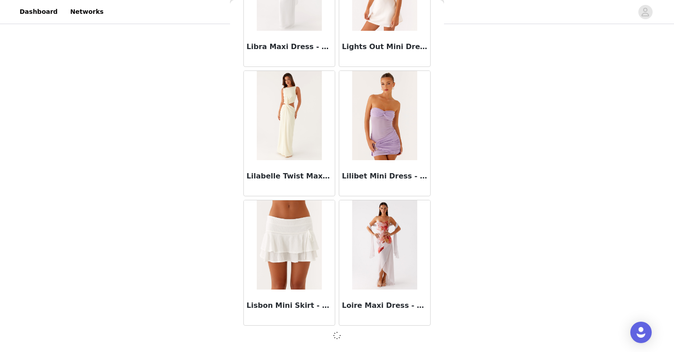
scroll to position [33308, 0]
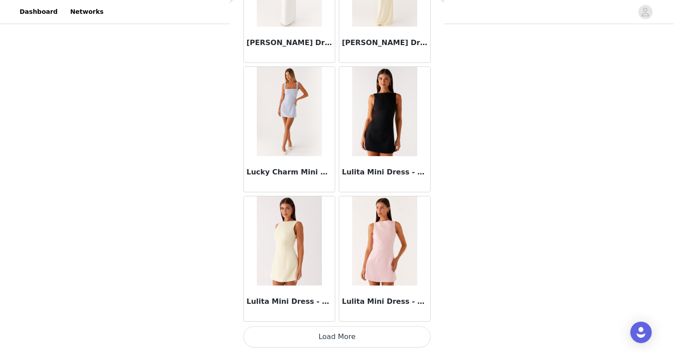
click at [340, 339] on button "Load More" at bounding box center [336, 336] width 187 height 21
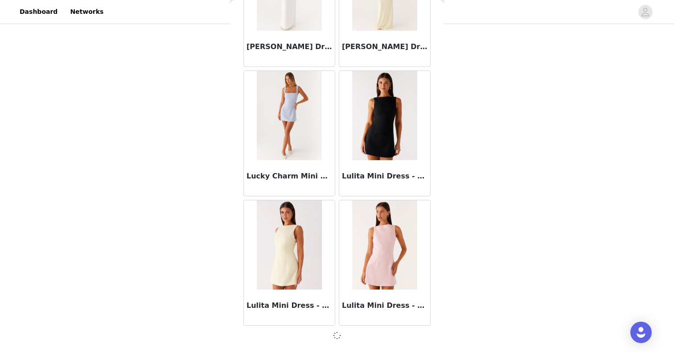
scroll to position [34600, 0]
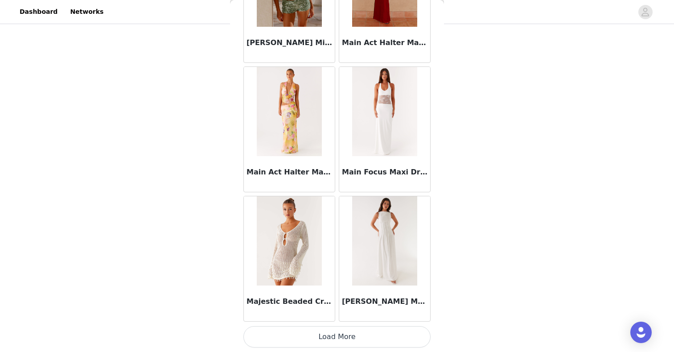
click at [346, 332] on button "Load More" at bounding box center [336, 336] width 187 height 21
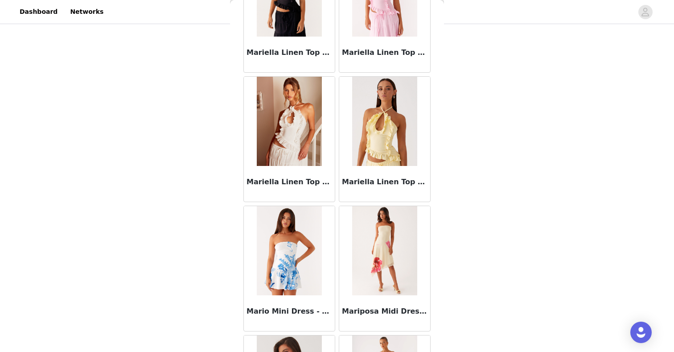
scroll to position [37188, 0]
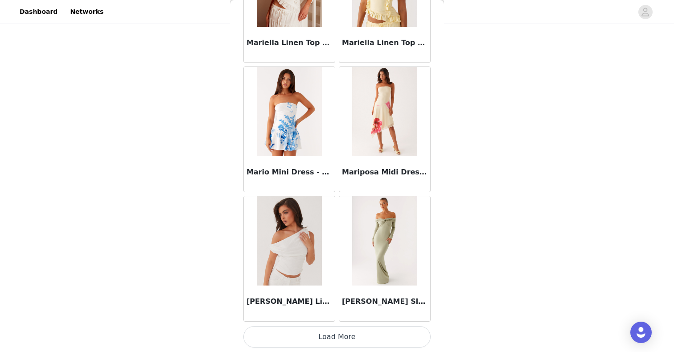
click at [330, 340] on button "Load More" at bounding box center [336, 336] width 187 height 21
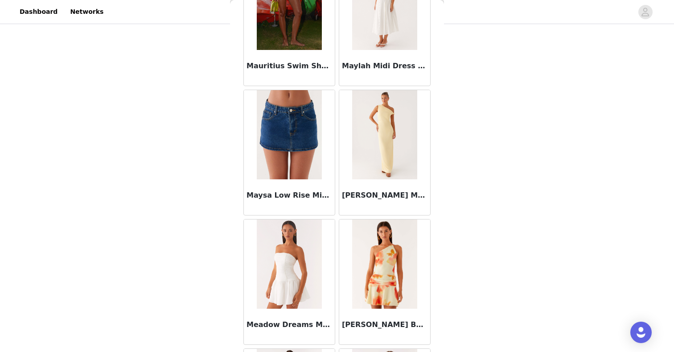
scroll to position [38480, 0]
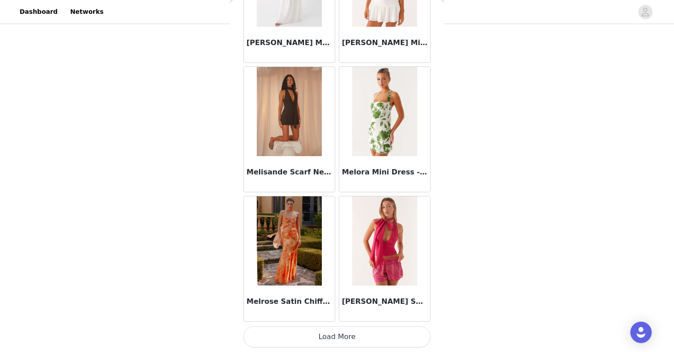
click at [335, 331] on button "Load More" at bounding box center [336, 336] width 187 height 21
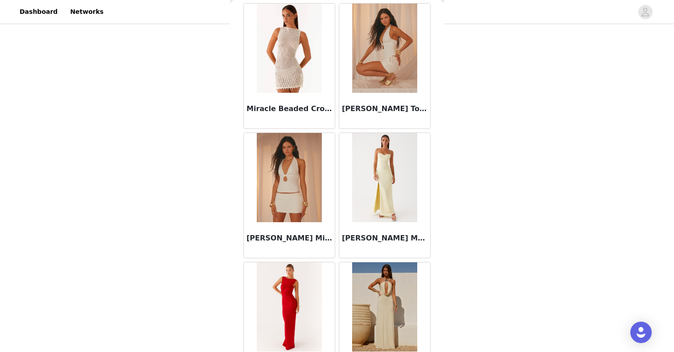
scroll to position [39772, 0]
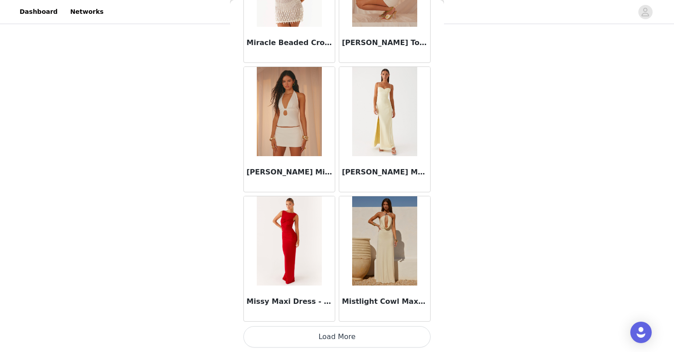
click at [335, 333] on button "Load More" at bounding box center [336, 336] width 187 height 21
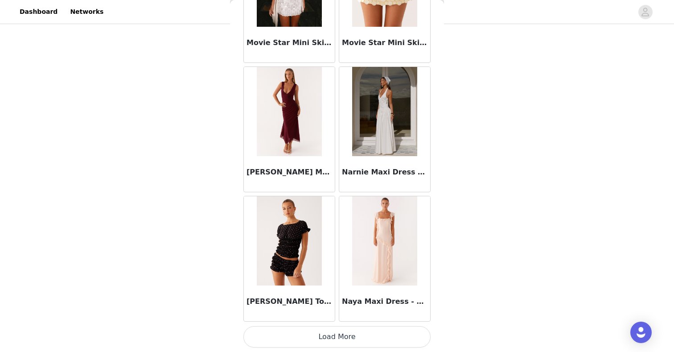
click at [331, 339] on button "Load More" at bounding box center [336, 336] width 187 height 21
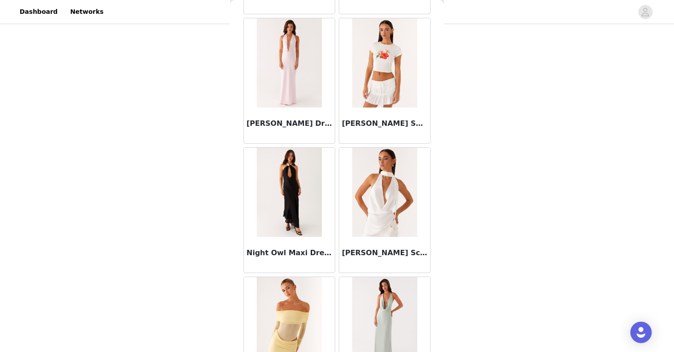
scroll to position [42356, 0]
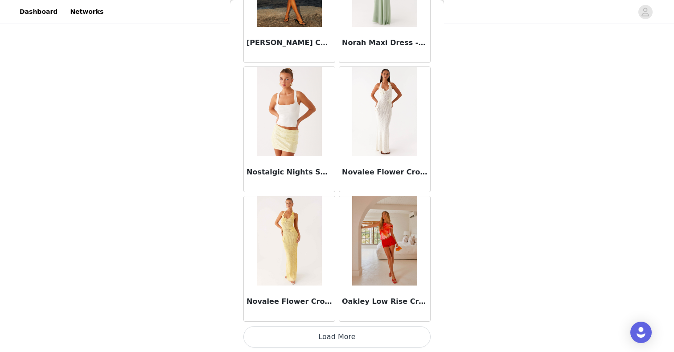
click at [329, 338] on button "Load More" at bounding box center [336, 336] width 187 height 21
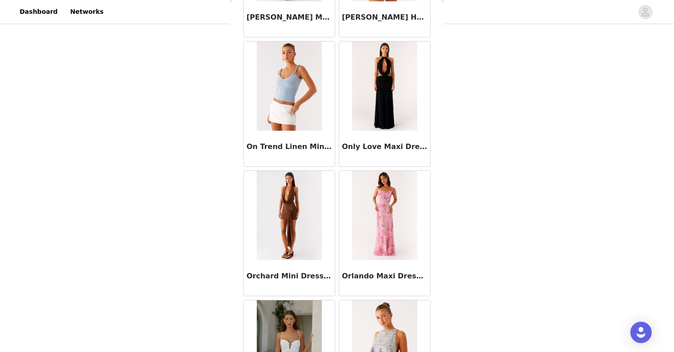
scroll to position [43648, 0]
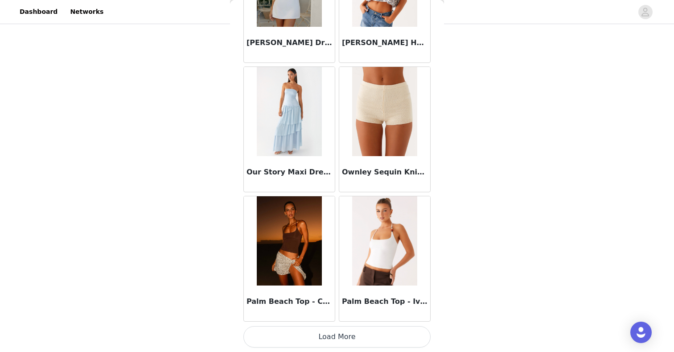
click at [337, 339] on button "Load More" at bounding box center [336, 336] width 187 height 21
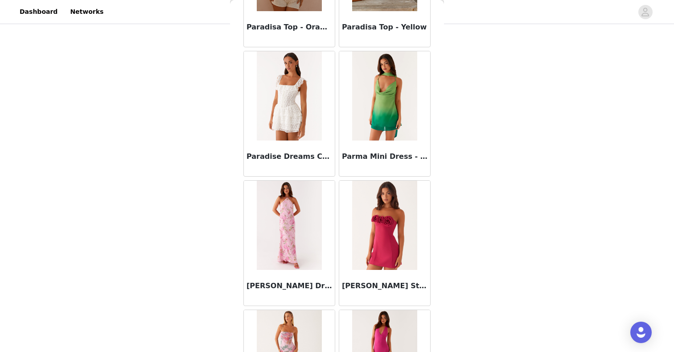
scroll to position [44940, 0]
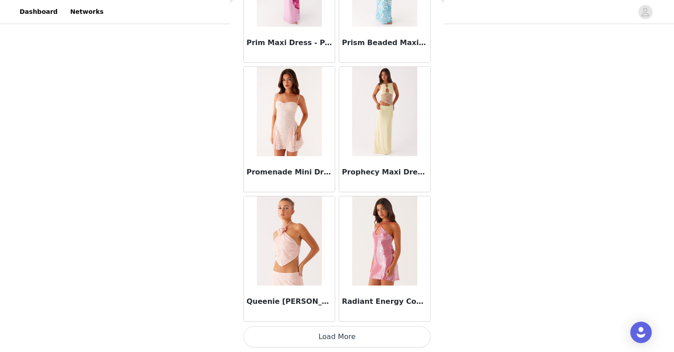
click at [333, 339] on button "Load More" at bounding box center [336, 336] width 187 height 21
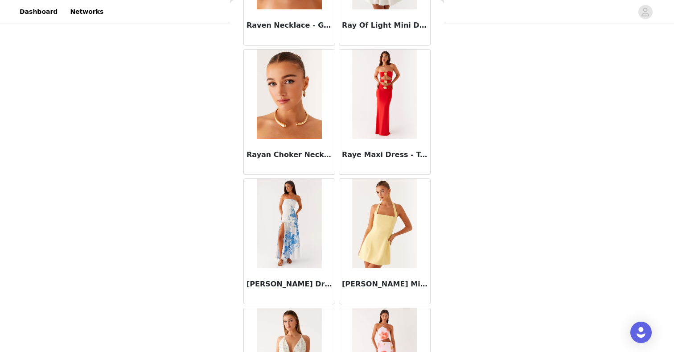
scroll to position [46232, 0]
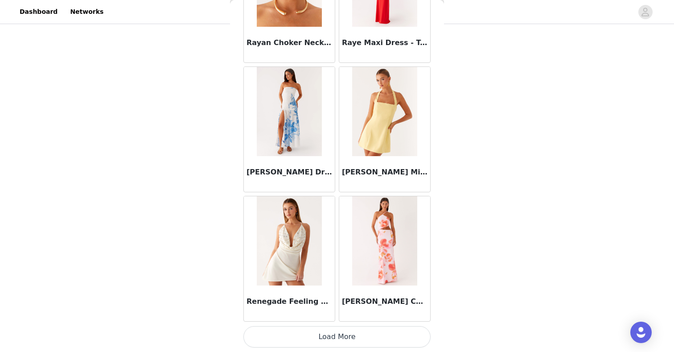
click at [335, 331] on button "Load More" at bounding box center [336, 336] width 187 height 21
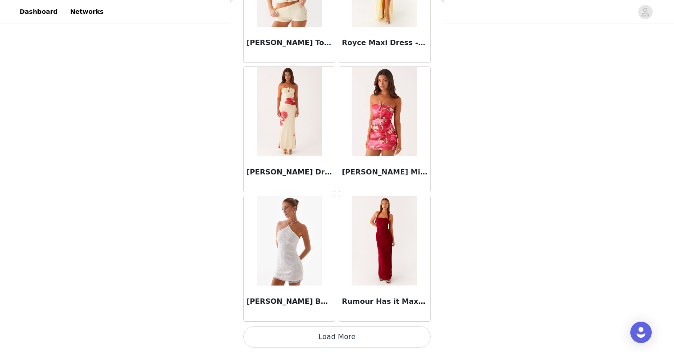
click at [329, 346] on button "Load More" at bounding box center [336, 336] width 187 height 21
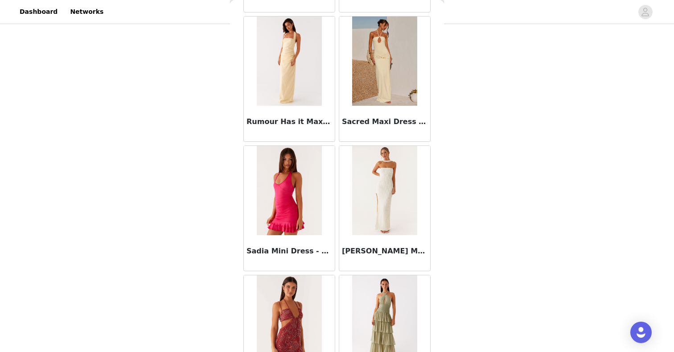
scroll to position [48816, 0]
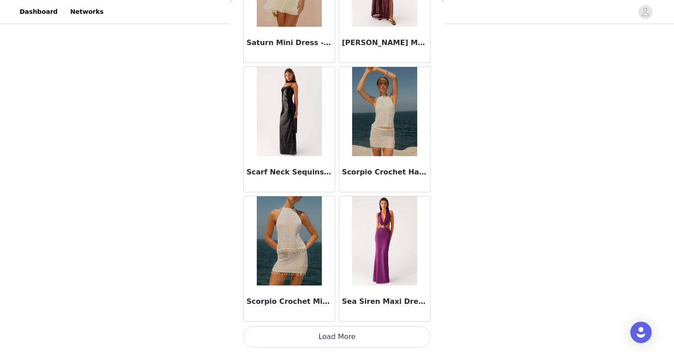
click at [338, 331] on button "Load More" at bounding box center [336, 336] width 187 height 21
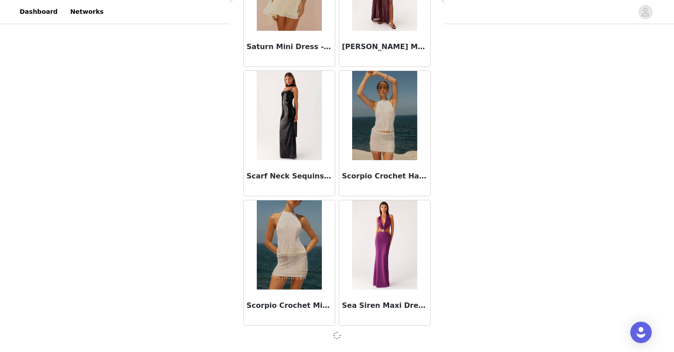
scroll to position [48812, 0]
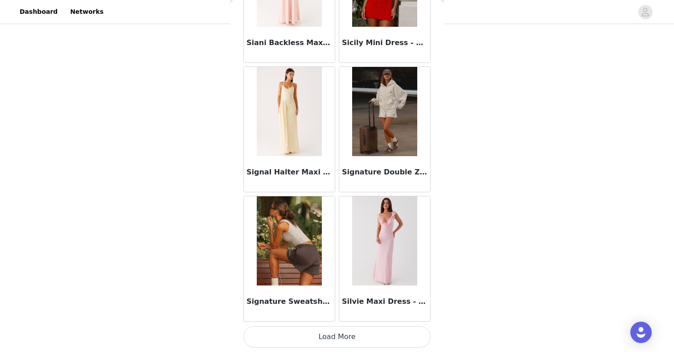
click at [326, 344] on button "Load More" at bounding box center [336, 336] width 187 height 21
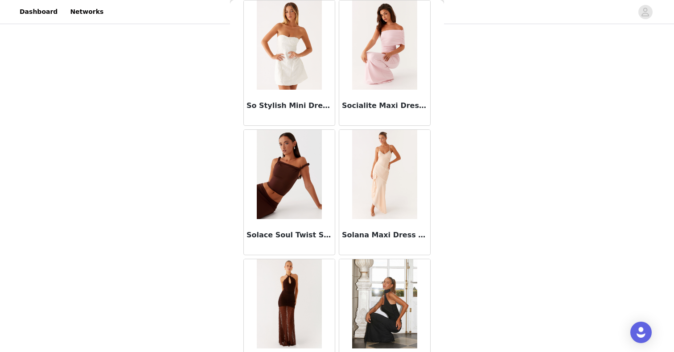
scroll to position [51400, 0]
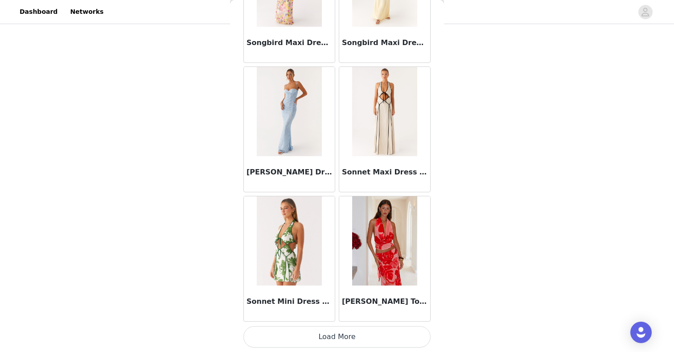
click at [330, 336] on button "Load More" at bounding box center [336, 336] width 187 height 21
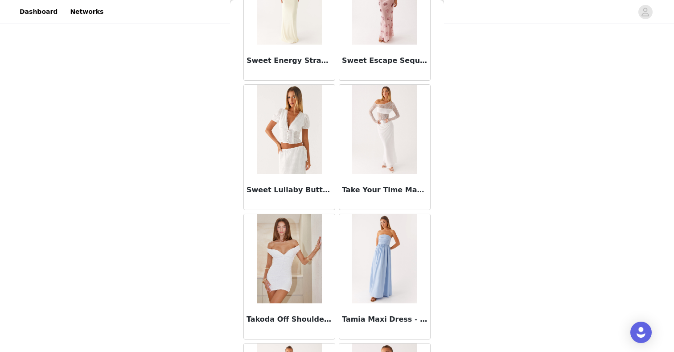
scroll to position [52692, 0]
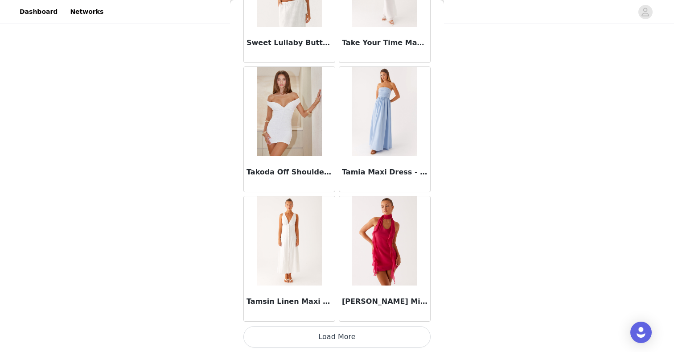
click at [327, 336] on button "Load More" at bounding box center [336, 336] width 187 height 21
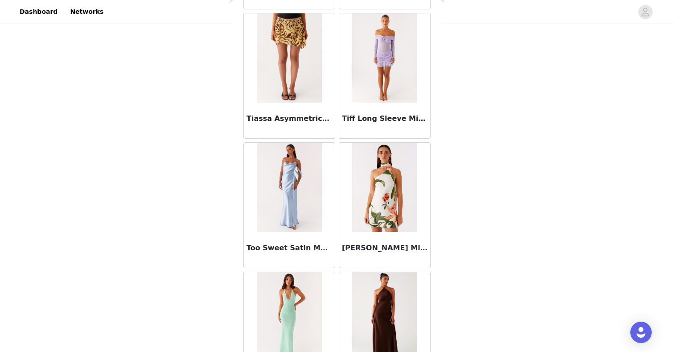
scroll to position [53984, 0]
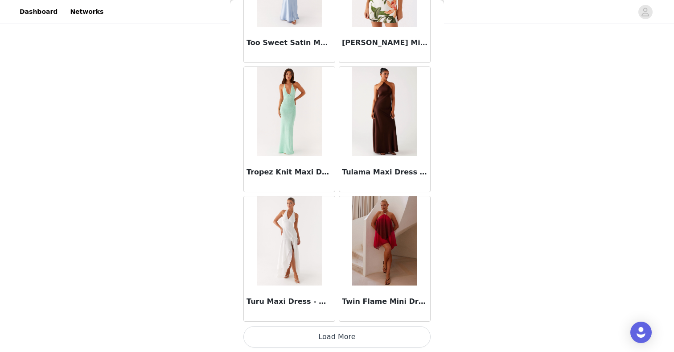
click at [369, 151] on img at bounding box center [384, 111] width 65 height 89
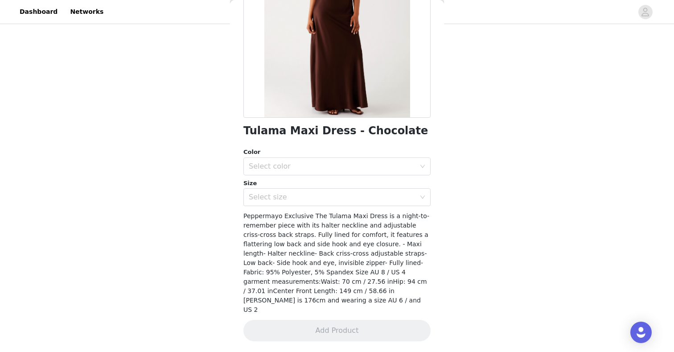
scroll to position [109, 0]
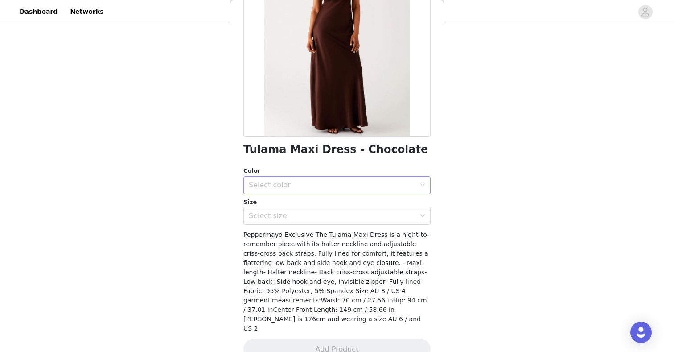
click at [303, 186] on div "Select color" at bounding box center [332, 184] width 167 height 9
click at [291, 209] on li "Chocolate" at bounding box center [336, 204] width 187 height 14
click at [289, 216] on div "Select size" at bounding box center [332, 215] width 167 height 9
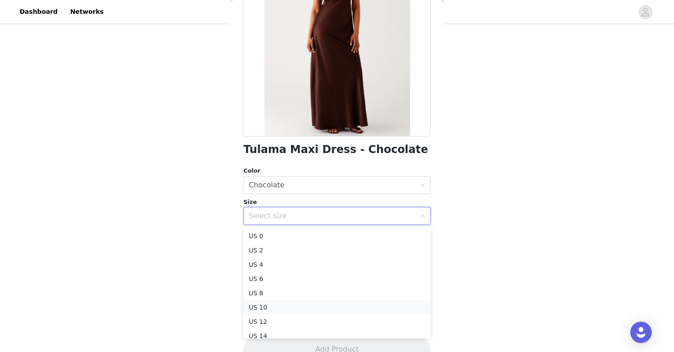
click at [269, 304] on li "US 10" at bounding box center [336, 307] width 187 height 14
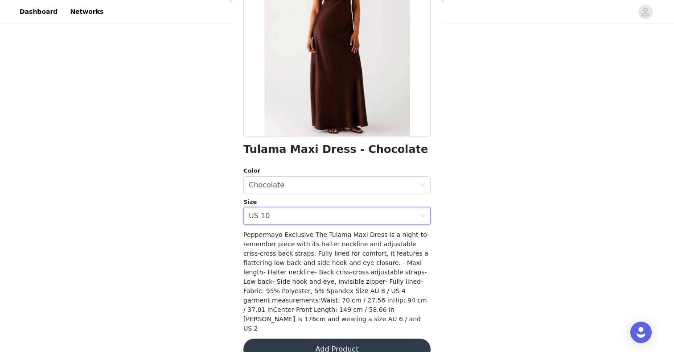
click at [275, 278] on span "Peppermayo Exclusive The Tulama Maxi Dress is a night-to-remember piece with it…" at bounding box center [336, 281] width 186 height 101
click at [292, 338] on button "Add Product" at bounding box center [336, 348] width 187 height 21
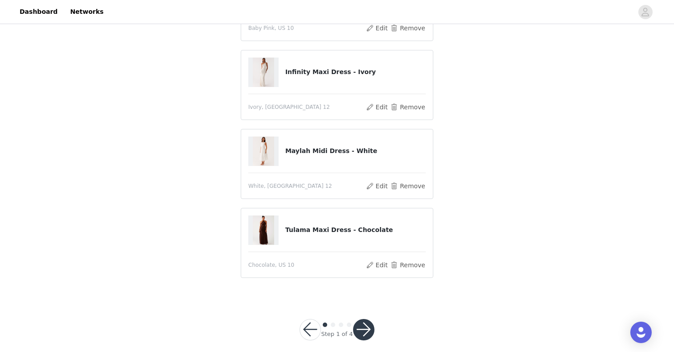
scroll to position [295, 0]
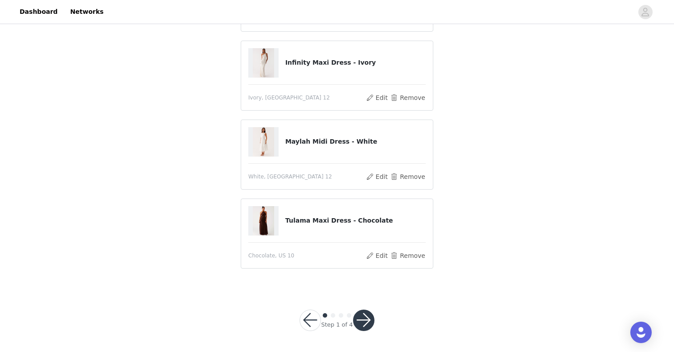
click at [466, 179] on div "STEP 1 OF 4 Select your styles! You will receive 6 products. Downtown Midi Dres…" at bounding box center [337, 9] width 674 height 557
click at [503, 117] on div "STEP 1 OF 4 Select your styles! You will receive 6 products. Downtown Midi Dres…" at bounding box center [337, 9] width 674 height 557
click at [487, 185] on div "STEP 1 OF 4 Select your styles! You will receive 6 products. Downtown Midi Dres…" at bounding box center [337, 9] width 674 height 557
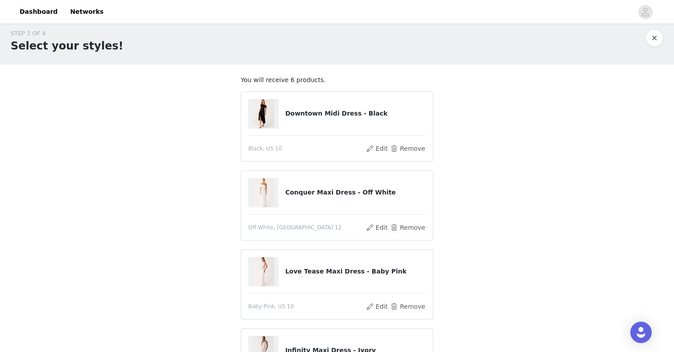
scroll to position [6, 0]
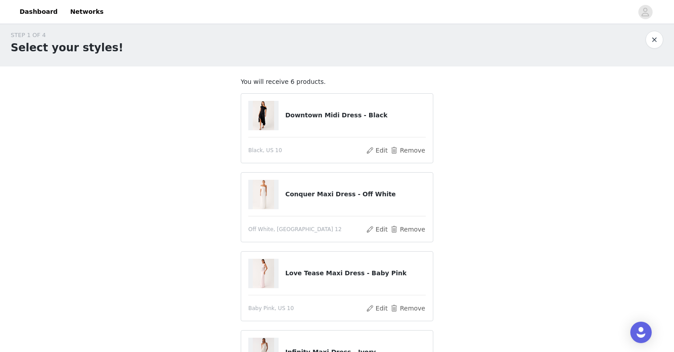
click at [485, 192] on div "STEP 1 OF 4 Select your styles! You will receive 6 products. Downtown Midi Dres…" at bounding box center [337, 298] width 674 height 557
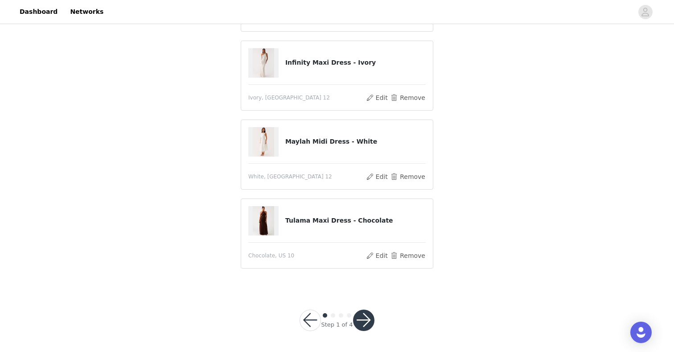
click at [361, 319] on button "button" at bounding box center [363, 319] width 21 height 21
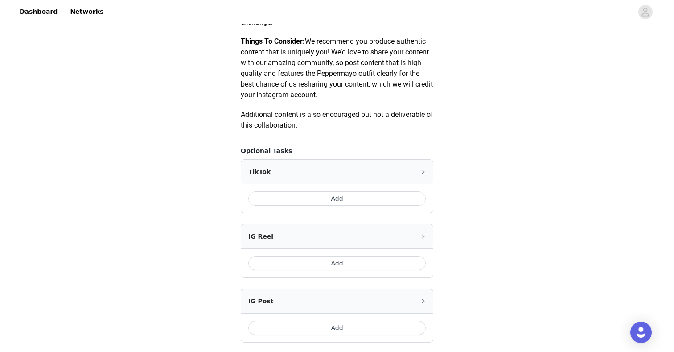
scroll to position [516, 0]
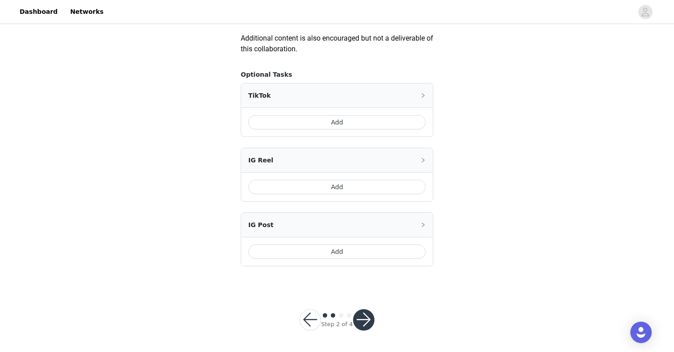
click at [323, 187] on button "Add" at bounding box center [336, 187] width 177 height 14
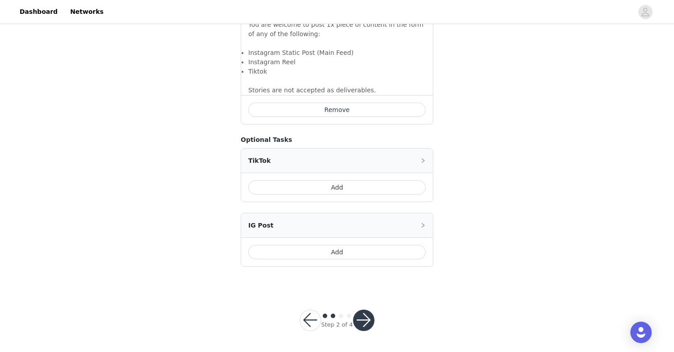
scroll to position [638, 0]
click at [364, 312] on button "button" at bounding box center [363, 319] width 21 height 21
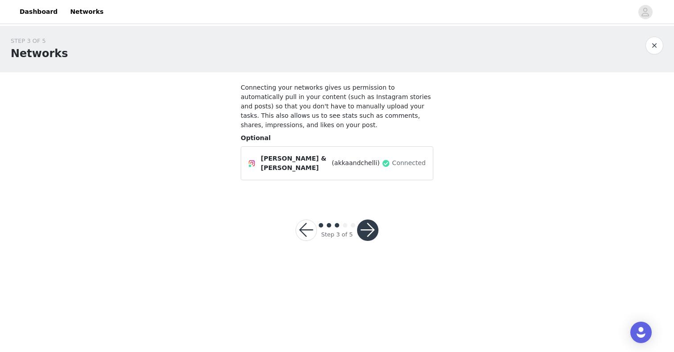
click at [363, 223] on button "button" at bounding box center [367, 229] width 21 height 21
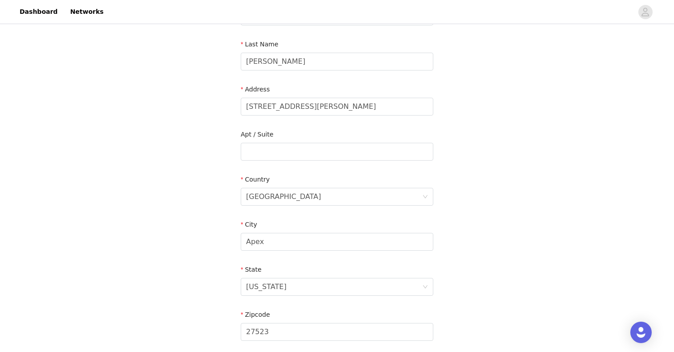
scroll to position [256, 0]
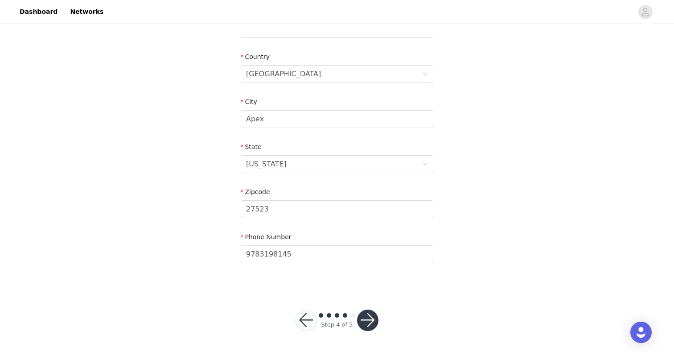
click at [371, 317] on button "button" at bounding box center [367, 319] width 21 height 21
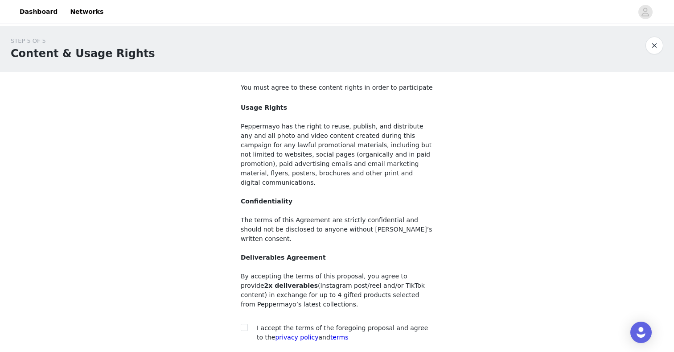
scroll to position [60, 0]
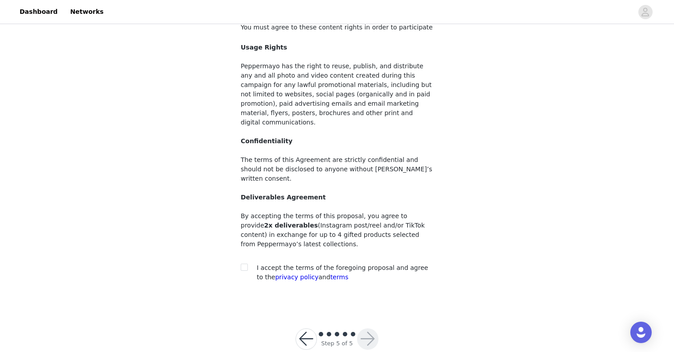
click at [322, 264] on span "I accept the terms of the foregoing proposal and agree to the privacy policy an…" at bounding box center [342, 272] width 171 height 16
click at [246, 263] on input "checkbox" at bounding box center [244, 266] width 6 height 6
checkbox input "true"
click at [362, 328] on button "button" at bounding box center [367, 338] width 21 height 21
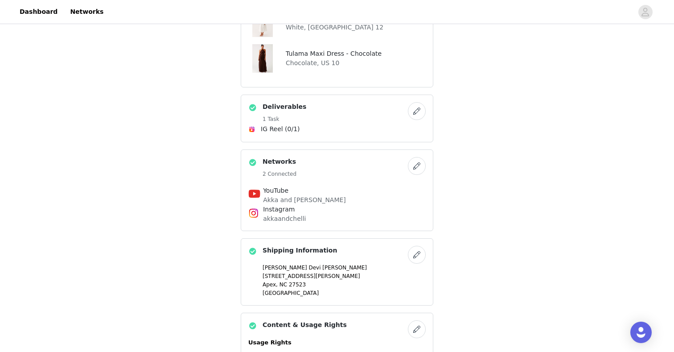
scroll to position [541, 0]
click at [420, 107] on button "button" at bounding box center [417, 110] width 18 height 18
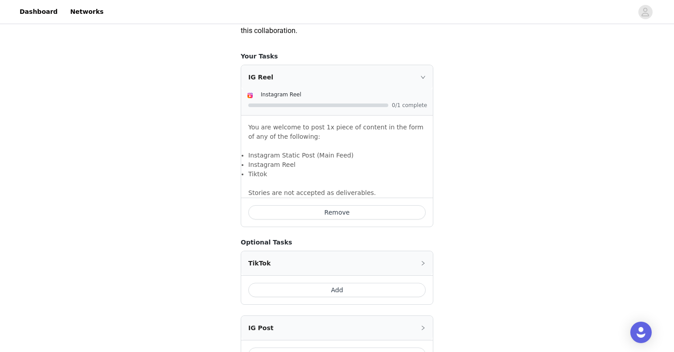
scroll to position [638, 0]
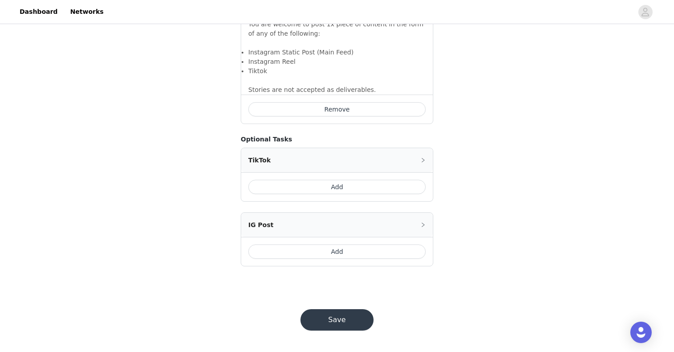
click at [311, 251] on button "Add" at bounding box center [336, 251] width 177 height 14
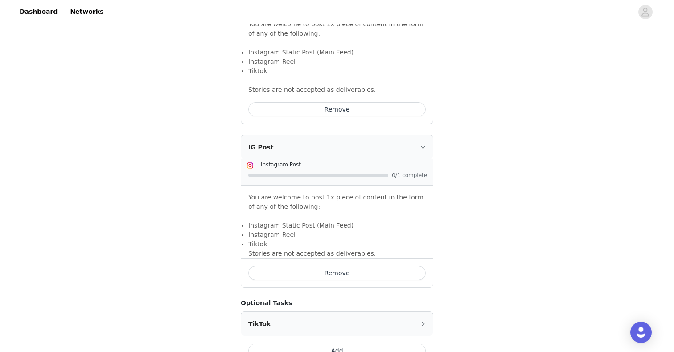
scroll to position [736, 0]
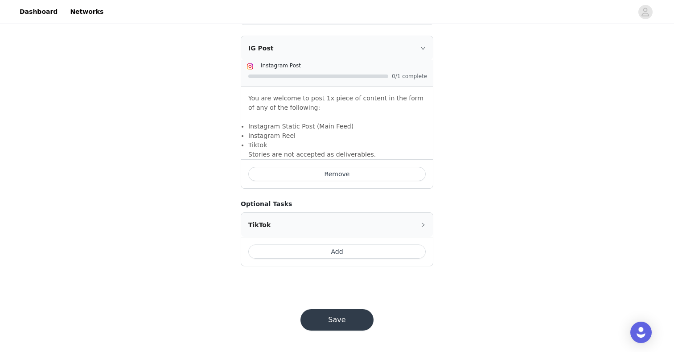
click at [323, 319] on button "Save" at bounding box center [336, 319] width 73 height 21
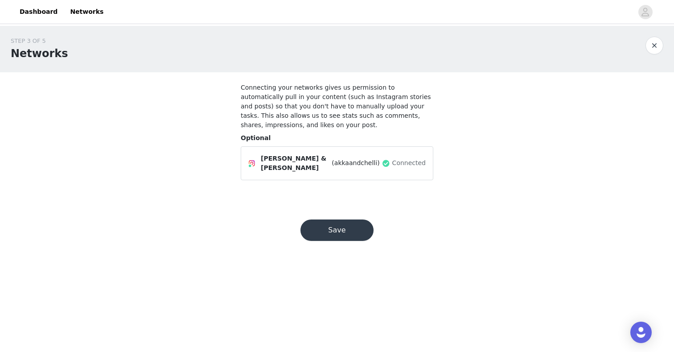
click at [342, 234] on button "Save" at bounding box center [336, 229] width 73 height 21
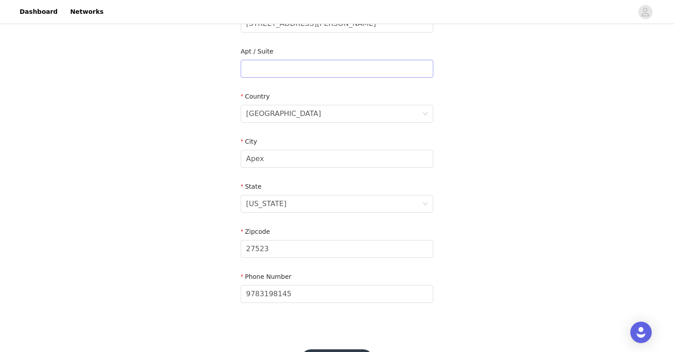
scroll to position [256, 0]
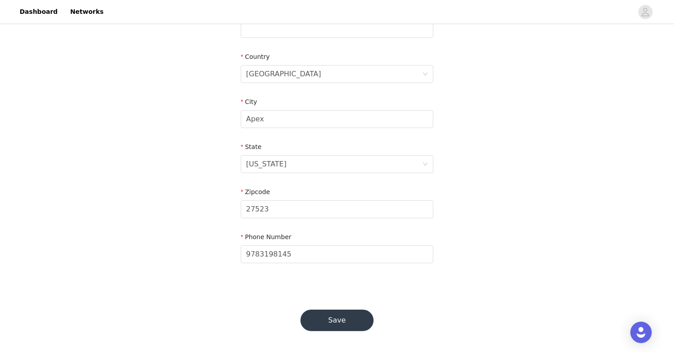
click at [329, 314] on button "Save" at bounding box center [336, 319] width 73 height 21
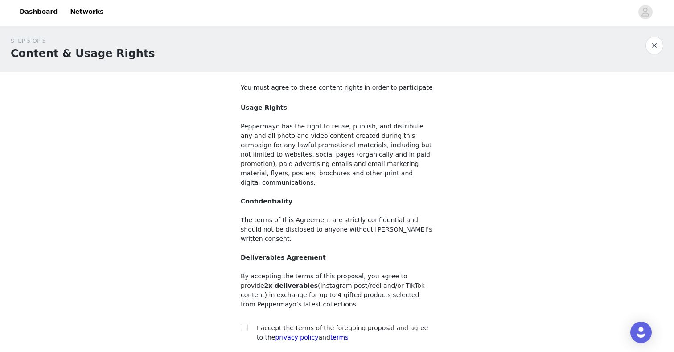
scroll to position [60, 0]
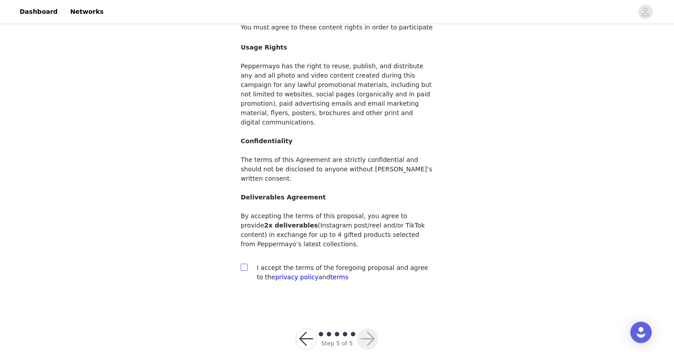
click at [242, 263] on span at bounding box center [244, 266] width 7 height 7
click at [242, 263] on input "checkbox" at bounding box center [244, 266] width 6 height 6
checkbox input "true"
click at [357, 328] on button "button" at bounding box center [367, 338] width 21 height 21
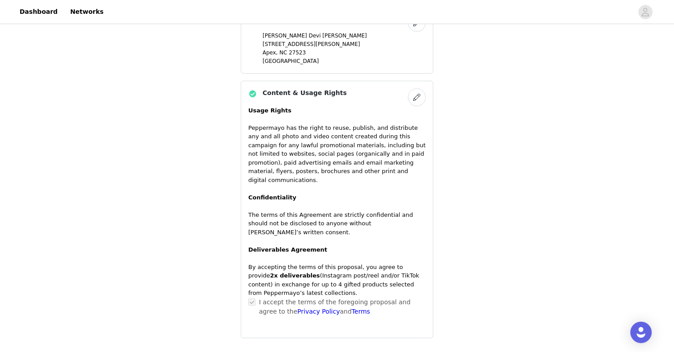
scroll to position [835, 0]
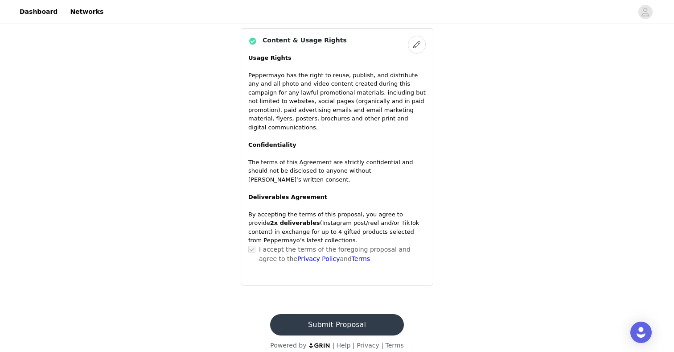
click at [325, 327] on footer "Submit Proposal Powered by | Help | Privacy | Terms" at bounding box center [336, 331] width 155 height 57
click at [325, 319] on button "Submit Proposal" at bounding box center [336, 324] width 133 height 21
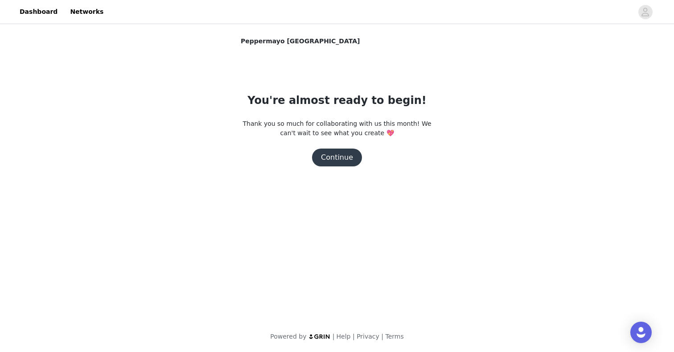
click at [347, 158] on button "Continue" at bounding box center [337, 157] width 50 height 18
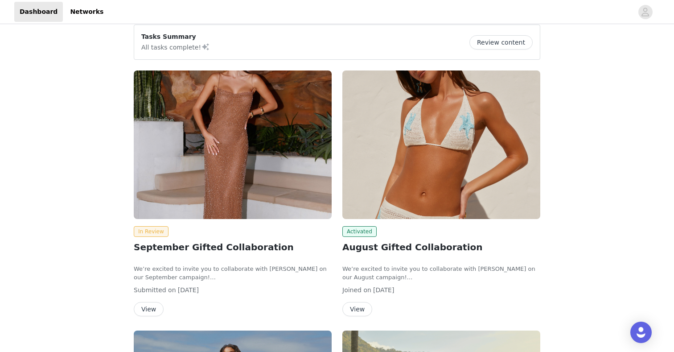
scroll to position [86, 0]
